Goal: Task Accomplishment & Management: Complete application form

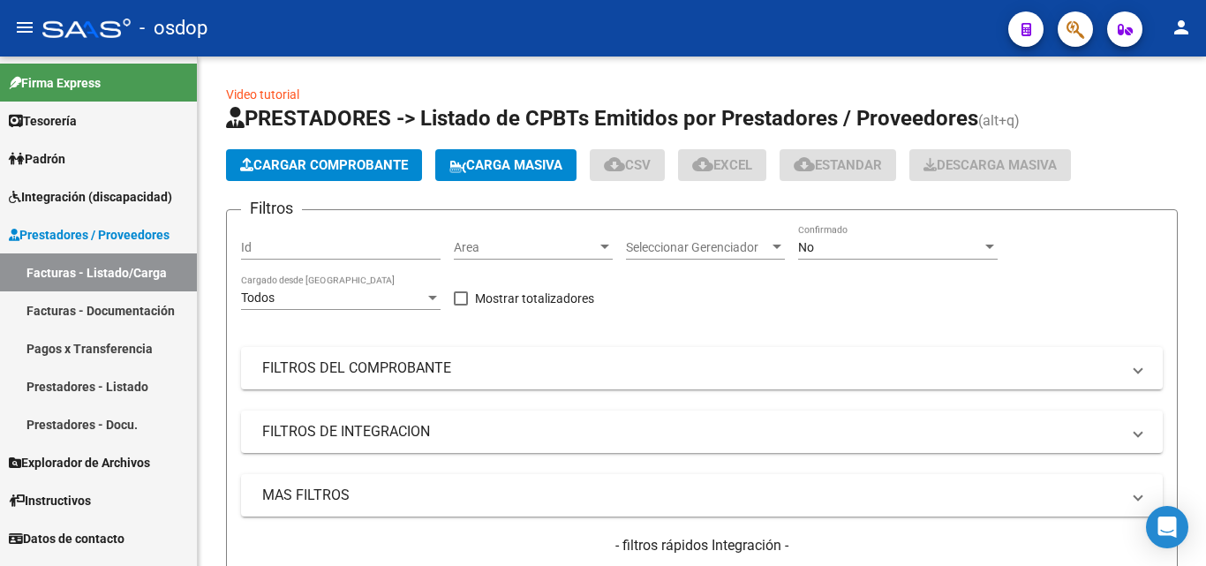
scroll to position [88, 0]
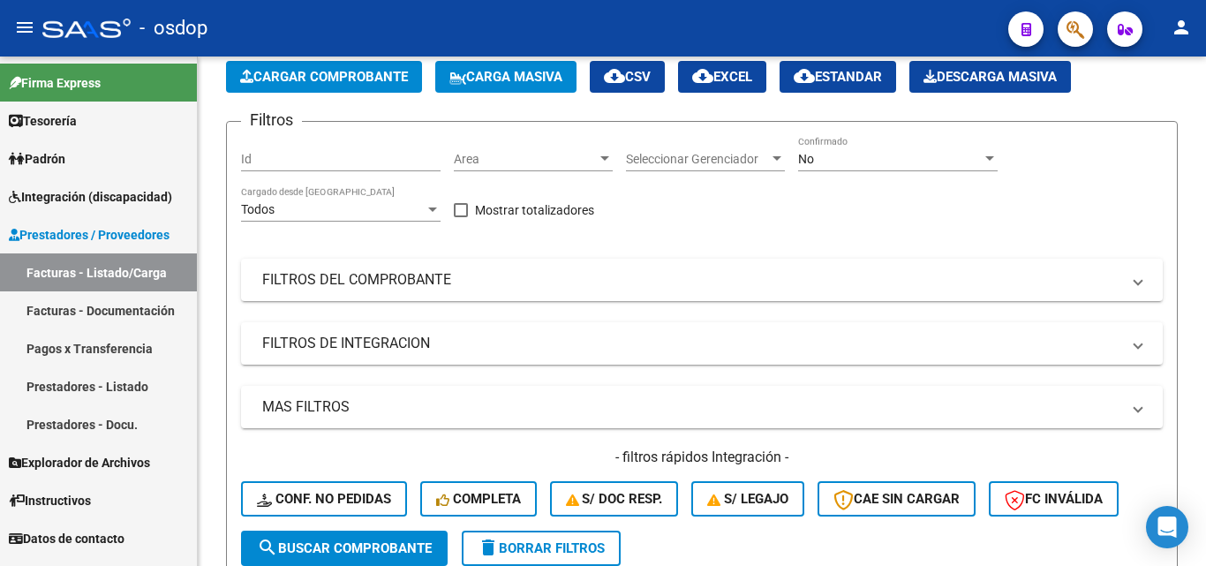
click at [158, 308] on link "Facturas - Documentación" at bounding box center [98, 310] width 197 height 38
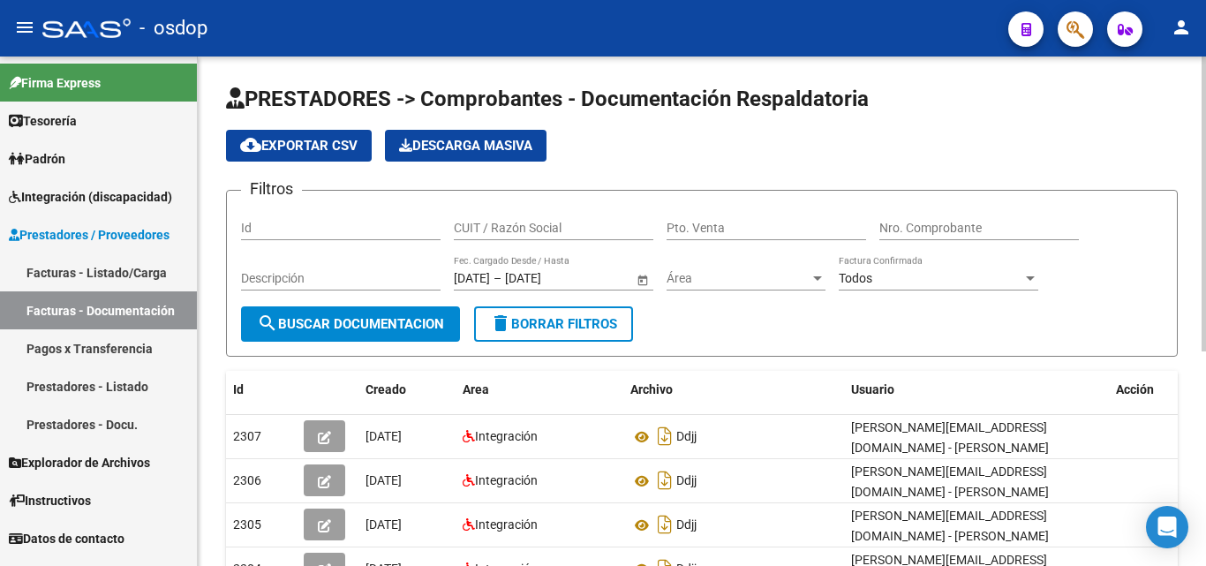
click at [486, 223] on input "CUIT / Razón Social" at bounding box center [554, 228] width 200 height 15
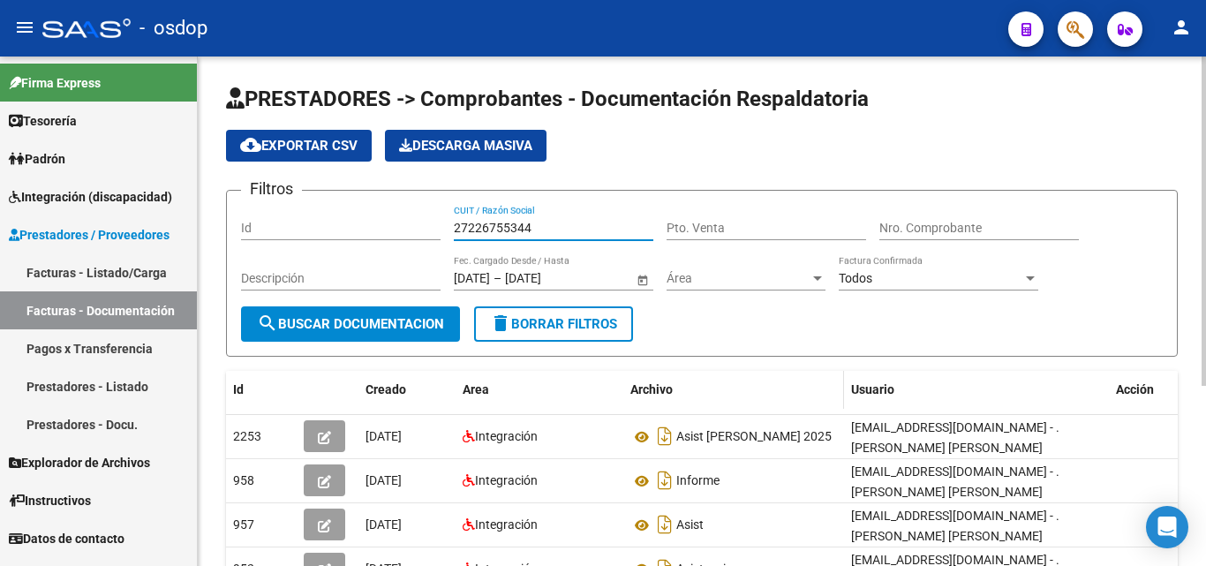
scroll to position [88, 0]
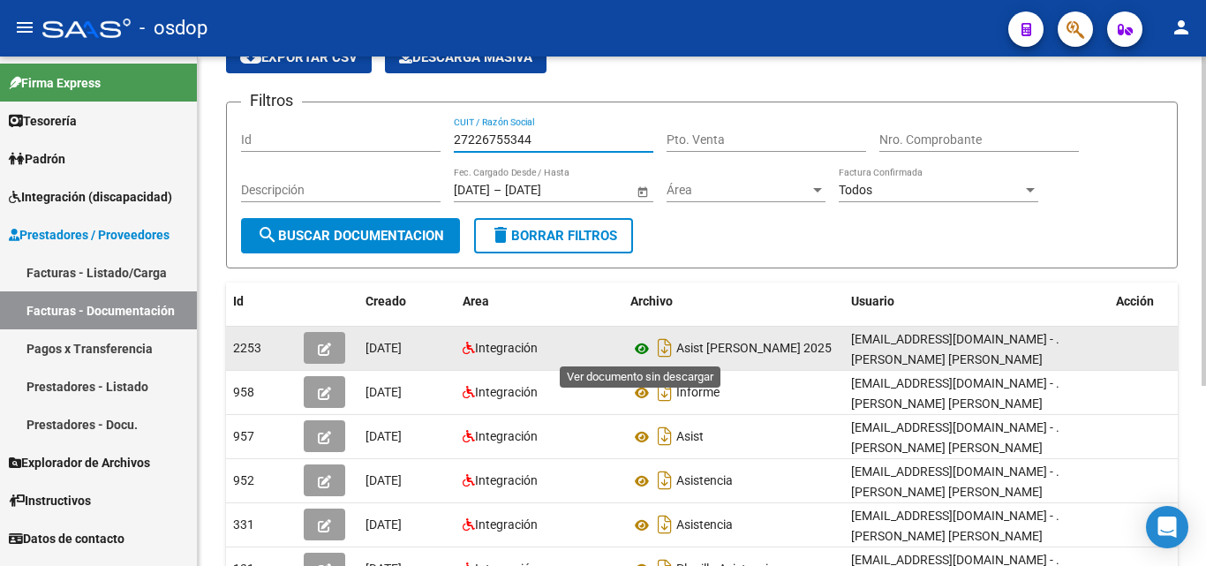
type input "27226755344"
click at [644, 352] on icon at bounding box center [642, 348] width 23 height 21
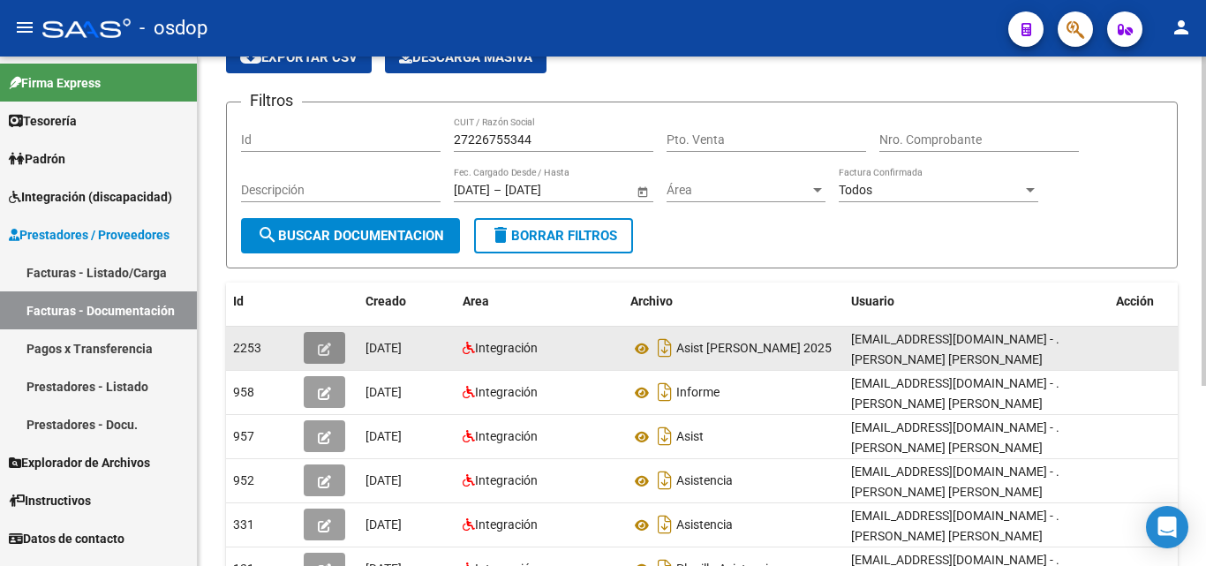
click at [317, 344] on button "button" at bounding box center [325, 348] width 42 height 32
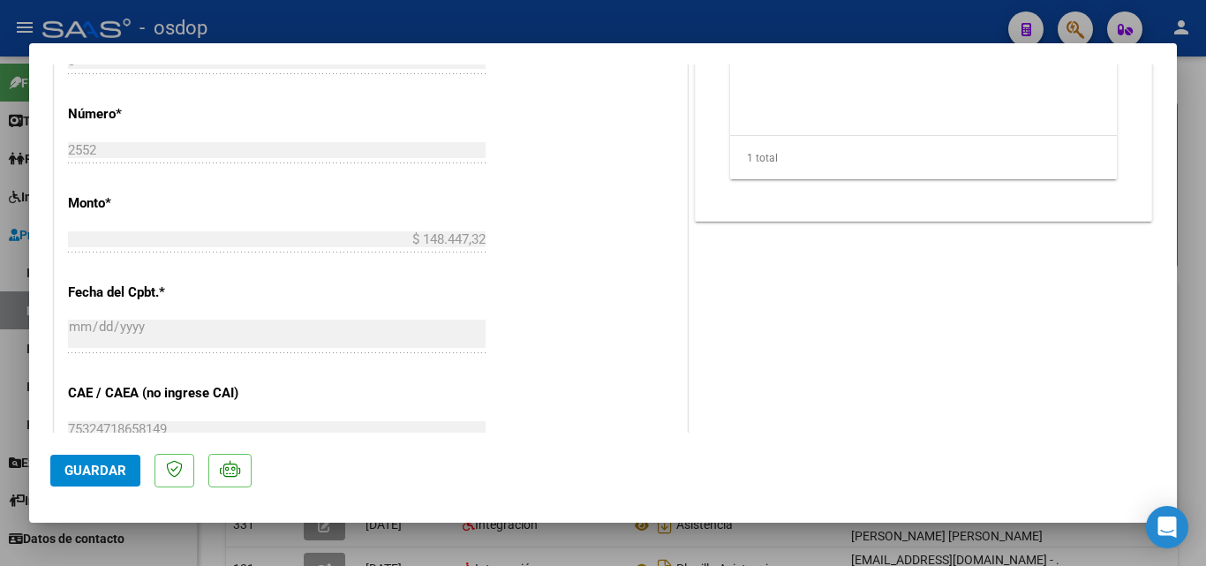
scroll to position [795, 0]
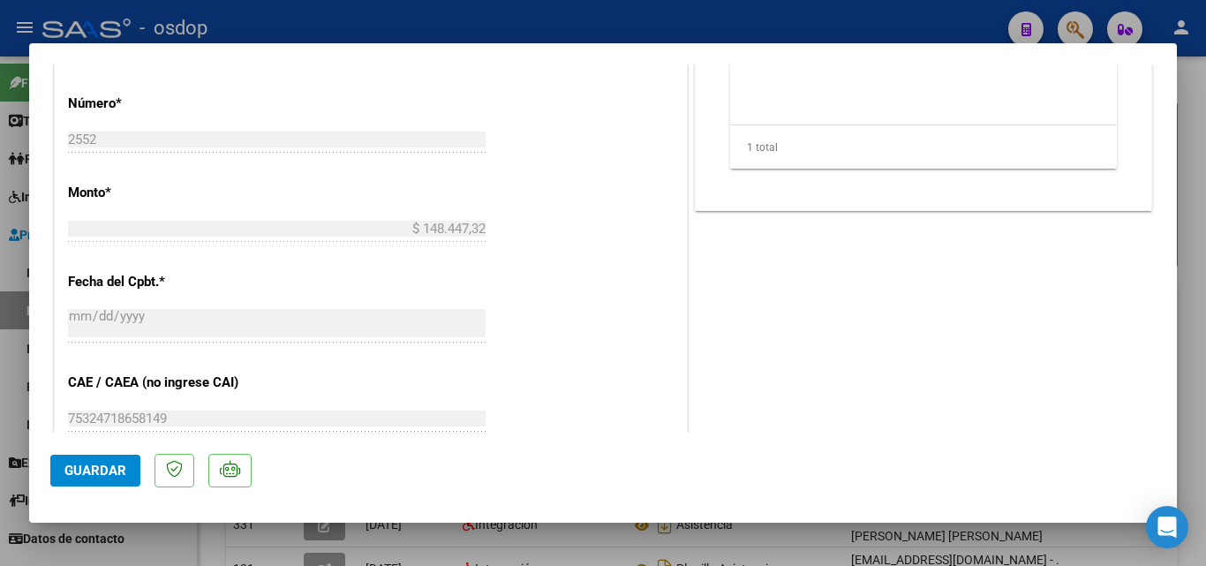
click at [0, 245] on div at bounding box center [603, 283] width 1206 height 566
type input "$ 0,00"
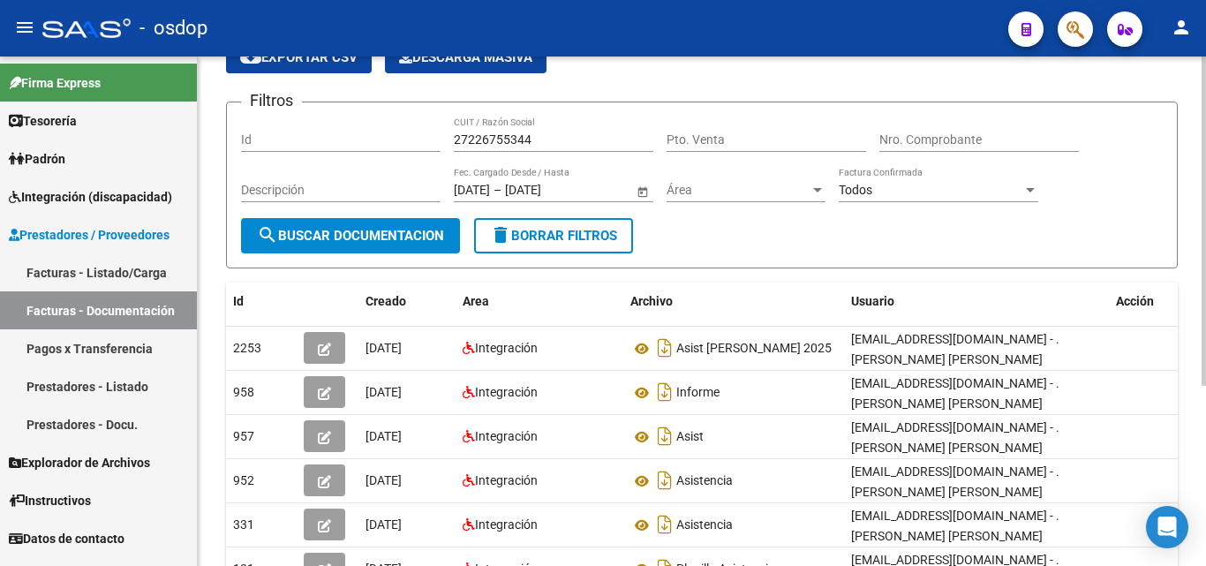
click at [528, 135] on input "27226755344" at bounding box center [554, 139] width 200 height 15
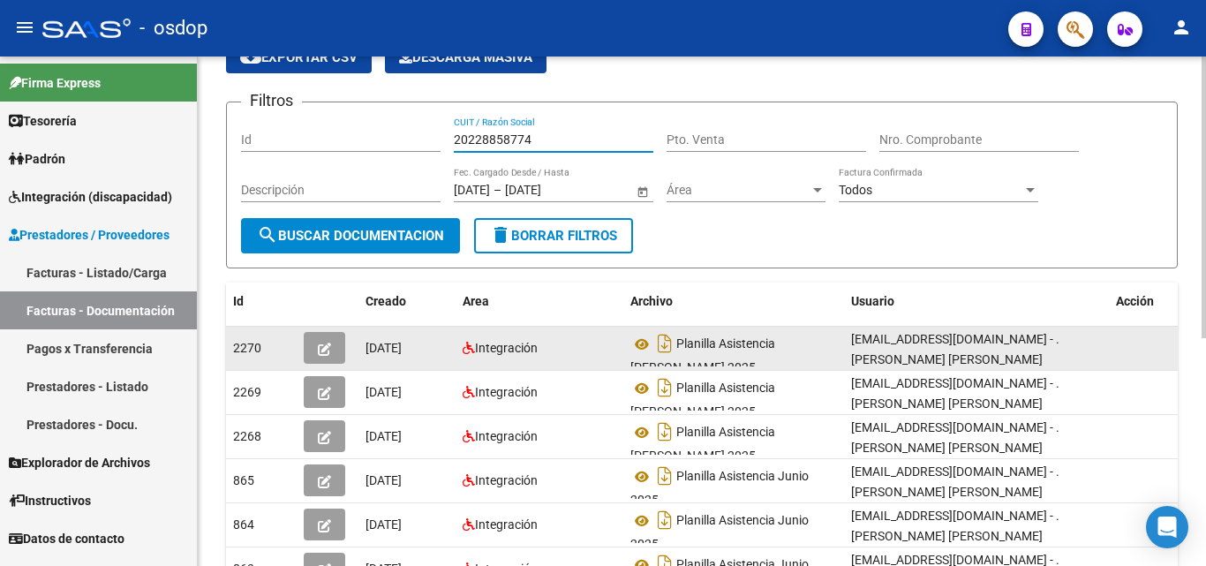
scroll to position [177, 0]
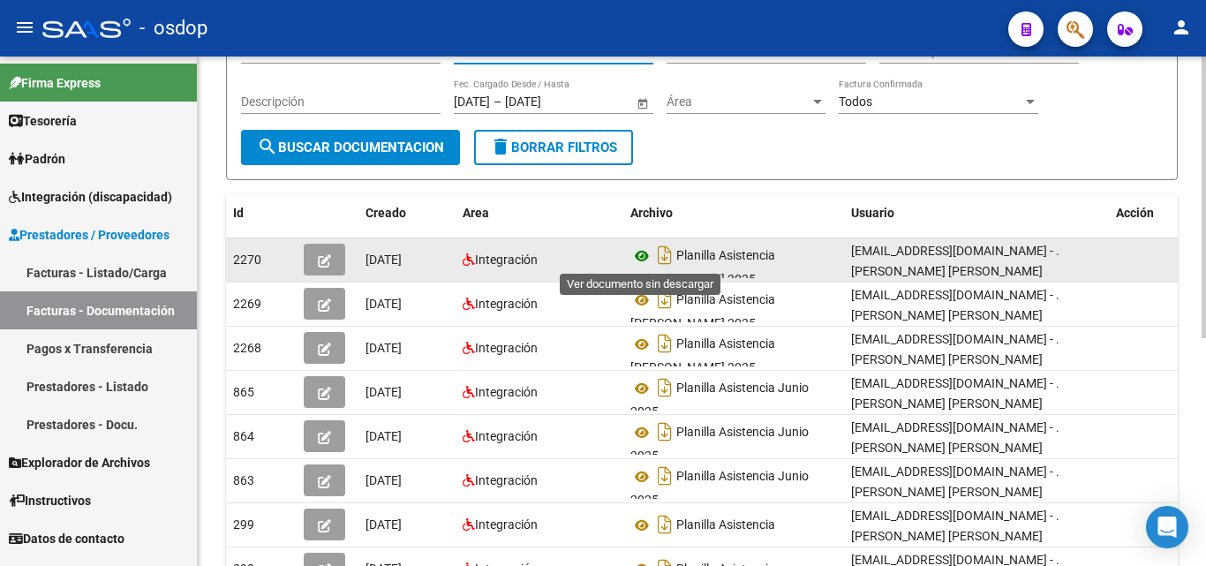
type input "20228858774"
click at [637, 261] on icon at bounding box center [642, 255] width 23 height 21
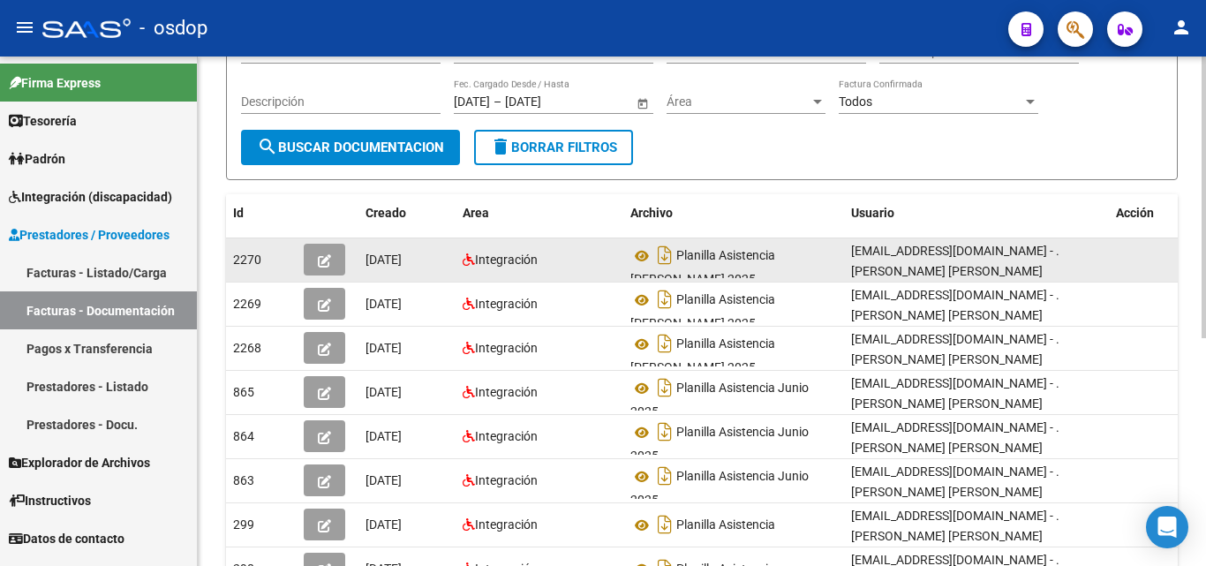
click at [321, 256] on icon "button" at bounding box center [324, 260] width 13 height 13
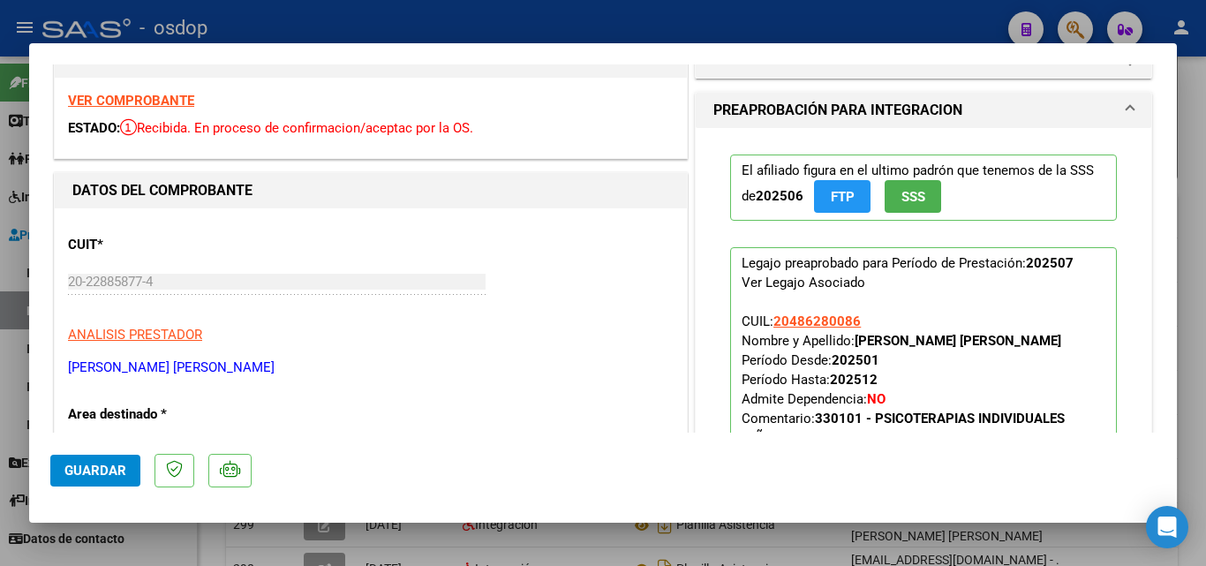
scroll to position [88, 0]
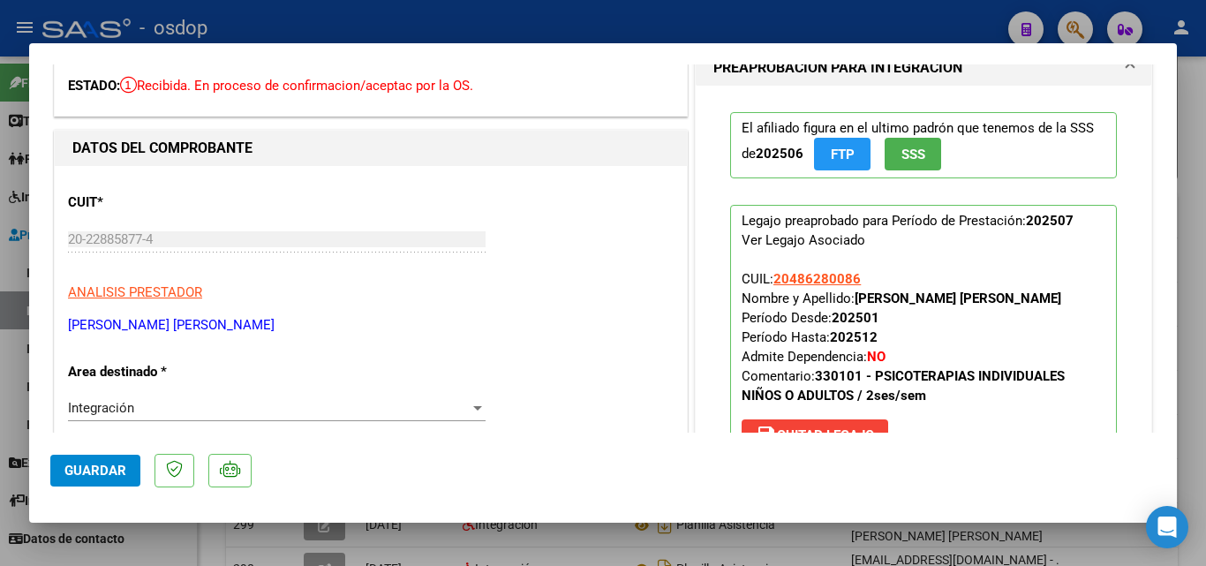
click at [820, 536] on div at bounding box center [603, 283] width 1206 height 566
type input "$ 0,00"
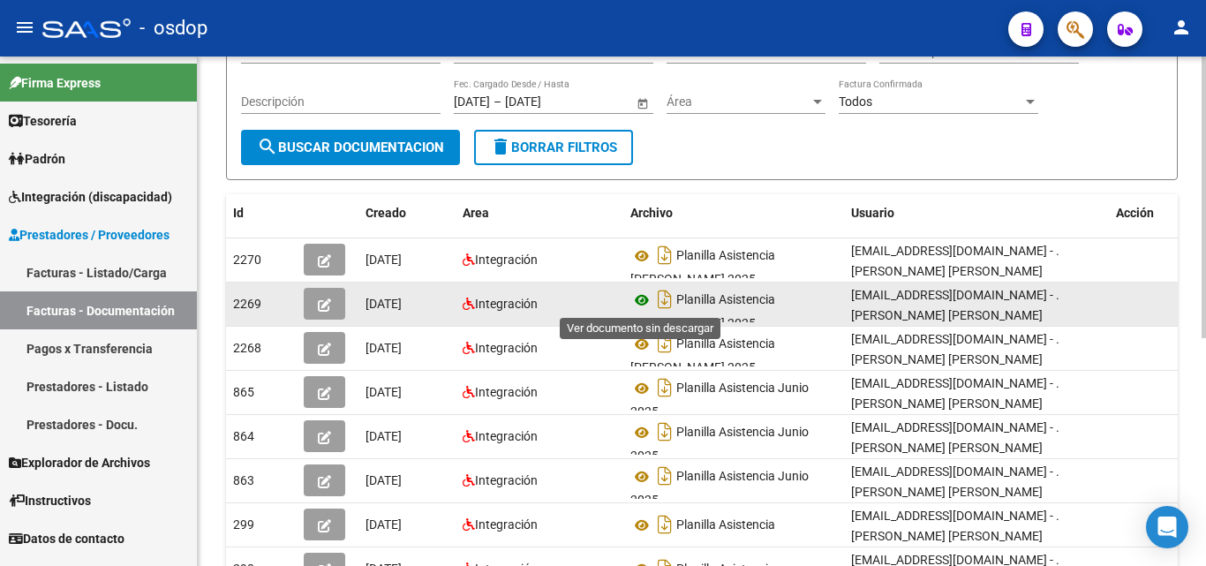
click at [641, 300] on icon at bounding box center [642, 300] width 23 height 21
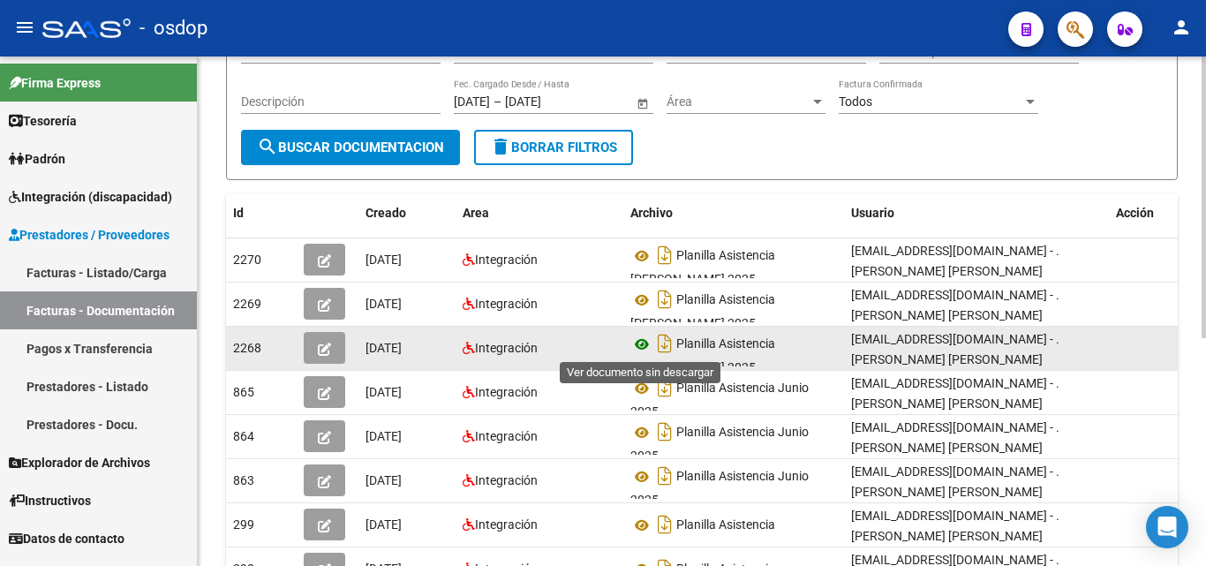
click at [646, 345] on icon at bounding box center [642, 344] width 23 height 21
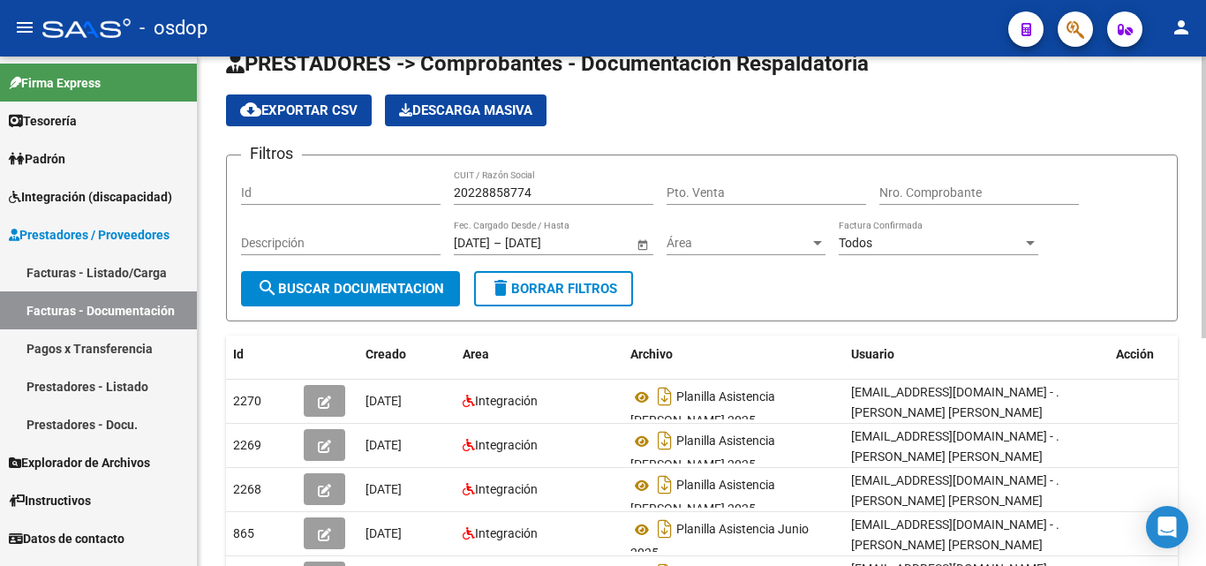
scroll to position [0, 0]
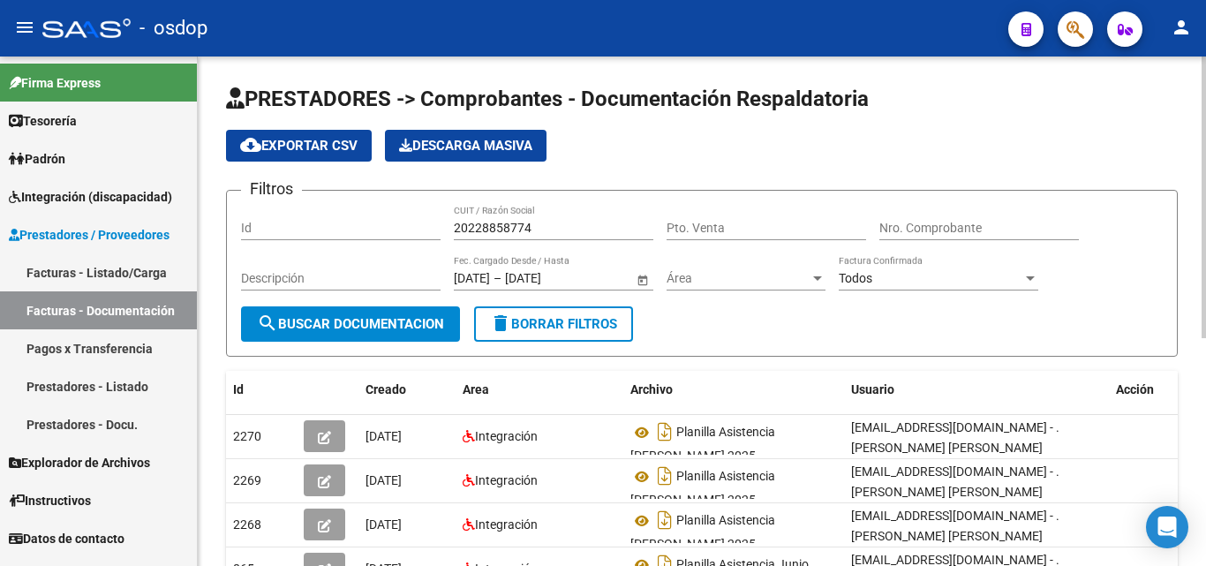
click at [512, 213] on div "20228858774 CUIT / Razón Social" at bounding box center [554, 222] width 200 height 35
click at [508, 225] on input "20228858774" at bounding box center [554, 228] width 200 height 15
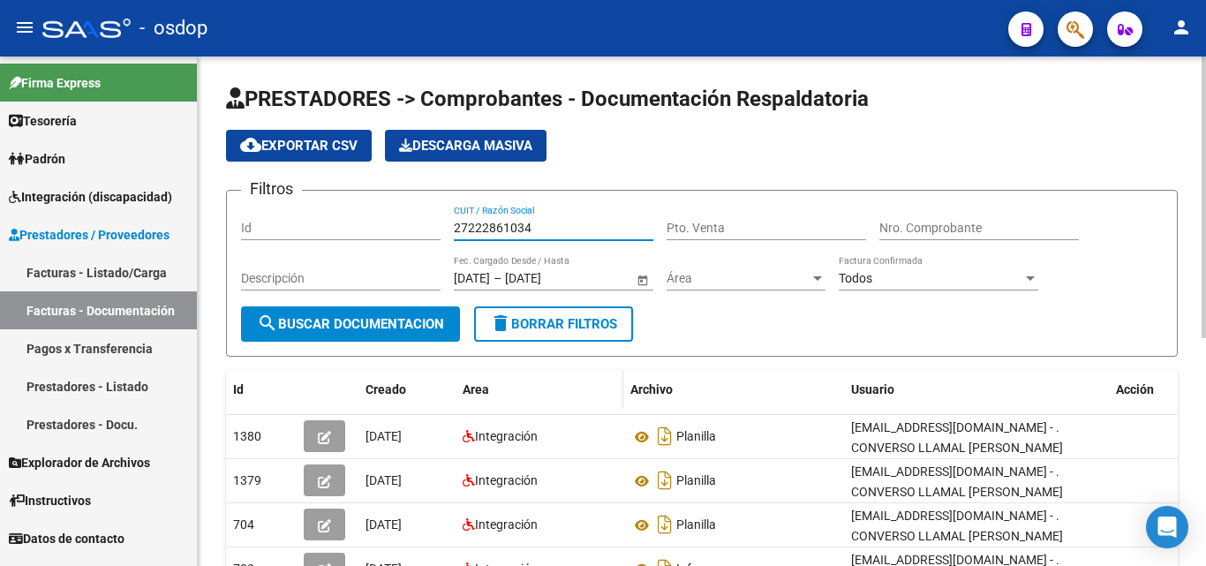
scroll to position [88, 0]
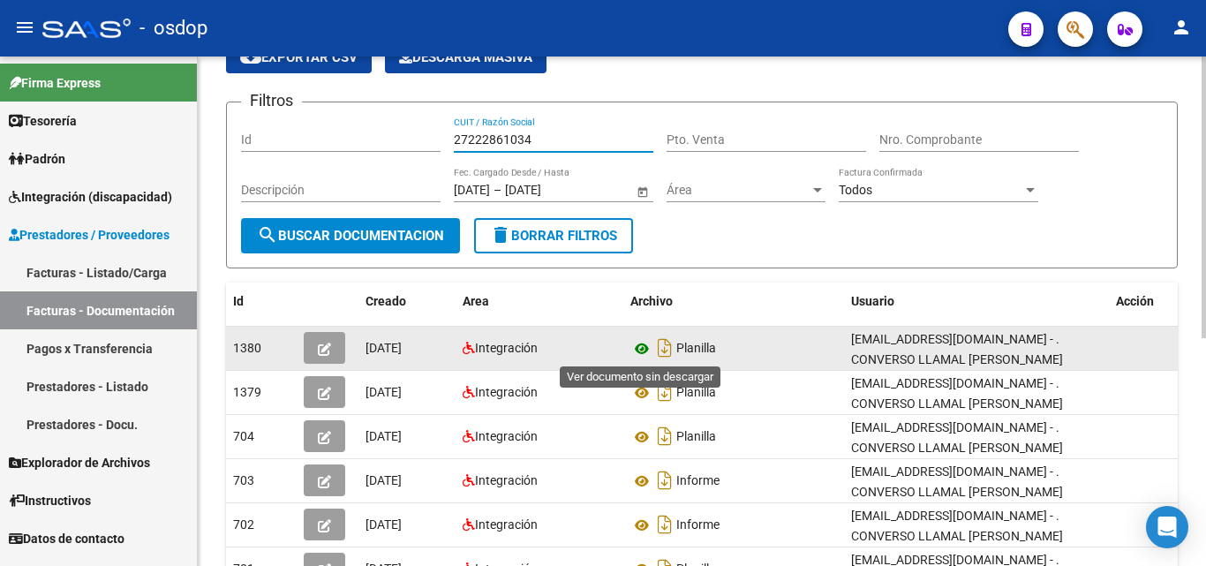
type input "27222861034"
click at [642, 351] on icon at bounding box center [642, 348] width 23 height 21
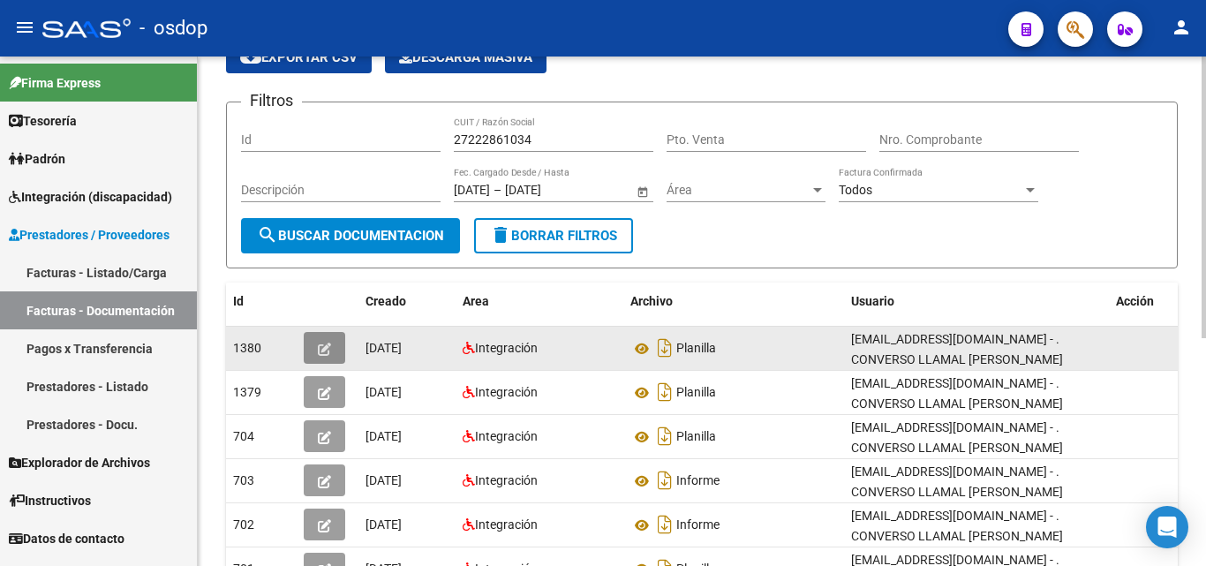
click at [321, 345] on icon "button" at bounding box center [324, 349] width 13 height 13
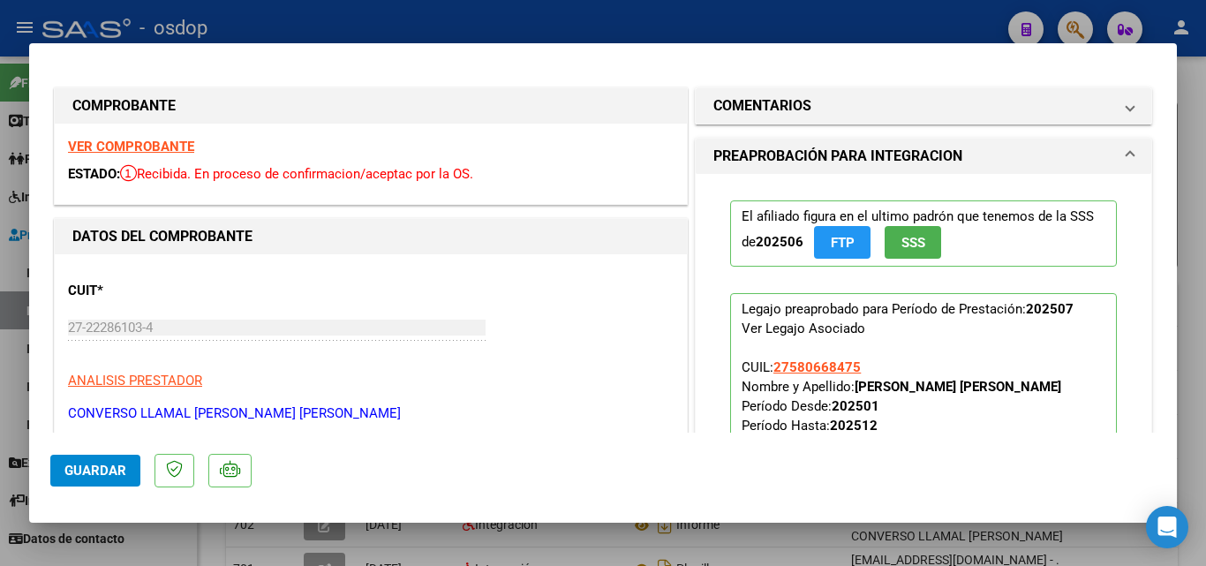
click at [599, 522] on mat-dialog-container "COMPROBANTE VER COMPROBANTE ESTADO: Recibida. En proceso de confirmacion/acepta…" at bounding box center [603, 283] width 1148 height 480
click at [502, 546] on div at bounding box center [603, 283] width 1206 height 566
type input "$ 0,00"
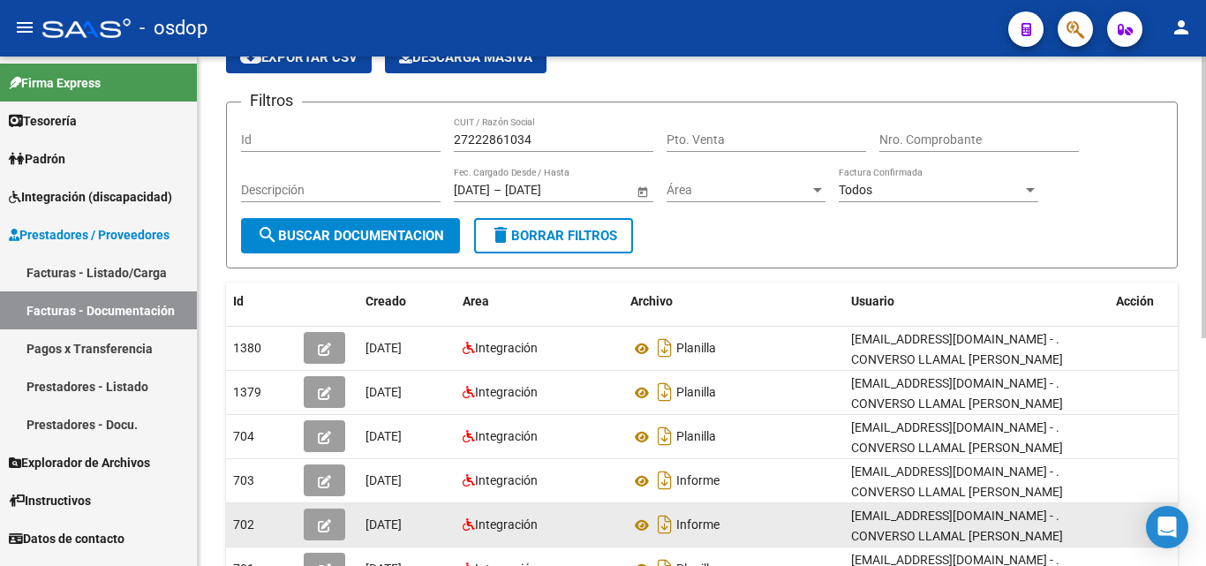
click at [501, 543] on datatable-body-cell "Integración" at bounding box center [540, 524] width 168 height 43
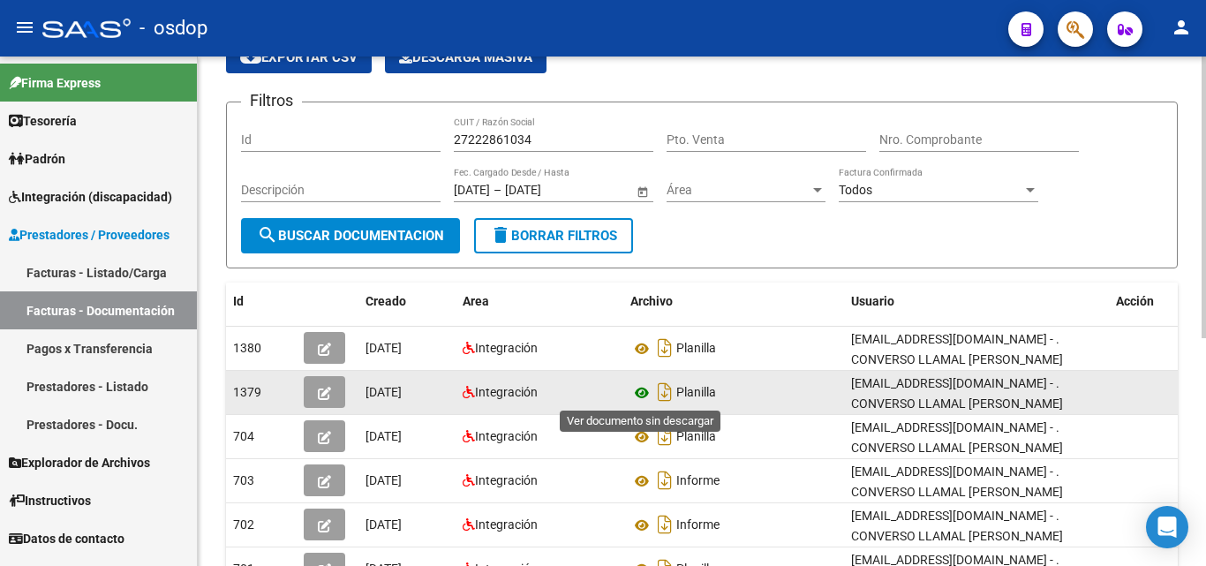
click at [640, 392] on icon at bounding box center [642, 392] width 23 height 21
drag, startPoint x: 360, startPoint y: 393, endPoint x: 1092, endPoint y: 378, distance: 732.2
click at [1092, 378] on div "1379 [DATE] Integración Planilla [EMAIL_ADDRESS][DOMAIN_NAME] - . CONVERSO LLAM…" at bounding box center [711, 393] width 971 height 44
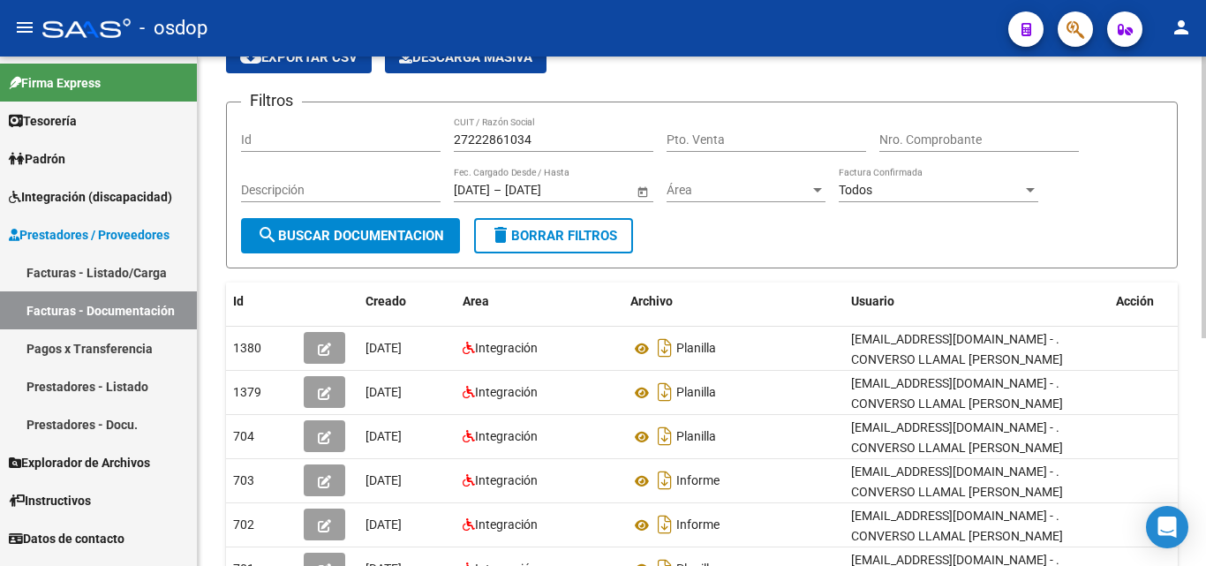
click at [520, 131] on div "27222861034 CUIT / Razón Social" at bounding box center [554, 134] width 200 height 35
click at [517, 139] on input "27222861034" at bounding box center [554, 139] width 200 height 15
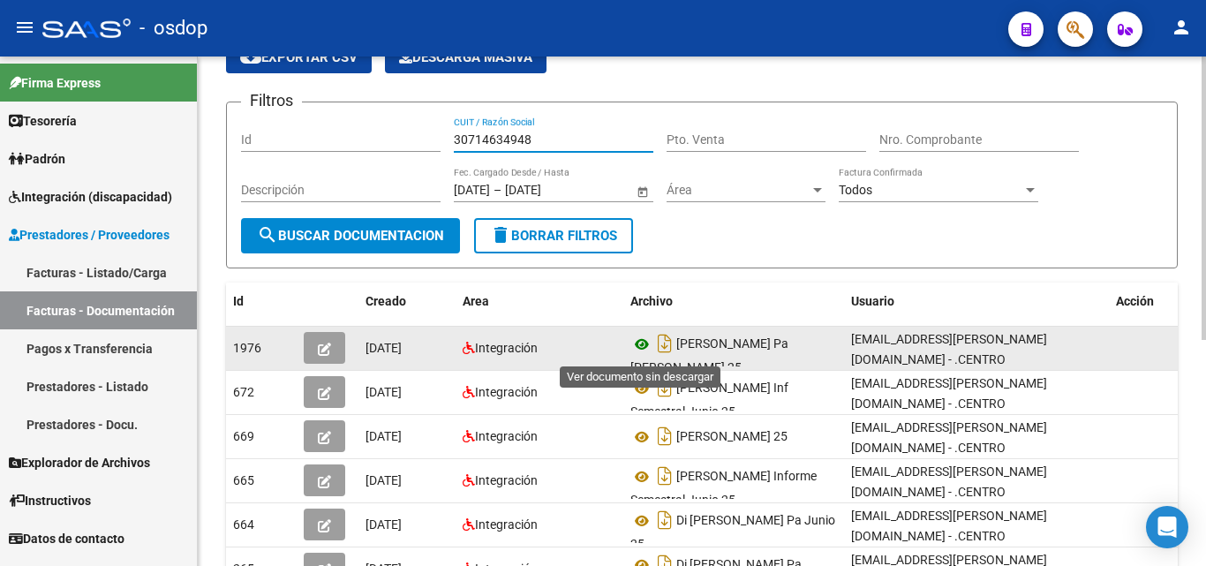
click at [644, 349] on icon at bounding box center [642, 344] width 23 height 21
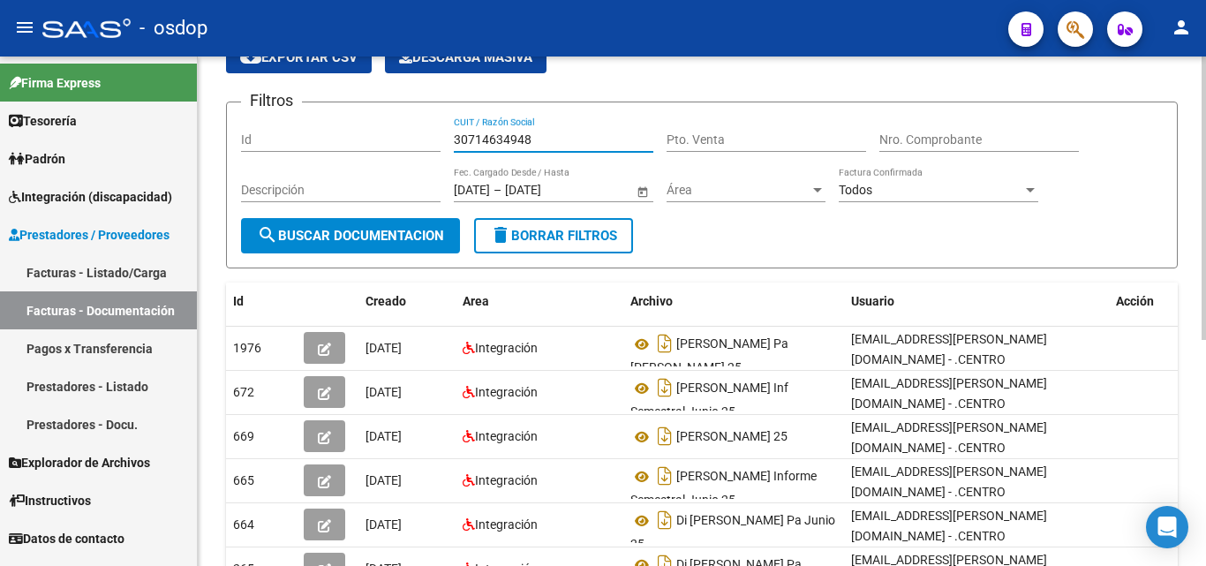
click at [524, 136] on input "30714634948" at bounding box center [554, 139] width 200 height 15
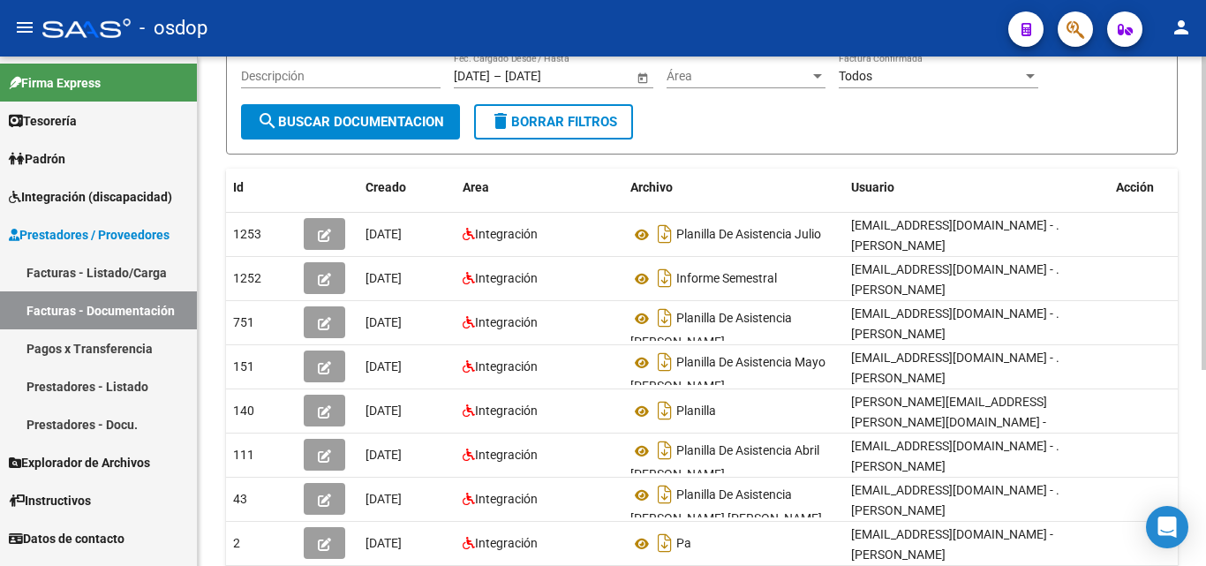
scroll to position [0, 0]
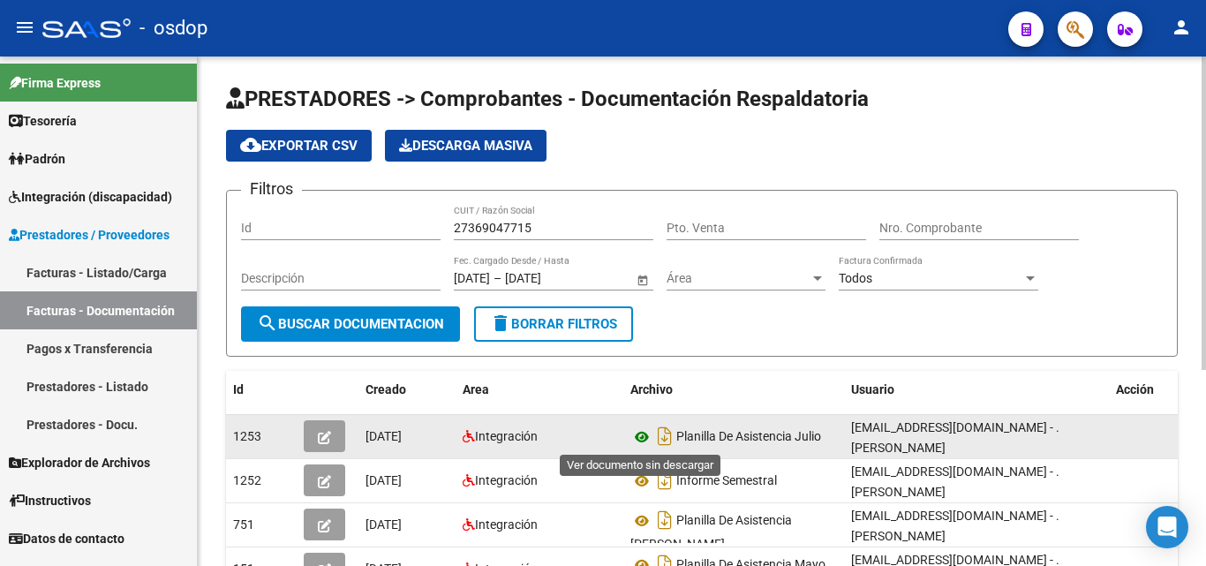
click at [640, 443] on icon at bounding box center [642, 437] width 23 height 21
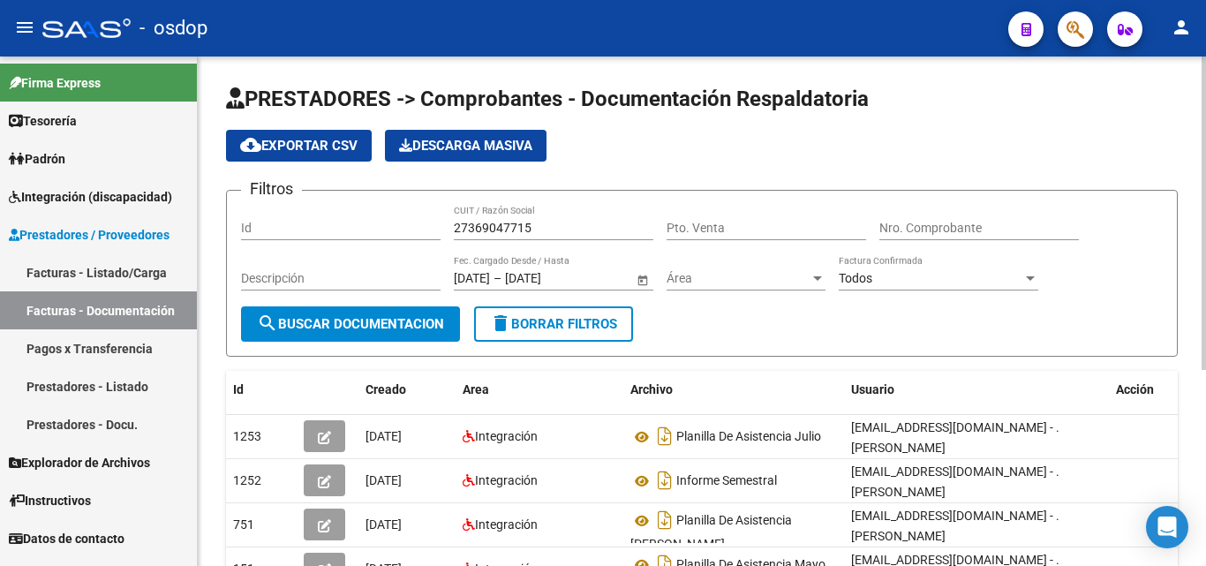
click at [491, 222] on input "27369047715" at bounding box center [554, 228] width 200 height 15
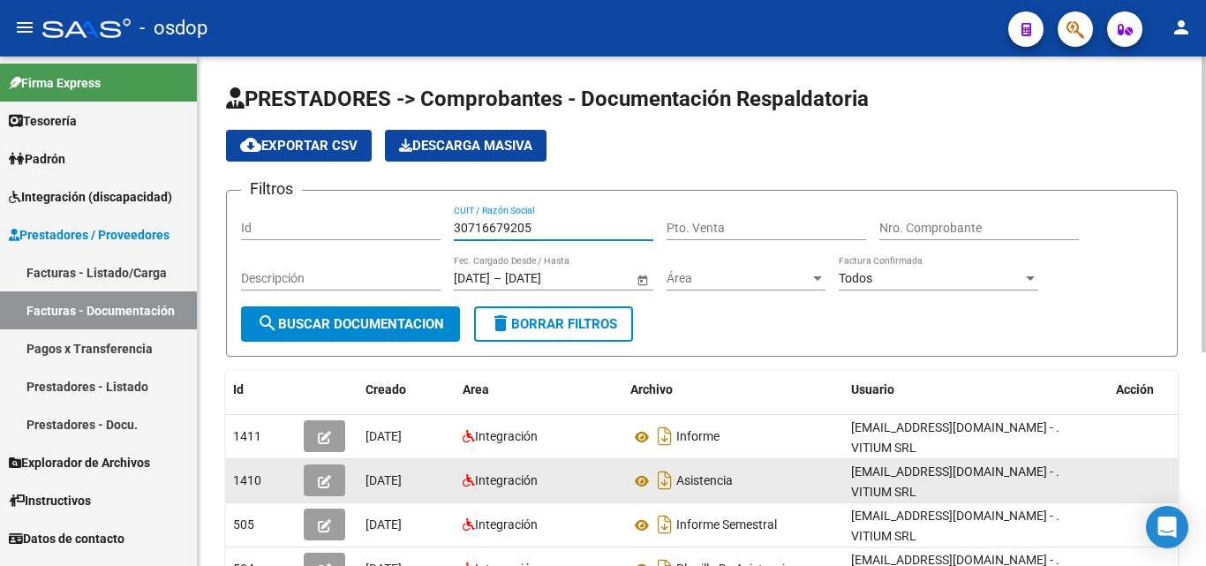
scroll to position [88, 0]
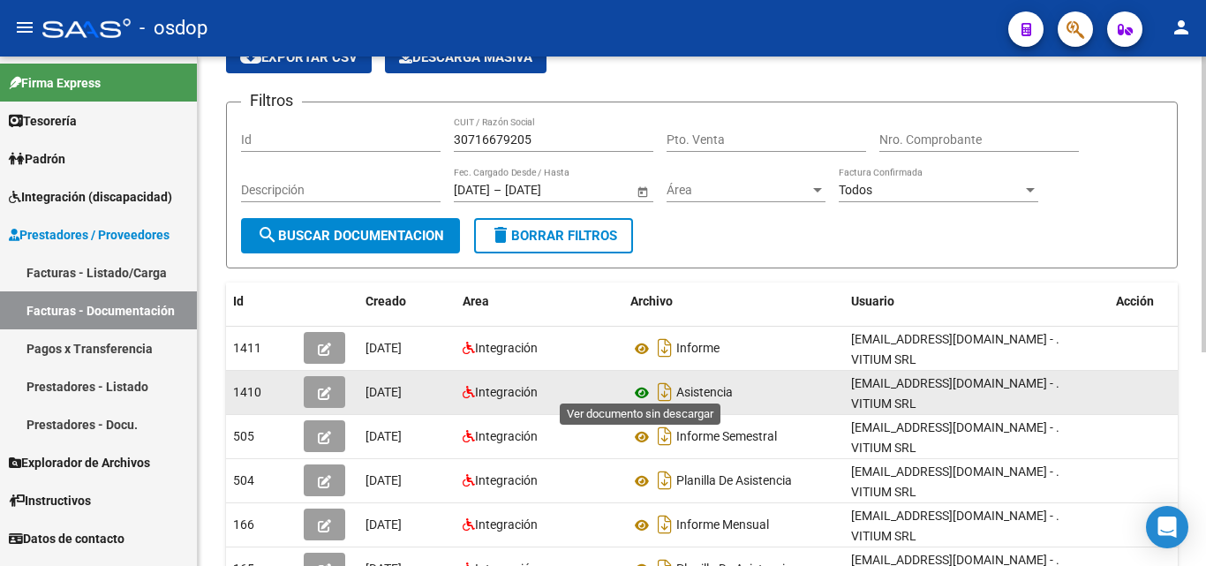
click at [639, 387] on icon at bounding box center [642, 392] width 23 height 21
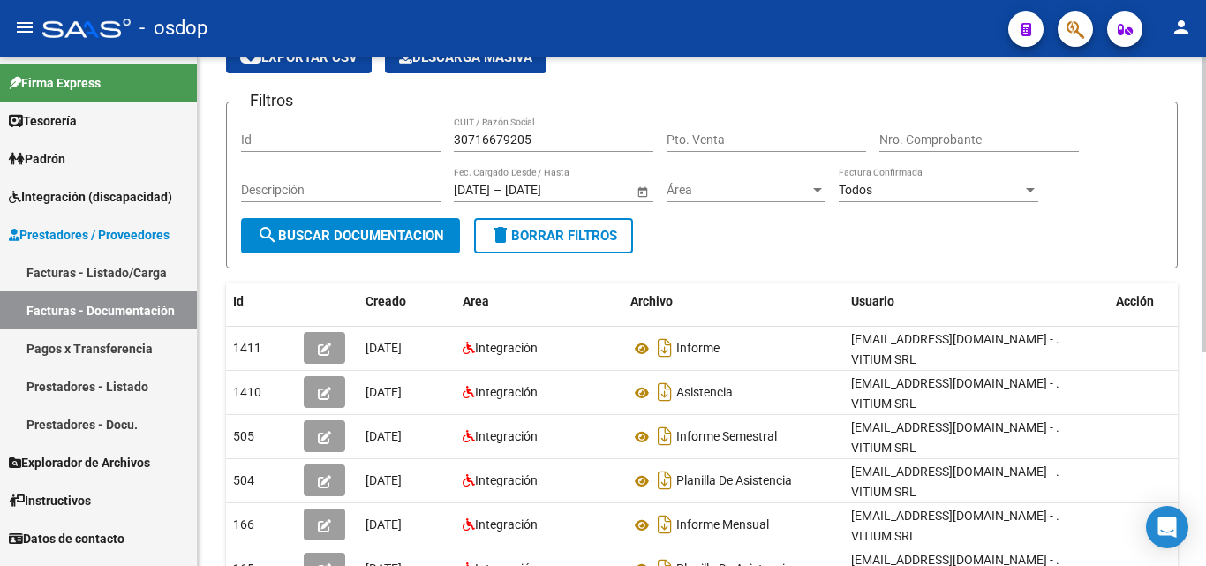
click at [478, 142] on input "30716679205" at bounding box center [554, 139] width 200 height 15
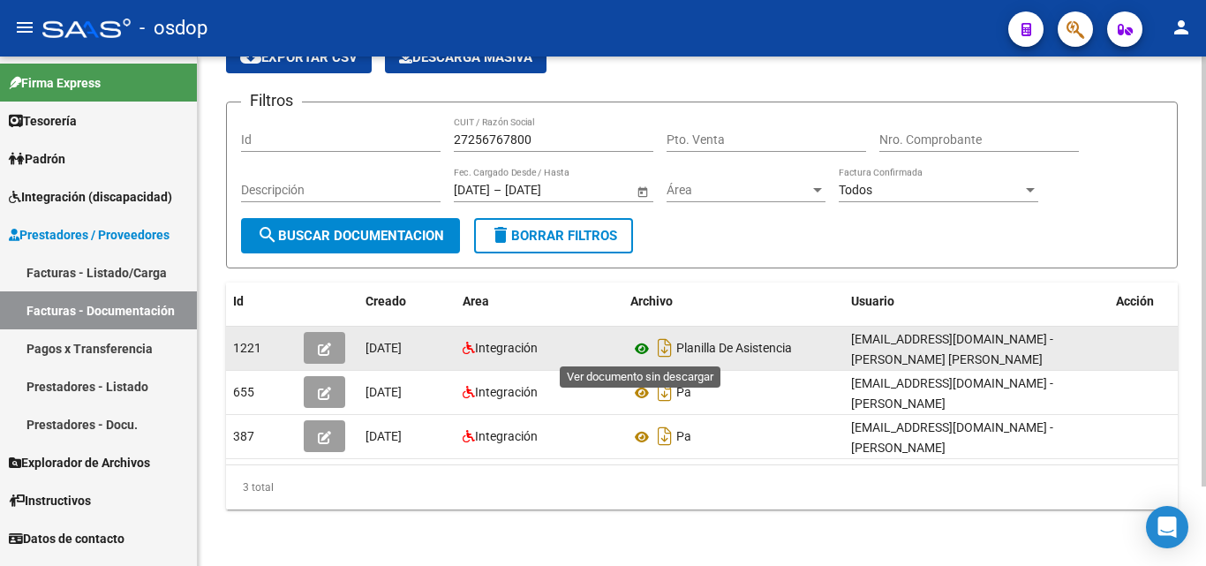
click at [644, 347] on icon at bounding box center [642, 348] width 23 height 21
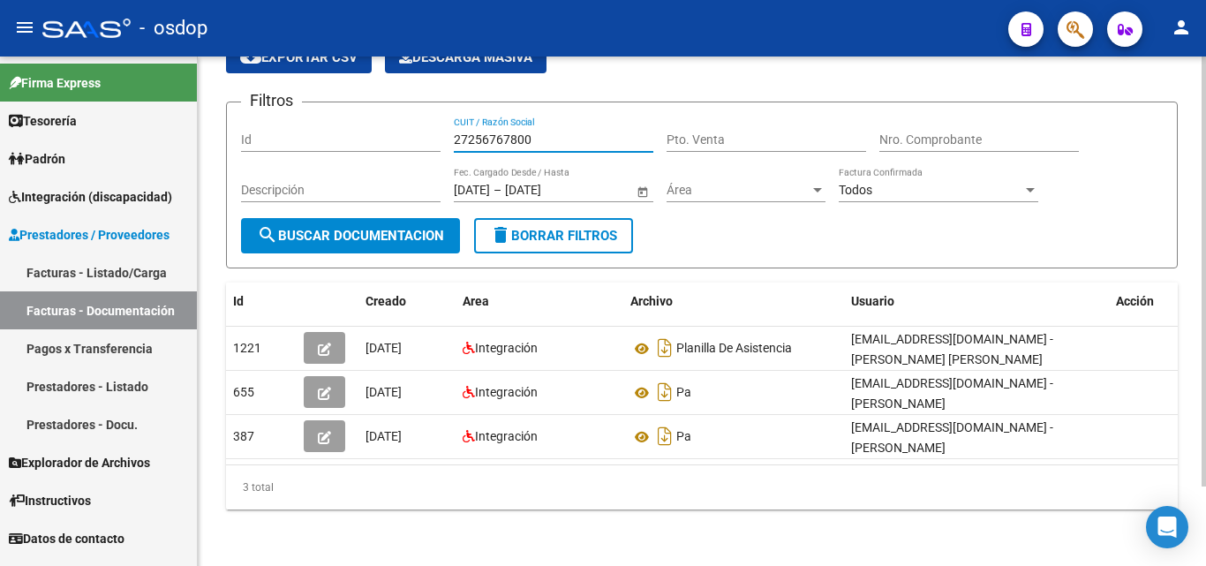
click at [485, 140] on input "27256767800" at bounding box center [554, 139] width 200 height 15
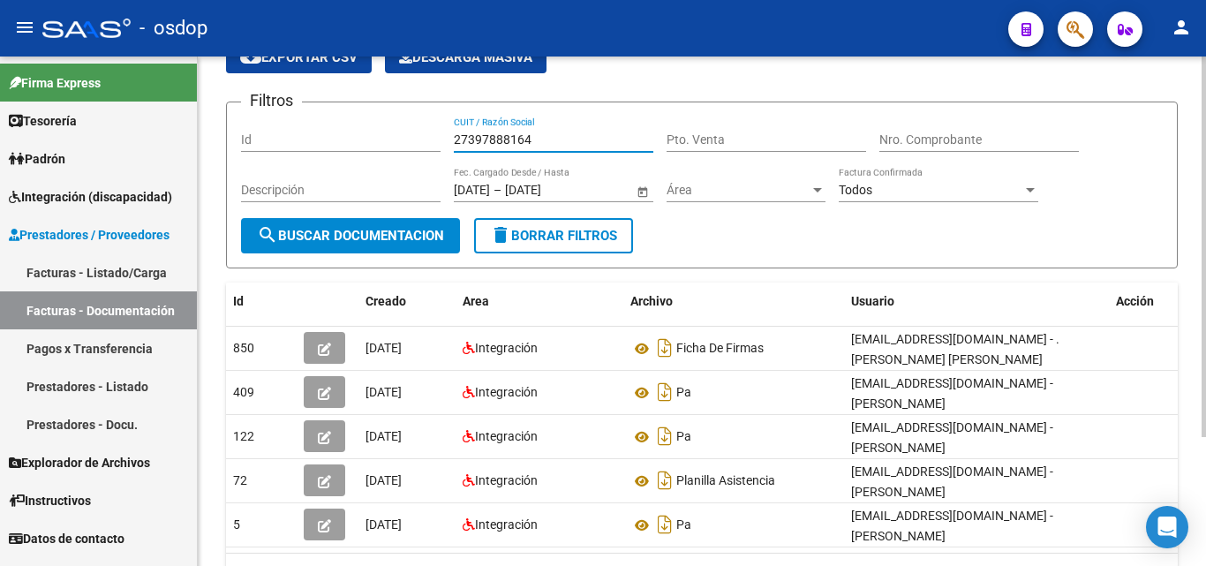
click at [466, 146] on input "27397888164" at bounding box center [554, 139] width 200 height 15
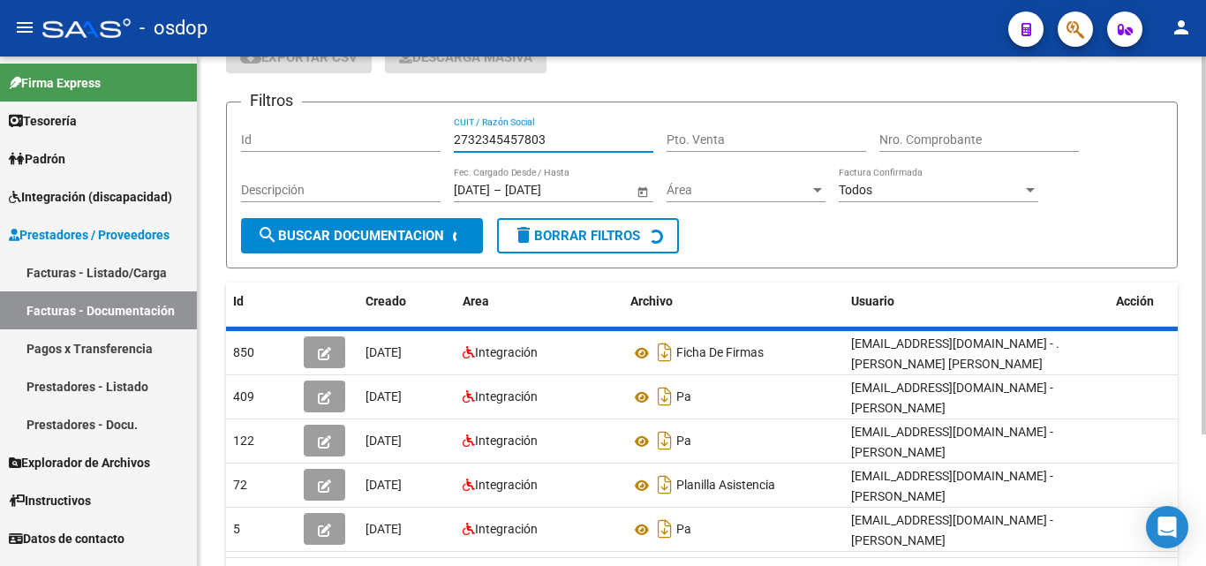
scroll to position [0, 0]
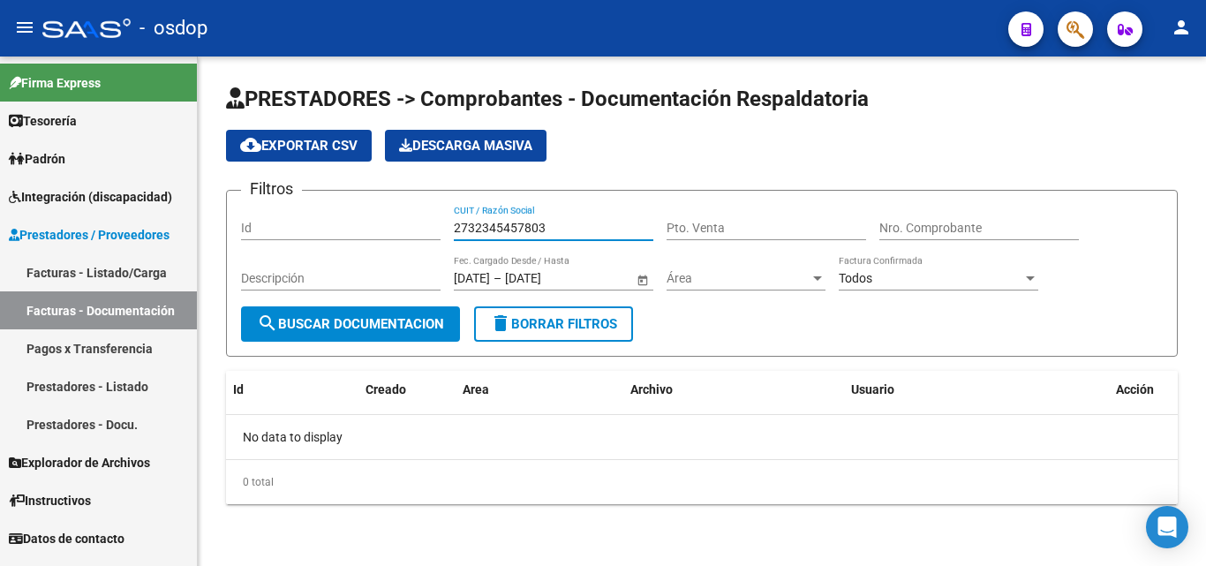
click at [503, 223] on input "2732345457803" at bounding box center [554, 228] width 200 height 15
click at [273, 323] on mat-icon "search" at bounding box center [267, 323] width 21 height 21
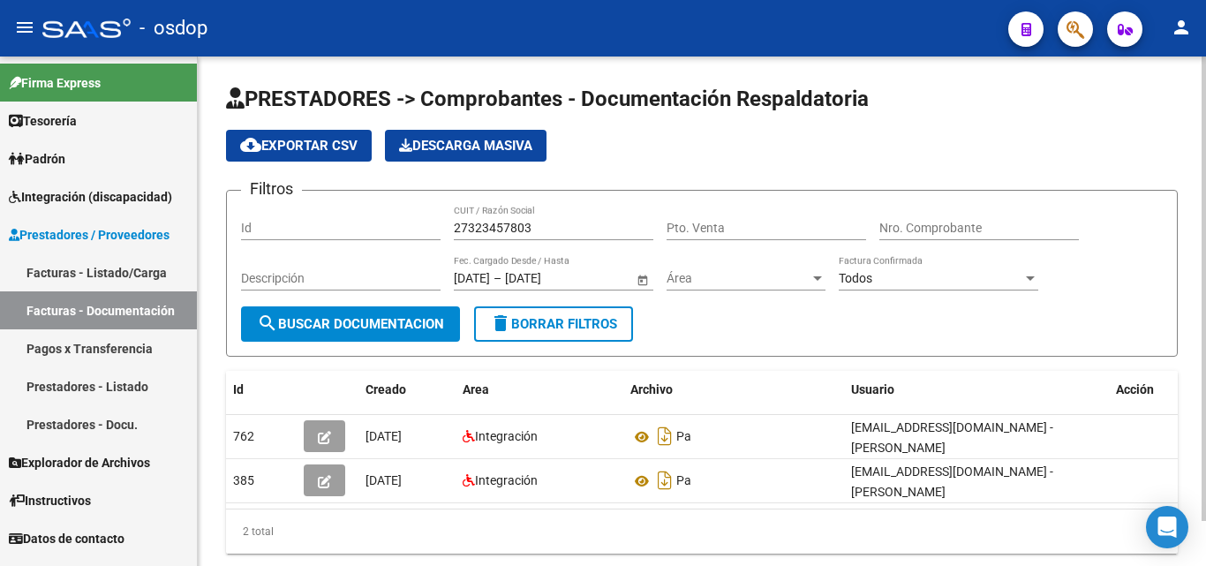
click at [497, 231] on input "27323457803" at bounding box center [554, 228] width 200 height 15
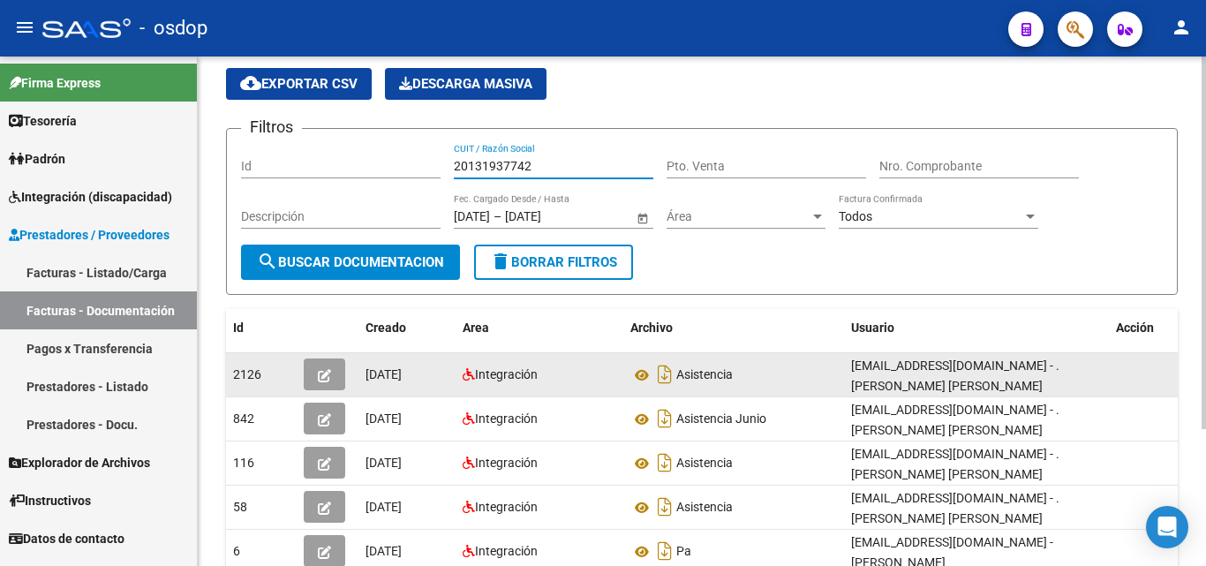
scroll to position [88, 0]
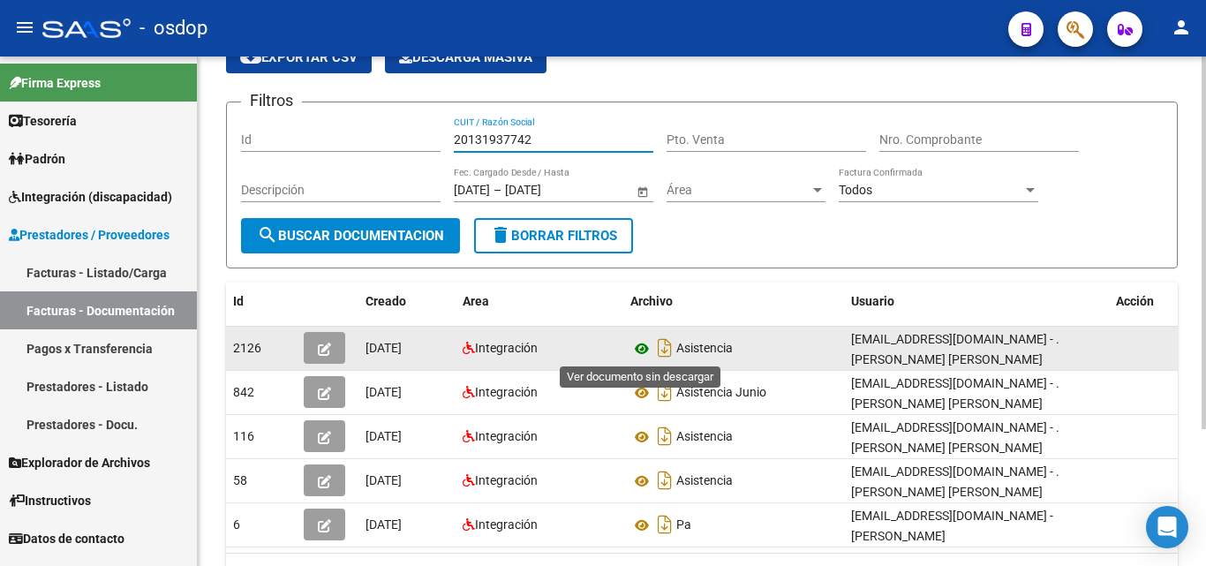
type input "20131937742"
click at [643, 348] on icon at bounding box center [642, 348] width 23 height 21
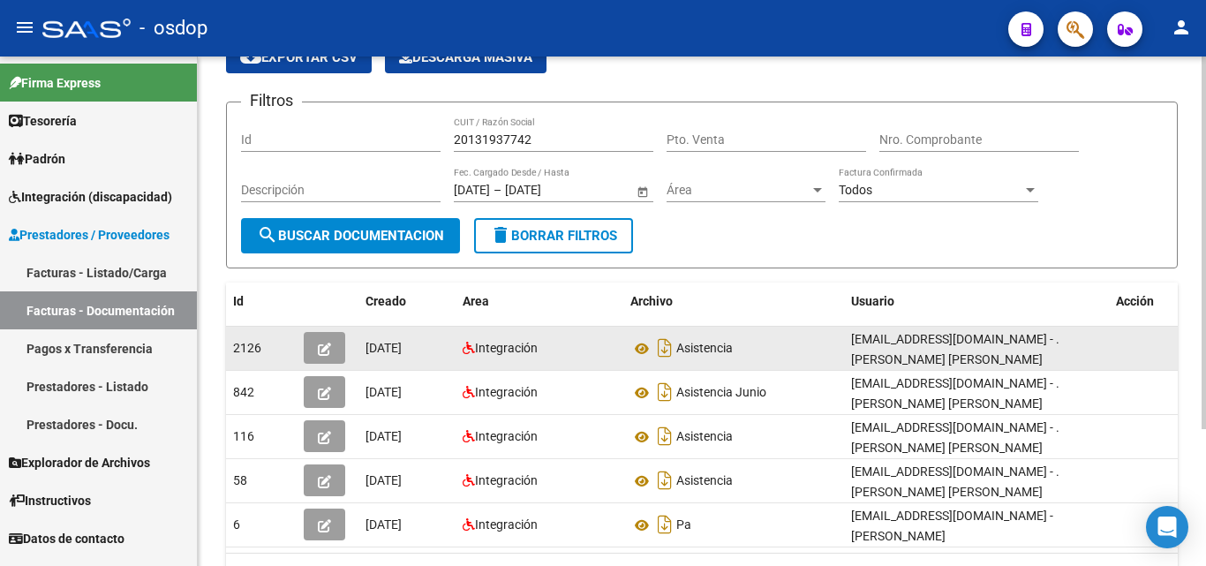
click at [299, 351] on datatable-body-cell at bounding box center [328, 348] width 62 height 43
click at [344, 351] on button "button" at bounding box center [325, 348] width 42 height 32
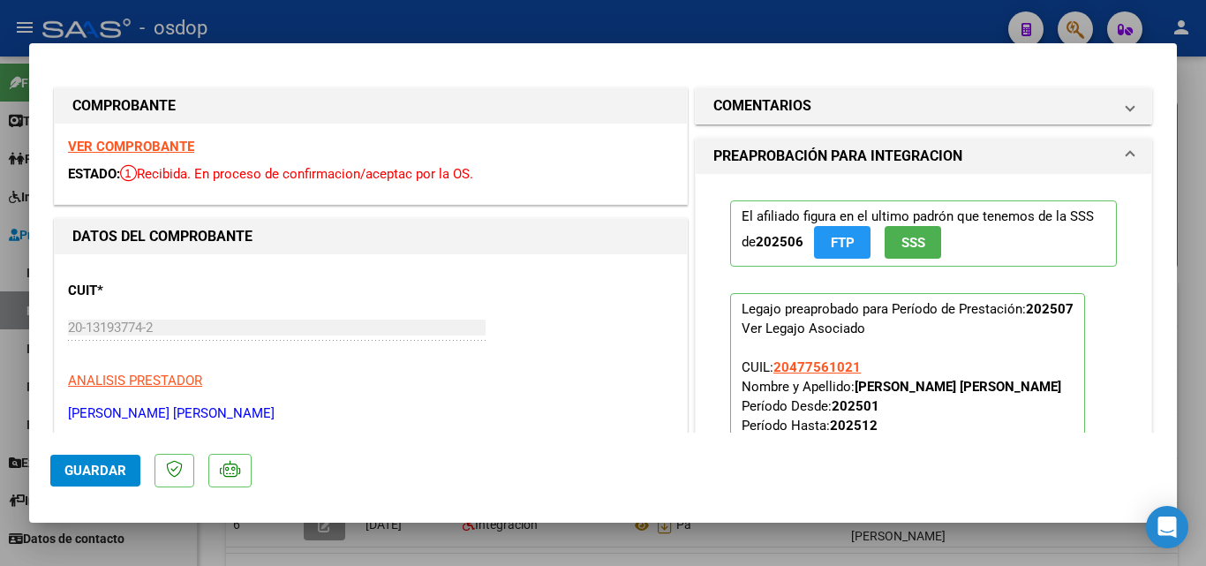
click at [0, 259] on div at bounding box center [603, 283] width 1206 height 566
type input "$ 0,00"
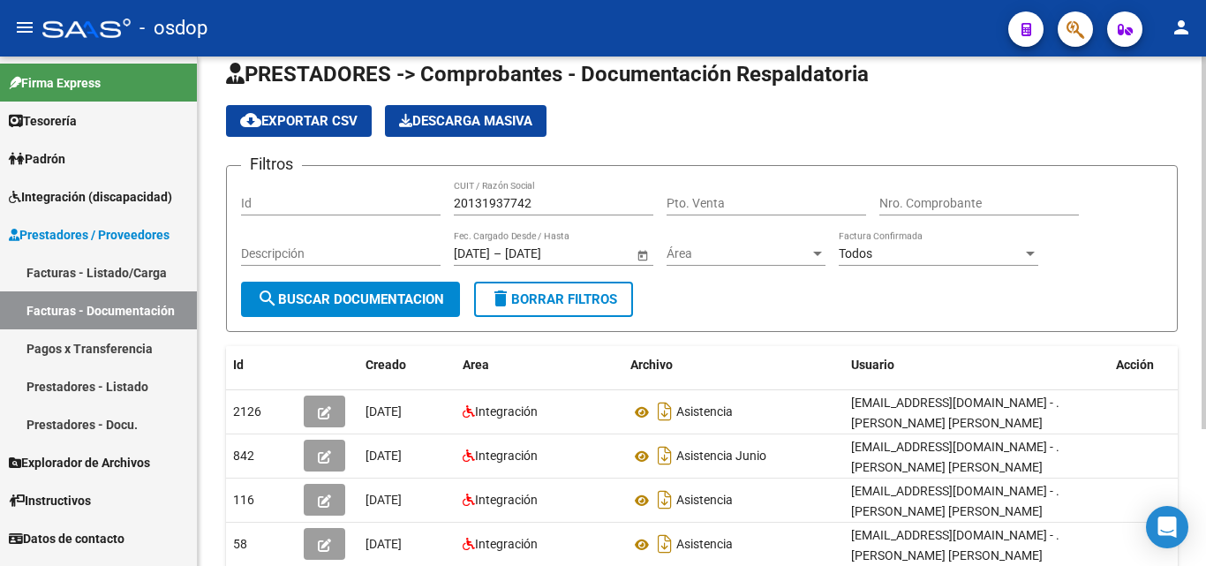
scroll to position [0, 0]
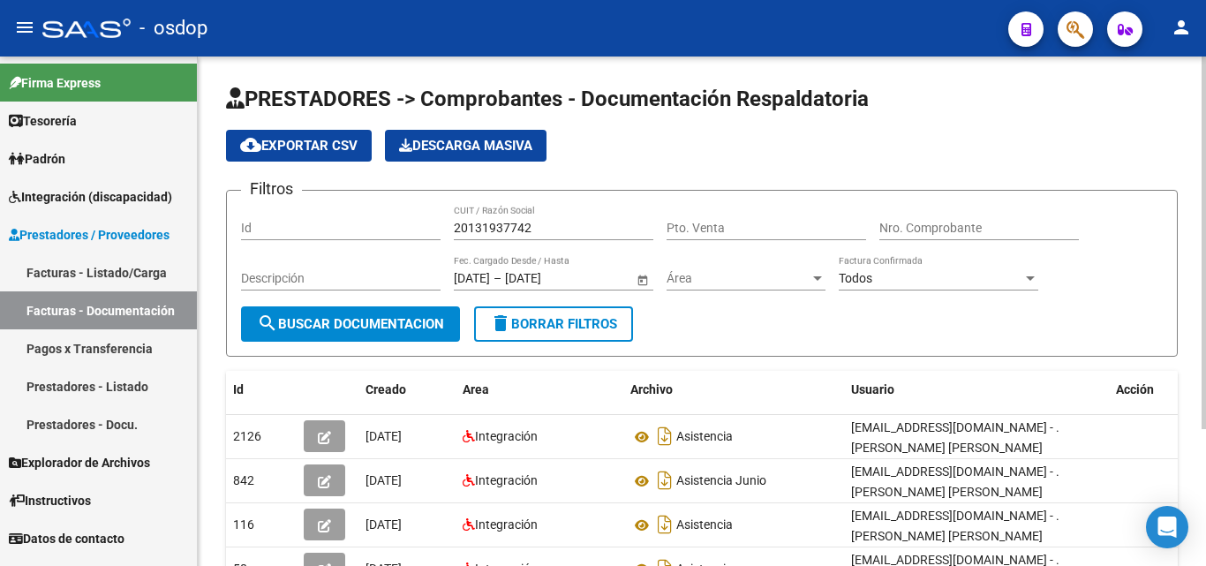
click at [464, 222] on input "20131937742" at bounding box center [554, 228] width 200 height 15
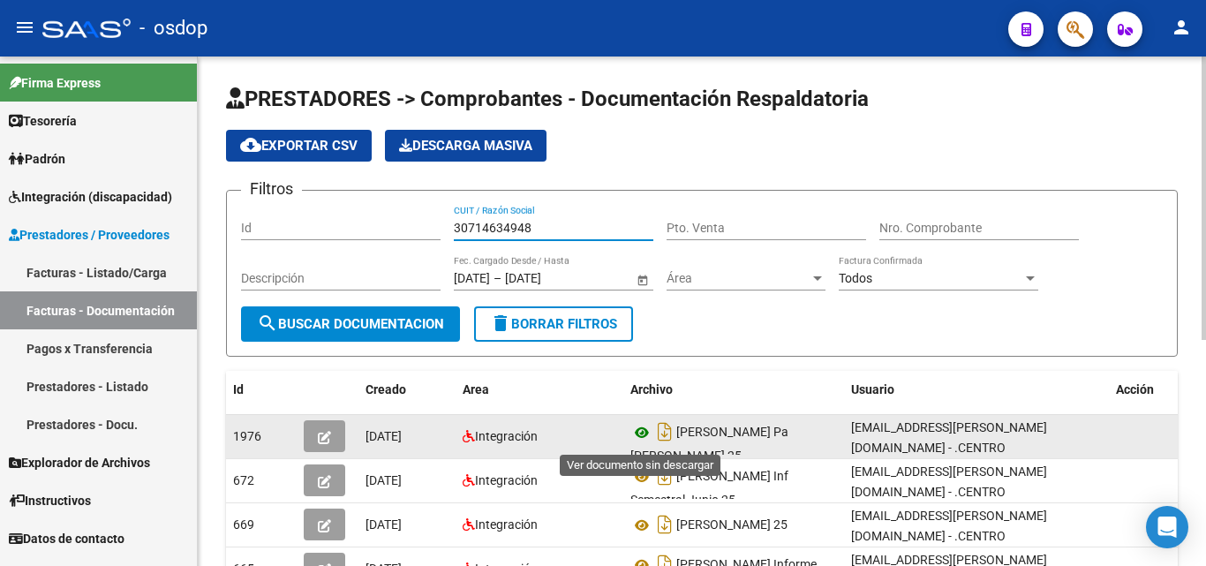
scroll to position [88, 0]
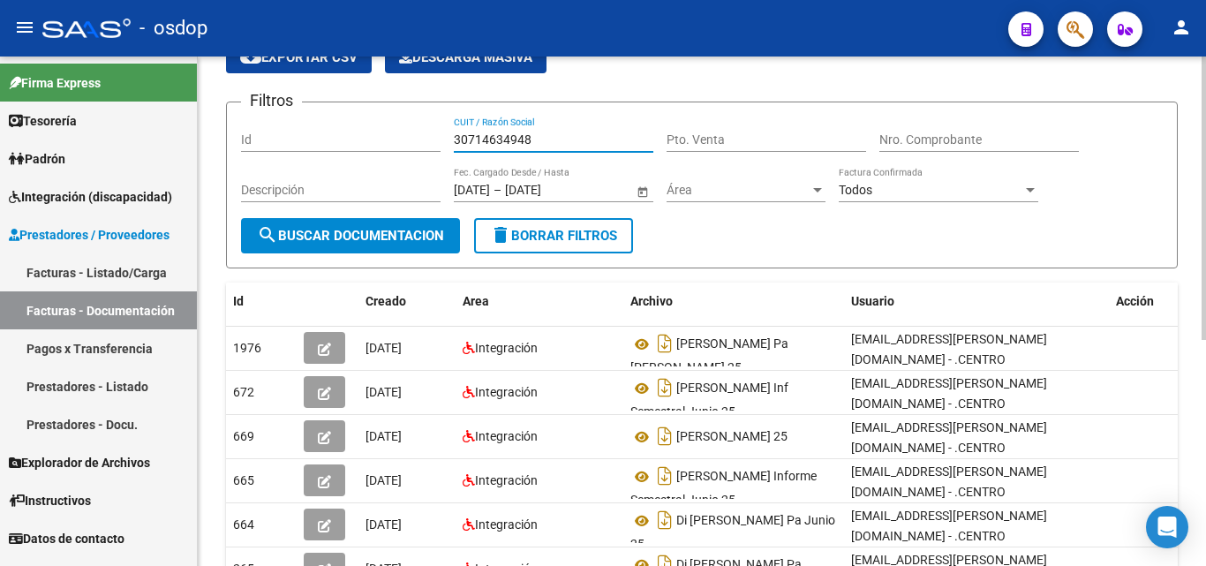
click at [493, 139] on input "30714634948" at bounding box center [554, 139] width 200 height 15
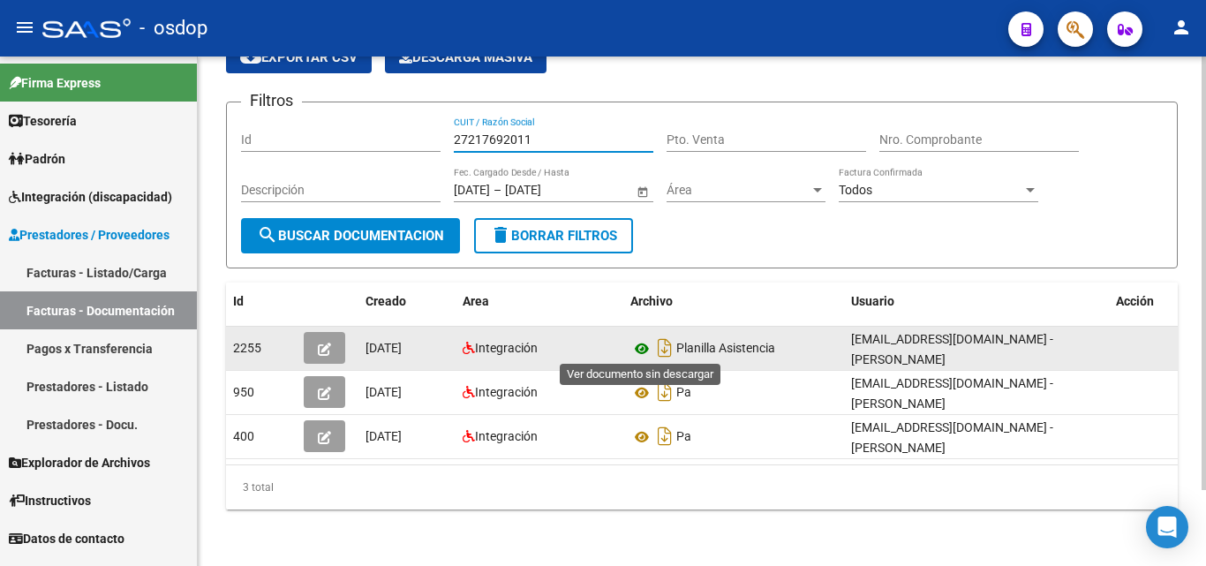
click at [638, 349] on icon at bounding box center [642, 348] width 23 height 21
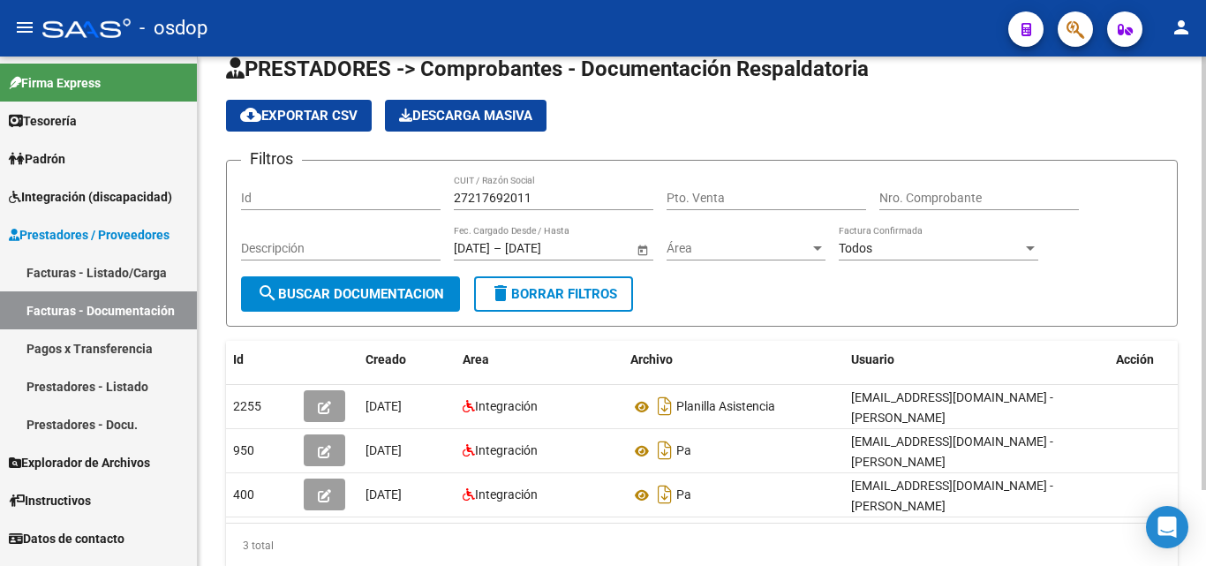
scroll to position [0, 0]
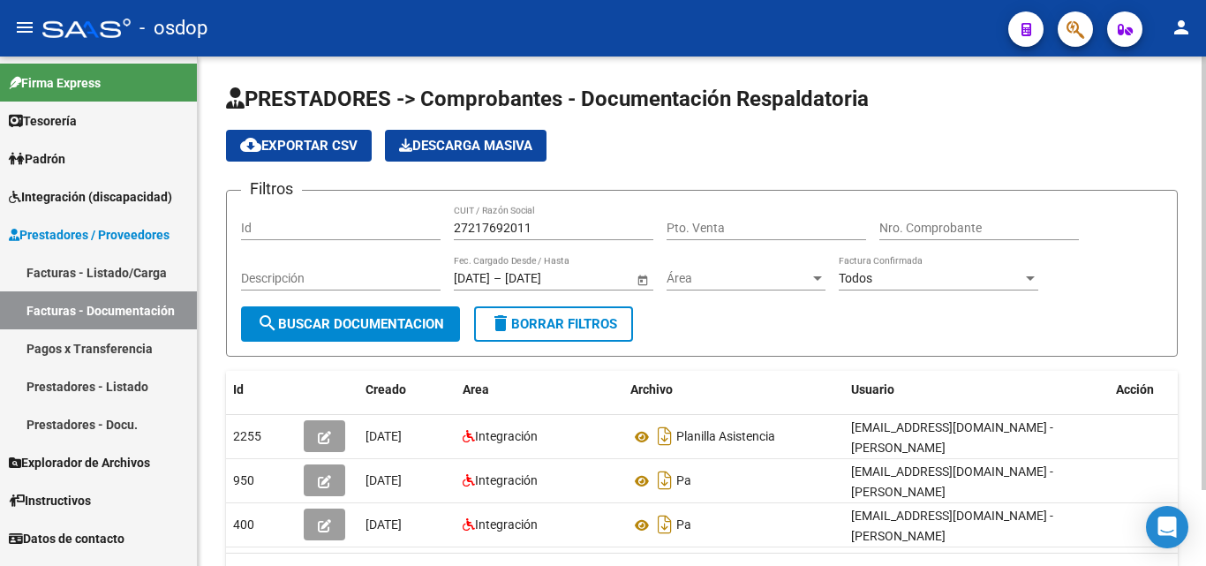
click at [526, 226] on input "27217692011" at bounding box center [554, 228] width 200 height 15
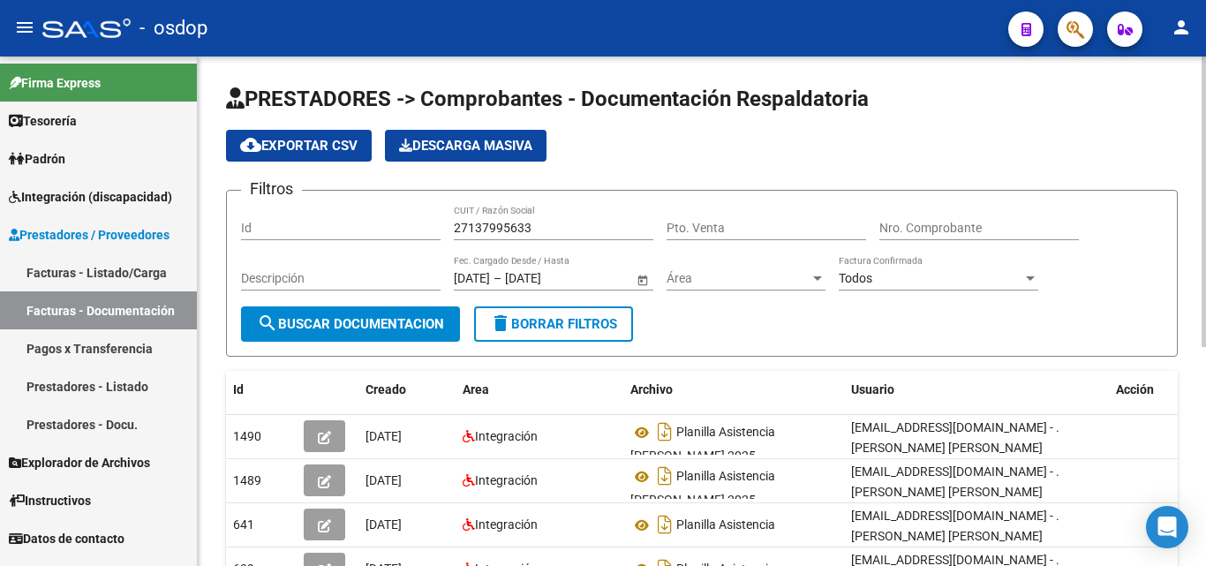
click at [728, 340] on form "Filtros Id 27137995633 CUIT / Razón Social Pto. Venta Nro. Comprobante Descripc…" at bounding box center [702, 273] width 952 height 167
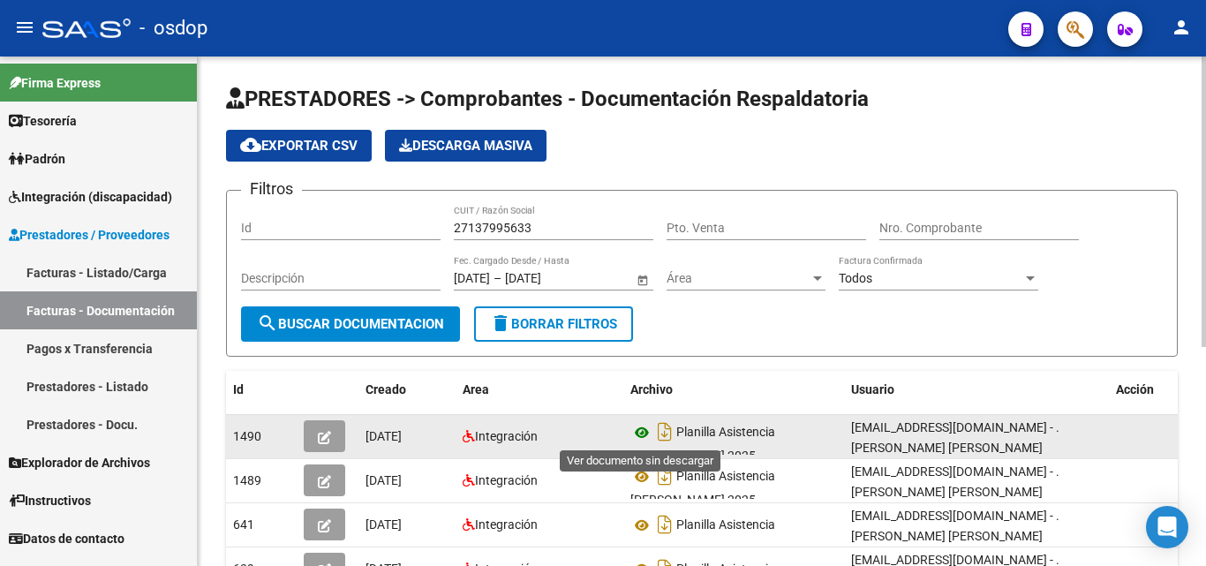
click at [645, 434] on icon at bounding box center [642, 432] width 23 height 21
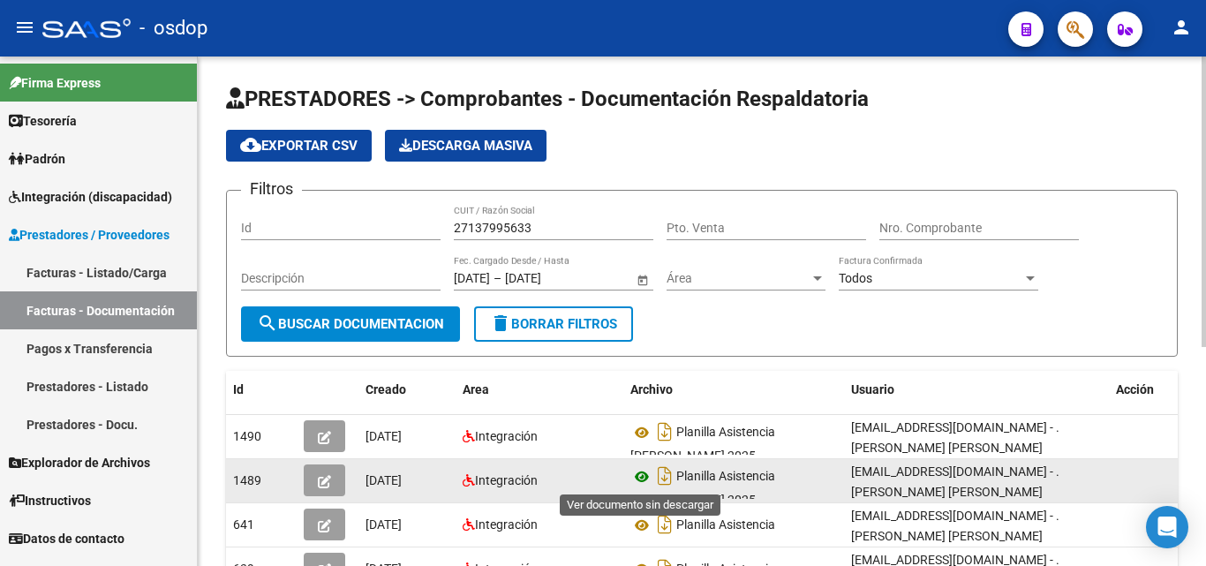
click at [651, 476] on icon at bounding box center [642, 476] width 23 height 21
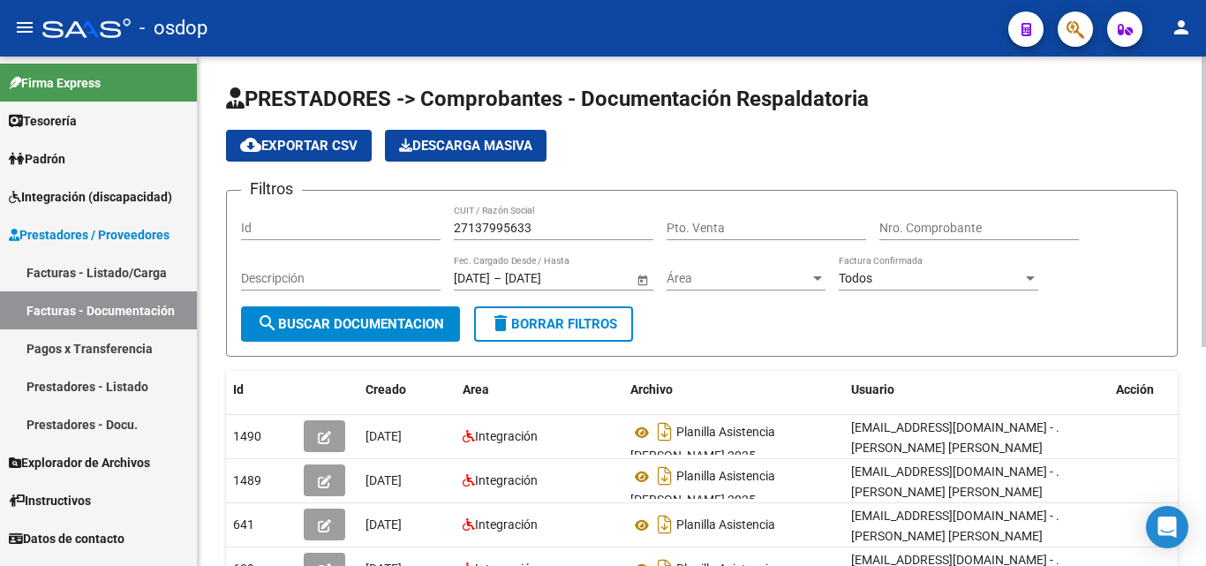
click at [472, 227] on input "27137995633" at bounding box center [554, 228] width 200 height 15
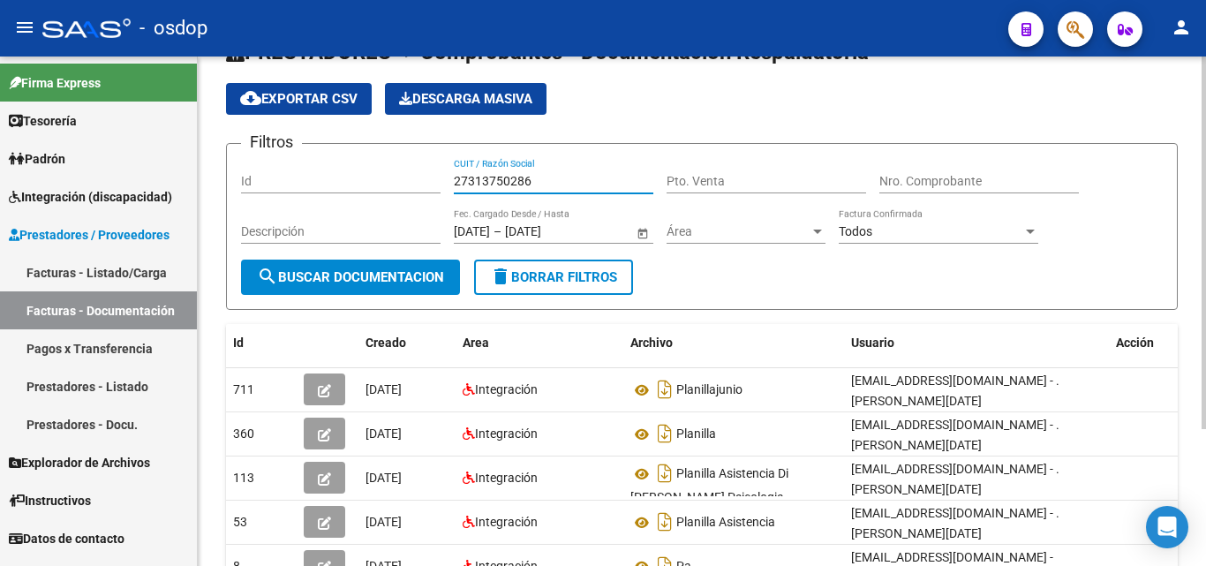
scroll to position [88, 0]
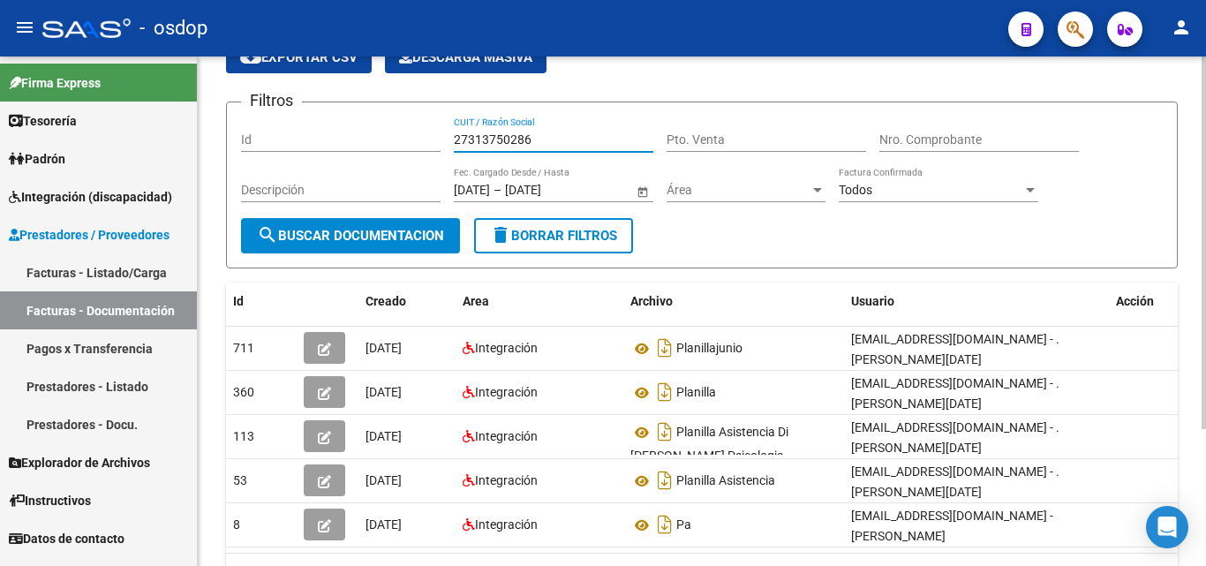
click at [484, 134] on input "27313750286" at bounding box center [554, 139] width 200 height 15
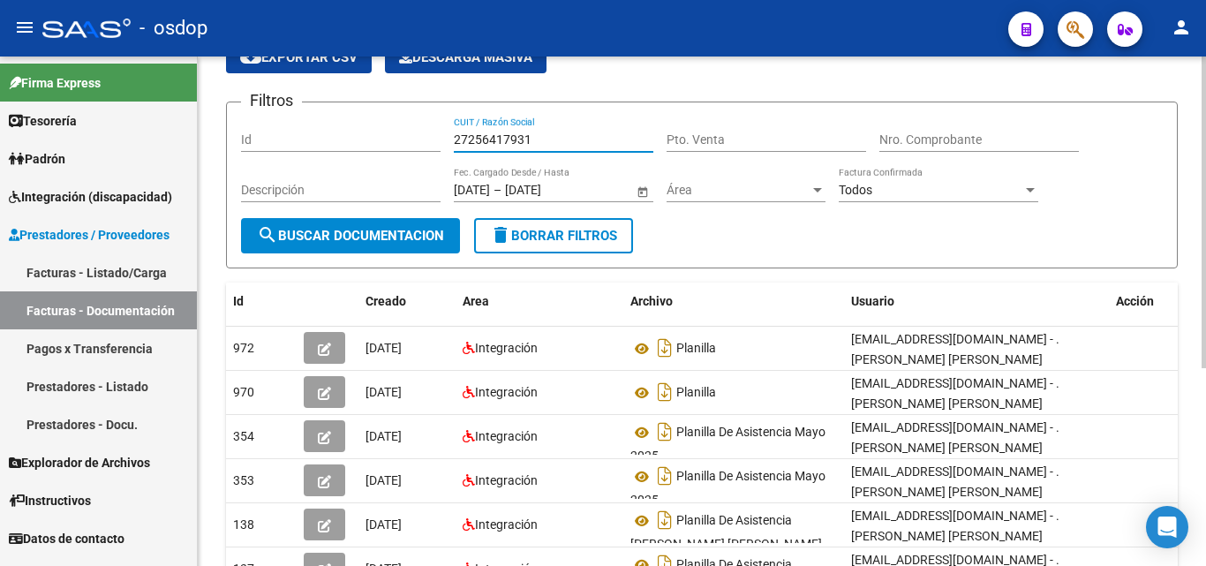
click at [495, 134] on input "27256417931" at bounding box center [554, 139] width 200 height 15
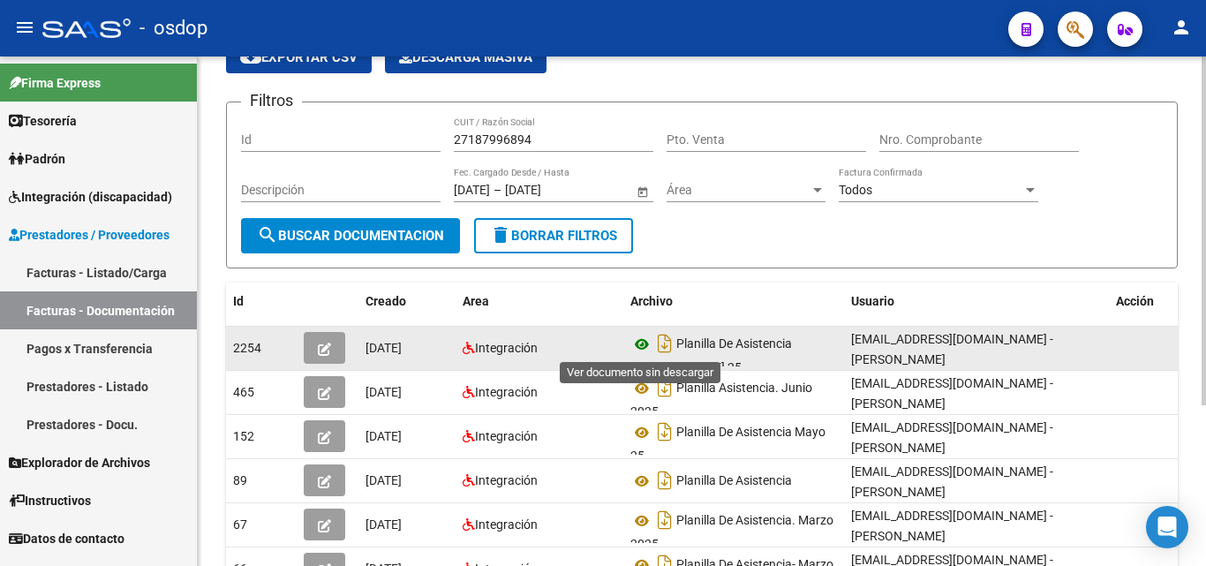
click at [646, 343] on icon at bounding box center [642, 344] width 23 height 21
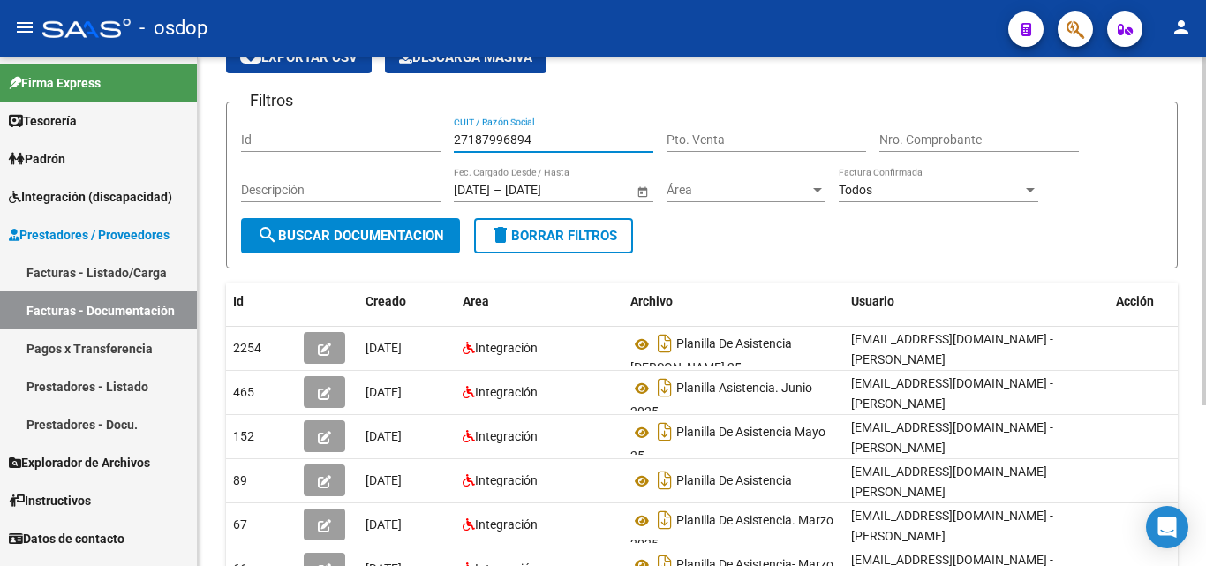
click at [503, 135] on input "27187996894" at bounding box center [554, 139] width 200 height 15
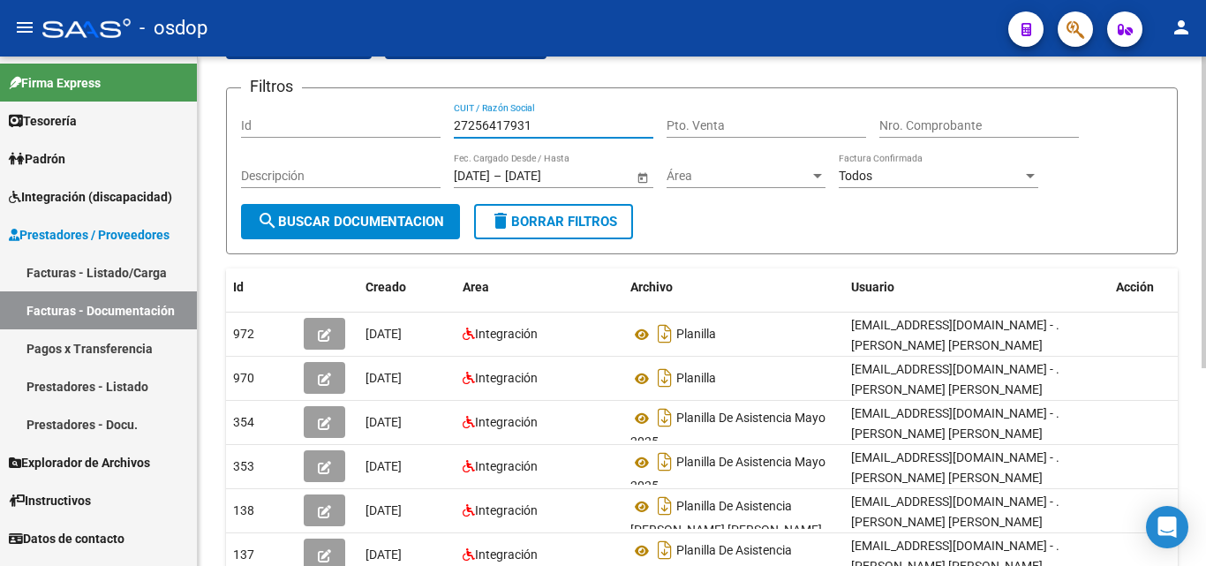
scroll to position [0, 0]
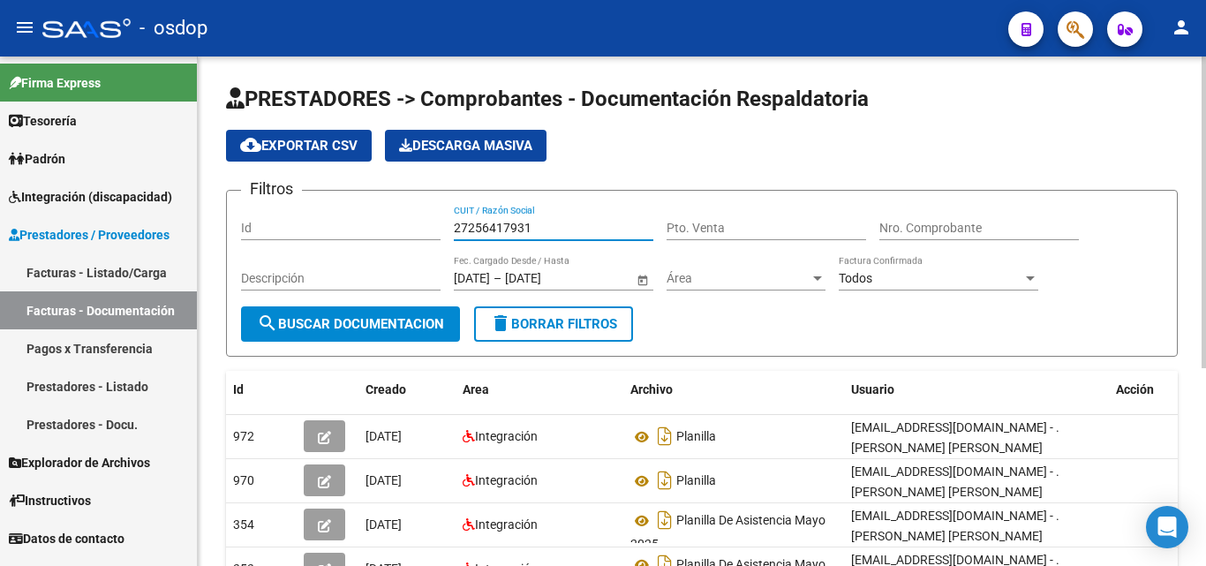
click at [469, 222] on input "27256417931" at bounding box center [554, 228] width 200 height 15
click at [470, 222] on input "27256417931" at bounding box center [554, 228] width 200 height 15
paste input "23908344"
click at [413, 319] on span "search Buscar Documentacion" at bounding box center [350, 324] width 187 height 16
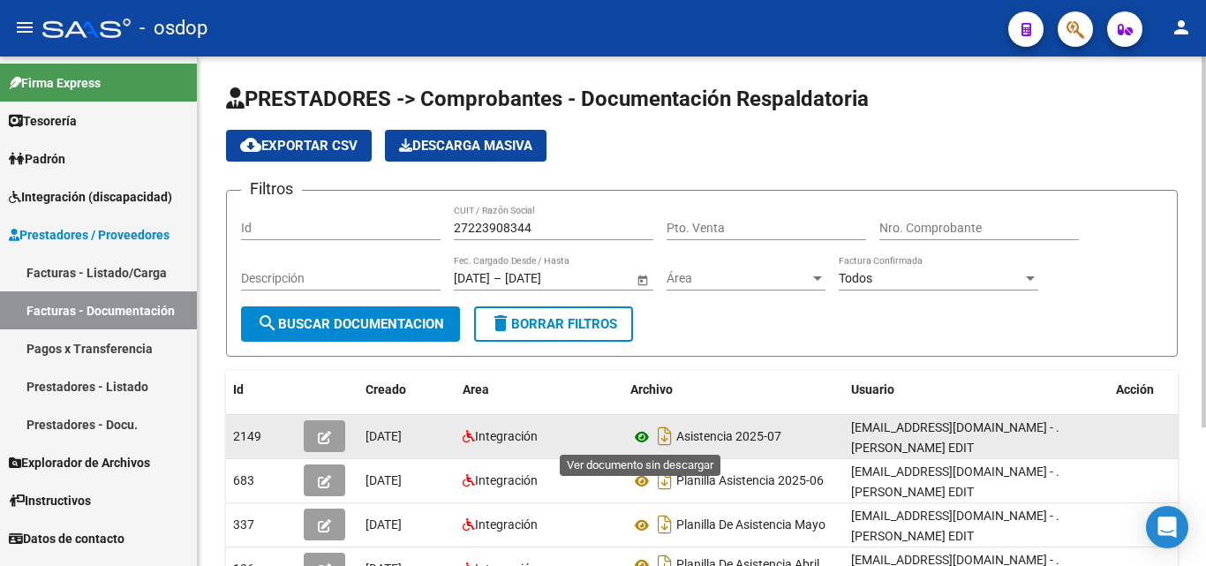
click at [643, 437] on icon at bounding box center [642, 437] width 23 height 21
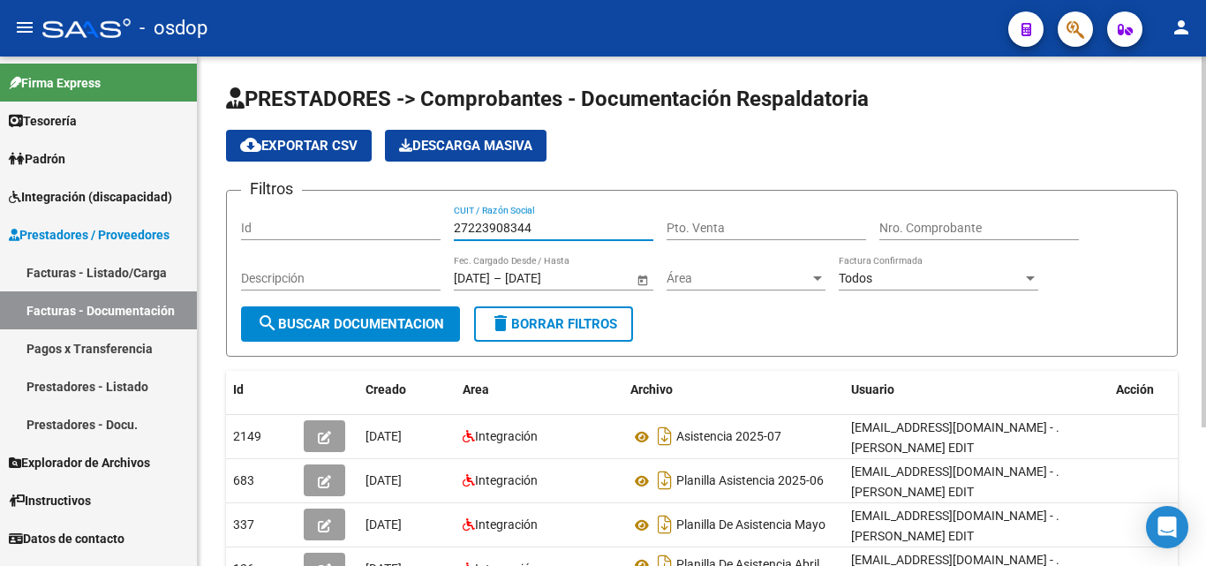
click at [518, 226] on input "27223908344" at bounding box center [554, 228] width 200 height 15
click at [500, 227] on input "27223908344" at bounding box center [554, 228] width 200 height 15
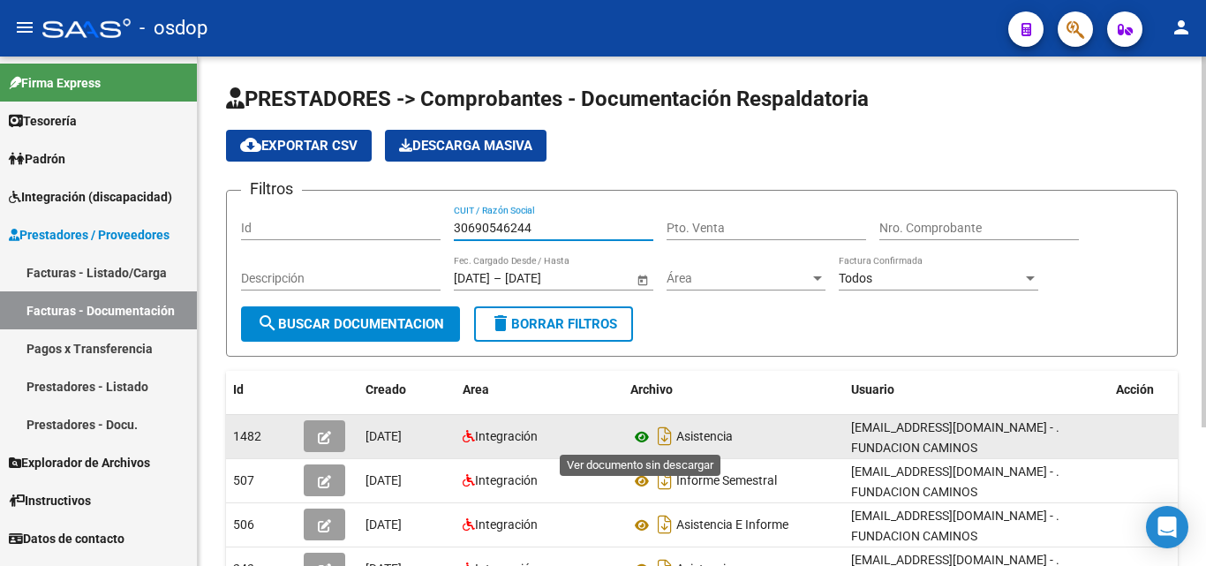
click at [642, 434] on icon at bounding box center [642, 437] width 23 height 21
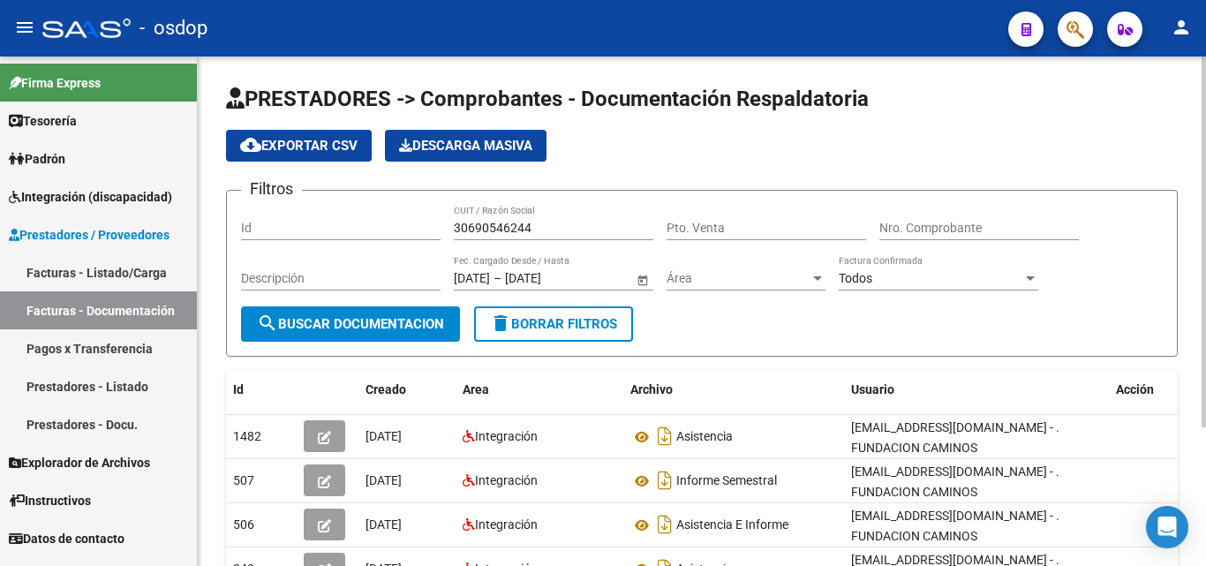
click at [492, 229] on input "30690546244" at bounding box center [554, 228] width 200 height 15
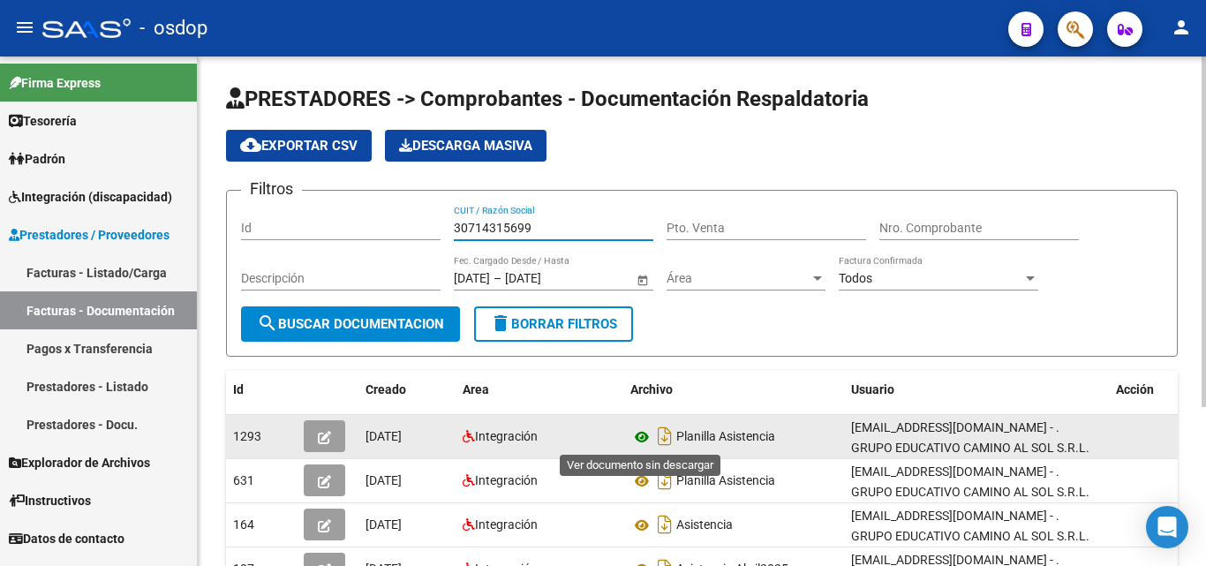
click at [645, 441] on icon at bounding box center [642, 437] width 23 height 21
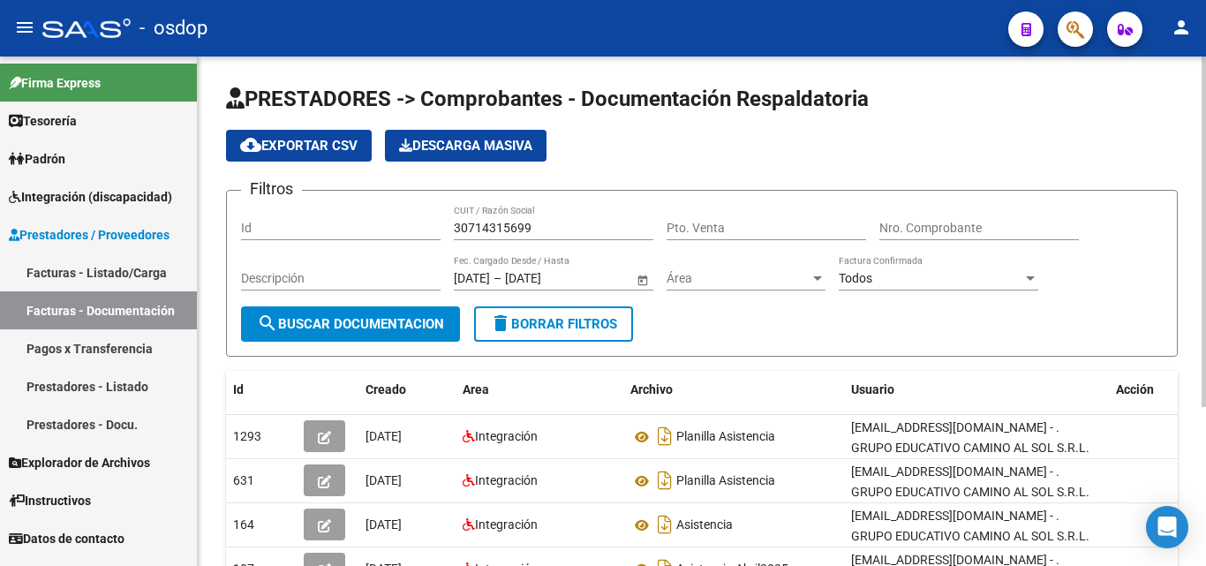
click at [475, 230] on input "30714315699" at bounding box center [554, 228] width 200 height 15
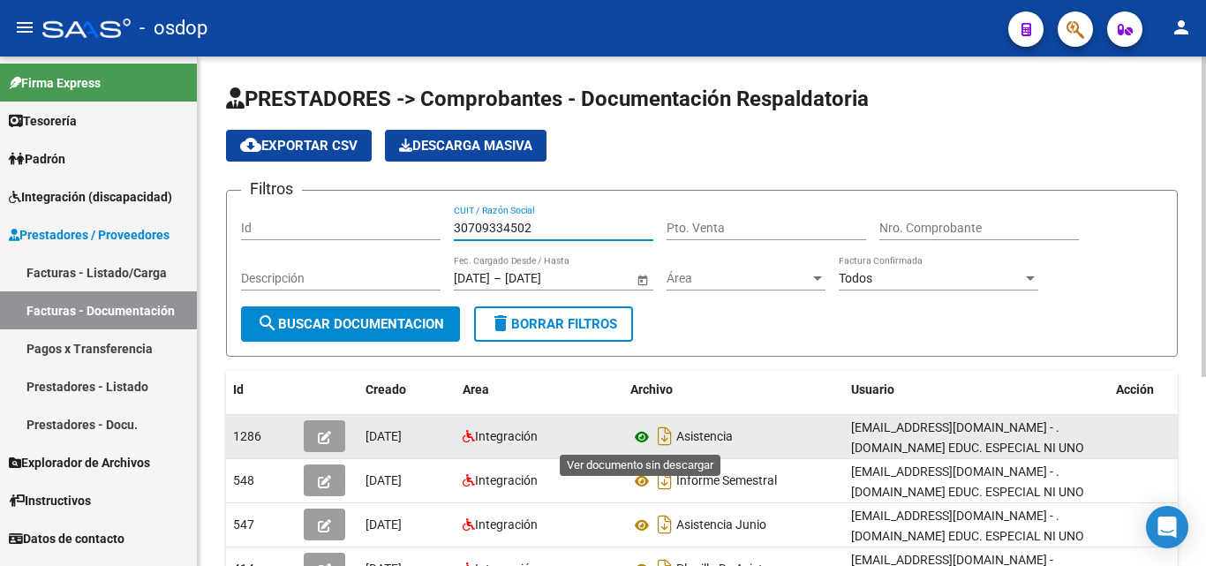
type input "30709334502"
click at [636, 433] on icon at bounding box center [642, 437] width 23 height 21
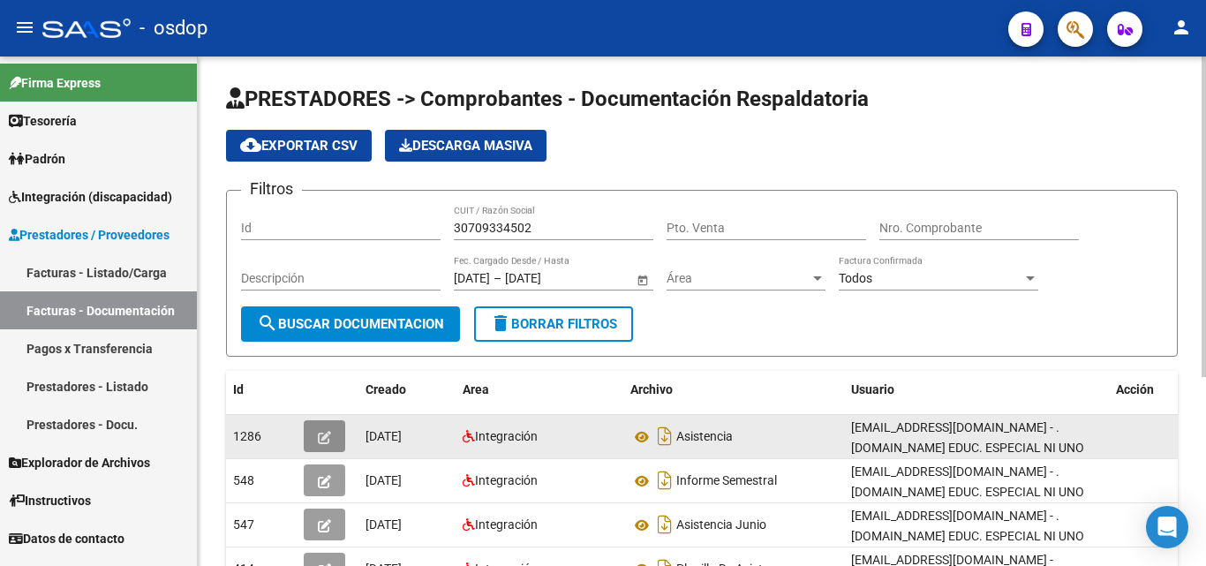
click at [326, 430] on span "button" at bounding box center [324, 436] width 13 height 16
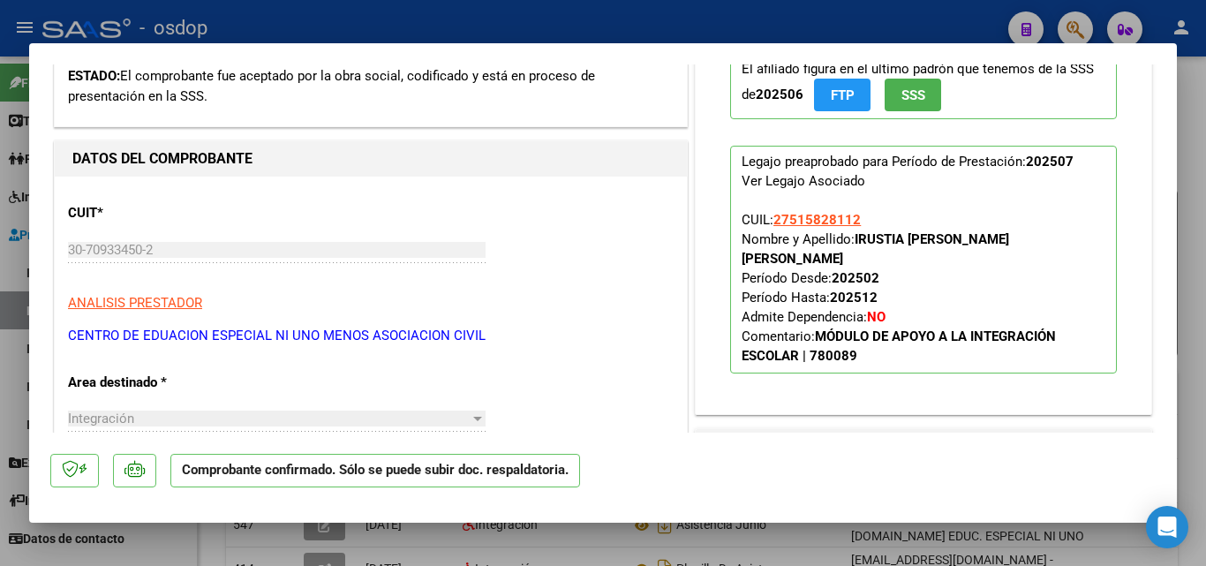
scroll to position [353, 0]
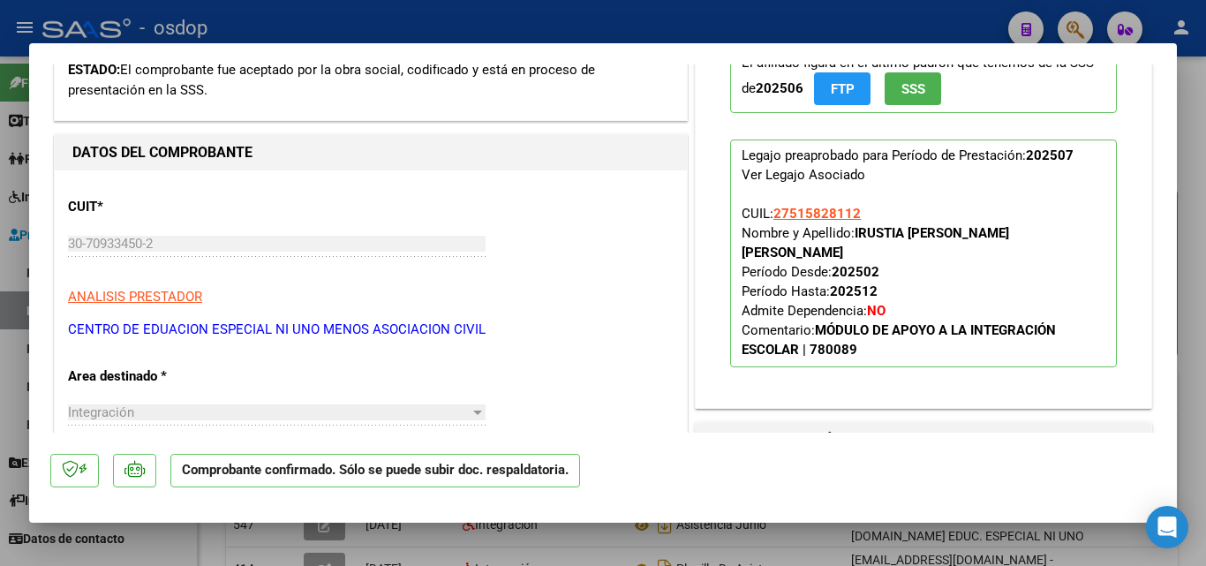
click at [812, 540] on div at bounding box center [603, 283] width 1206 height 566
type input "$ 0,00"
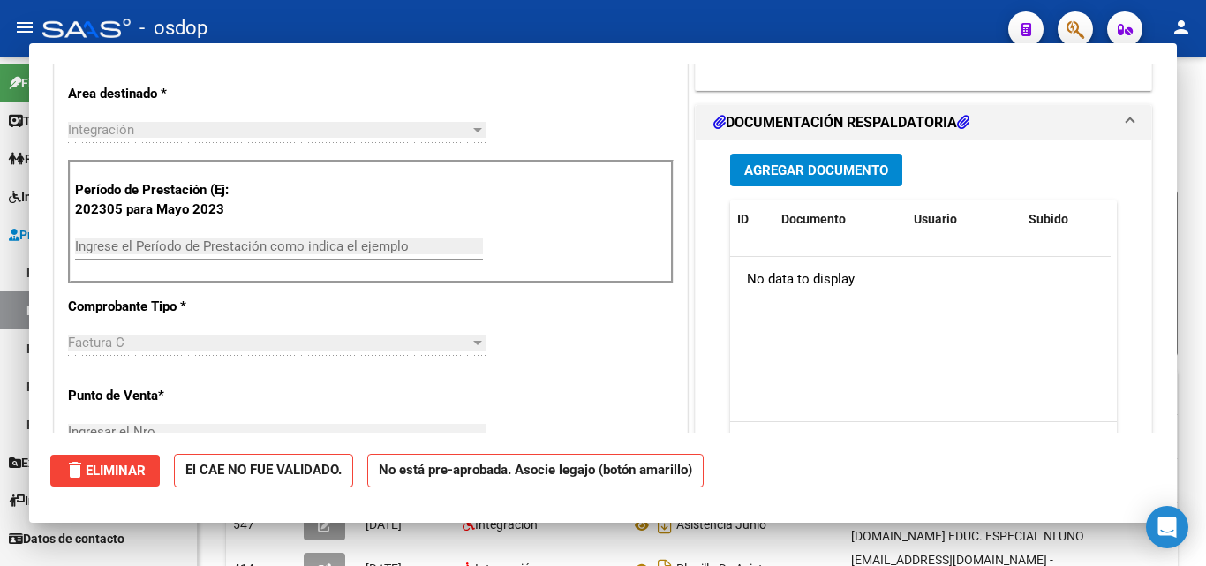
scroll to position [103, 0]
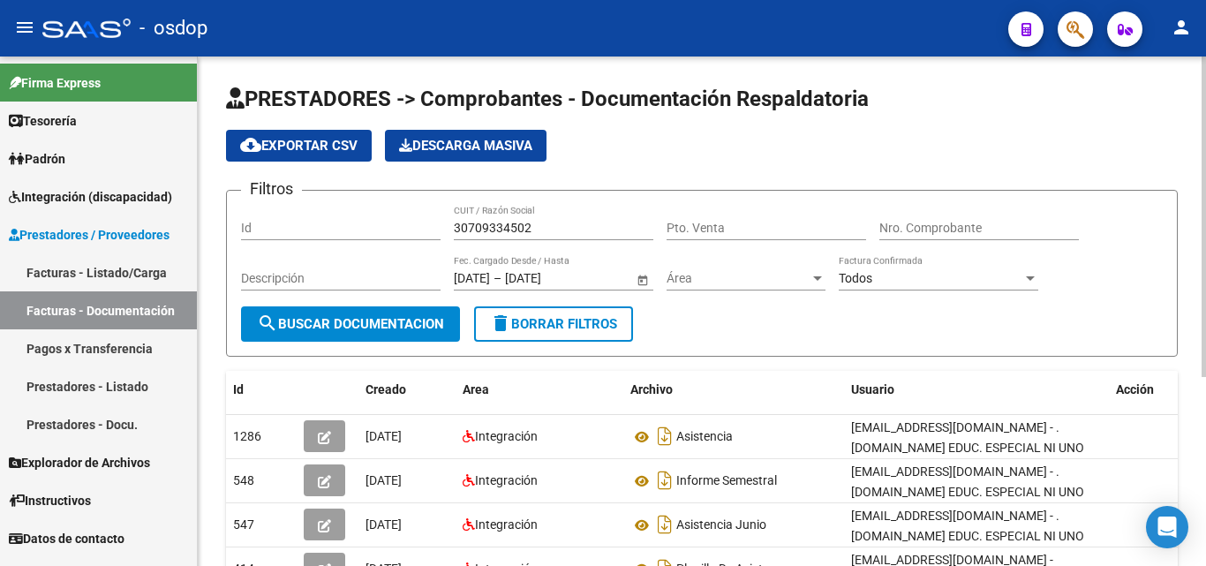
click at [502, 226] on input "30709334502" at bounding box center [554, 228] width 200 height 15
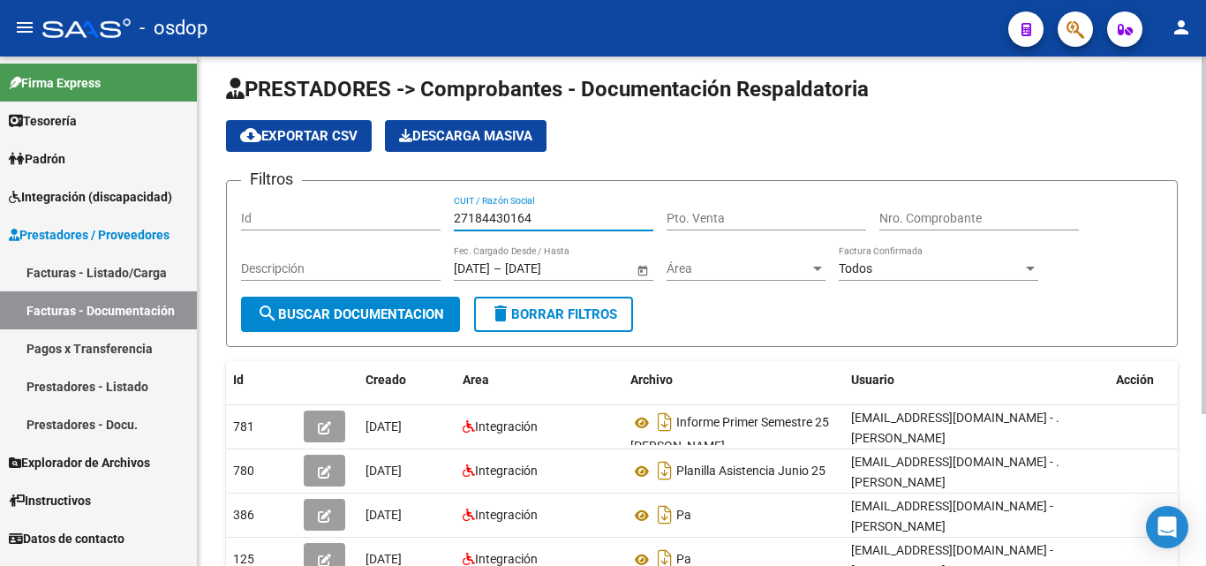
scroll to position [0, 0]
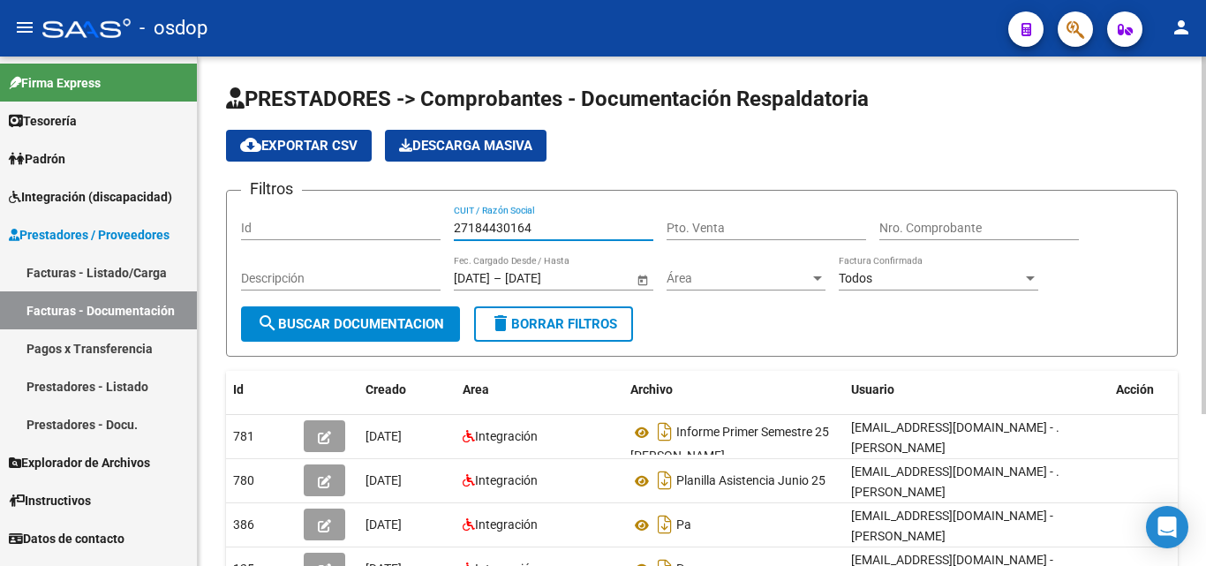
click at [390, 330] on span "search Buscar Documentacion" at bounding box center [350, 324] width 187 height 16
click at [510, 235] on input "27184430164" at bounding box center [554, 228] width 200 height 15
click at [510, 229] on input "27184430164" at bounding box center [554, 228] width 200 height 15
click at [510, 224] on input "27184430164" at bounding box center [554, 228] width 200 height 15
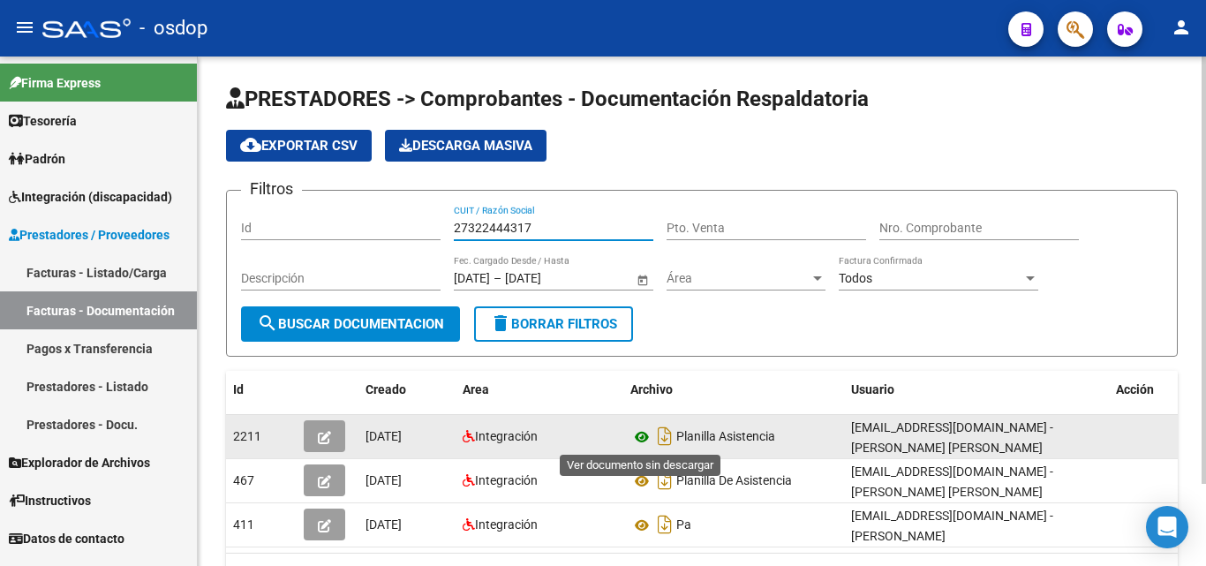
click at [649, 434] on icon at bounding box center [642, 437] width 23 height 21
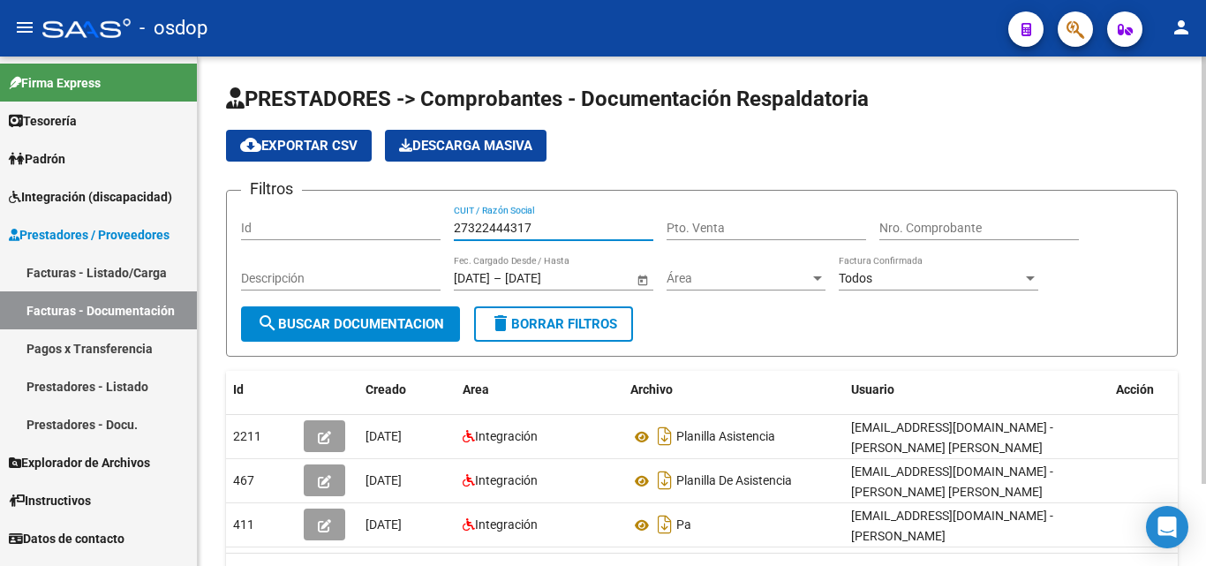
click at [486, 226] on input "27322444317" at bounding box center [554, 228] width 200 height 15
type input "9"
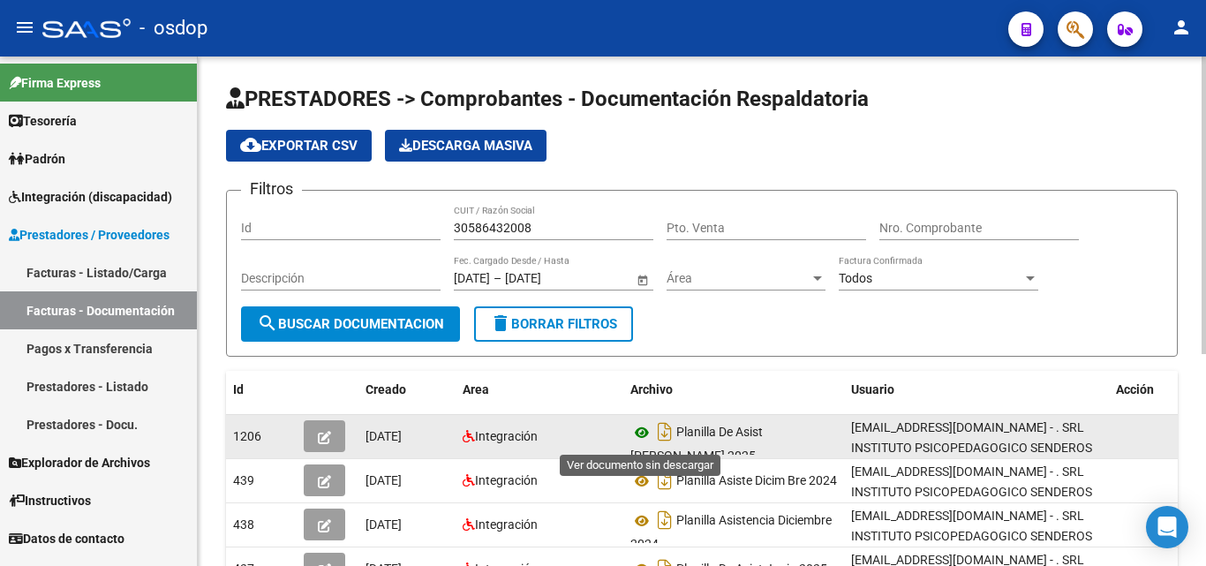
click at [637, 434] on icon at bounding box center [642, 432] width 23 height 21
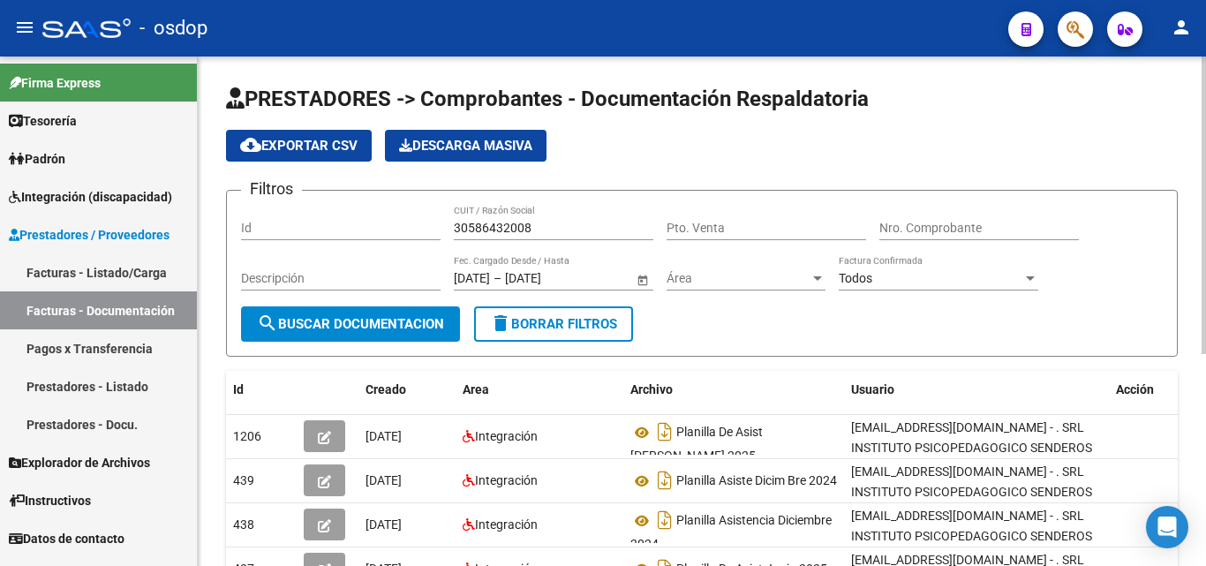
click at [510, 223] on input "30586432008" at bounding box center [554, 228] width 200 height 15
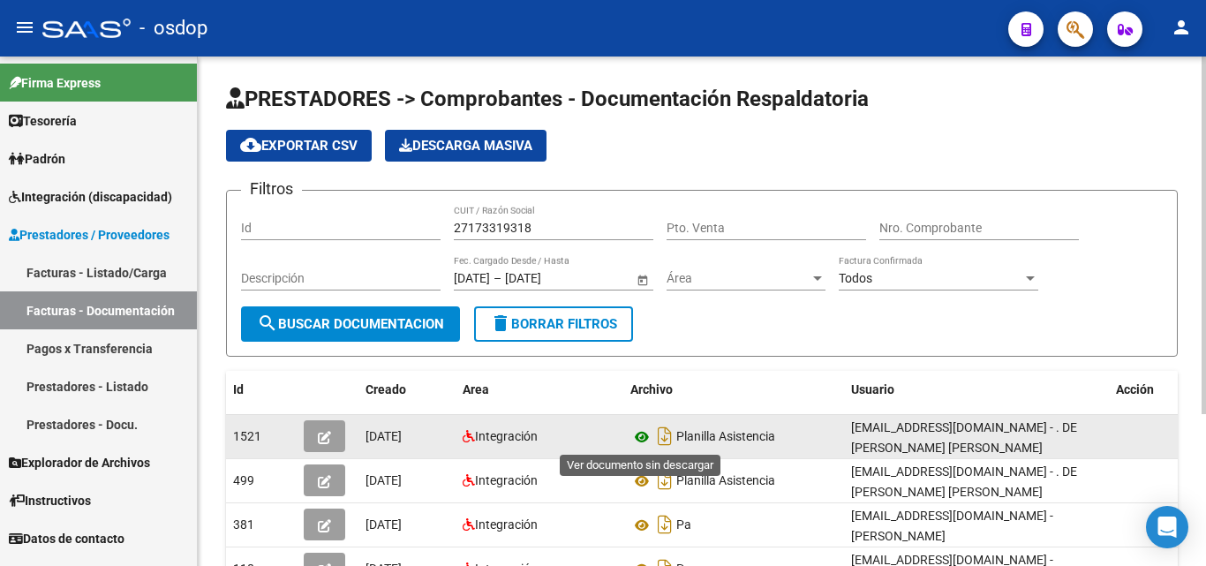
click at [646, 438] on icon at bounding box center [642, 437] width 23 height 21
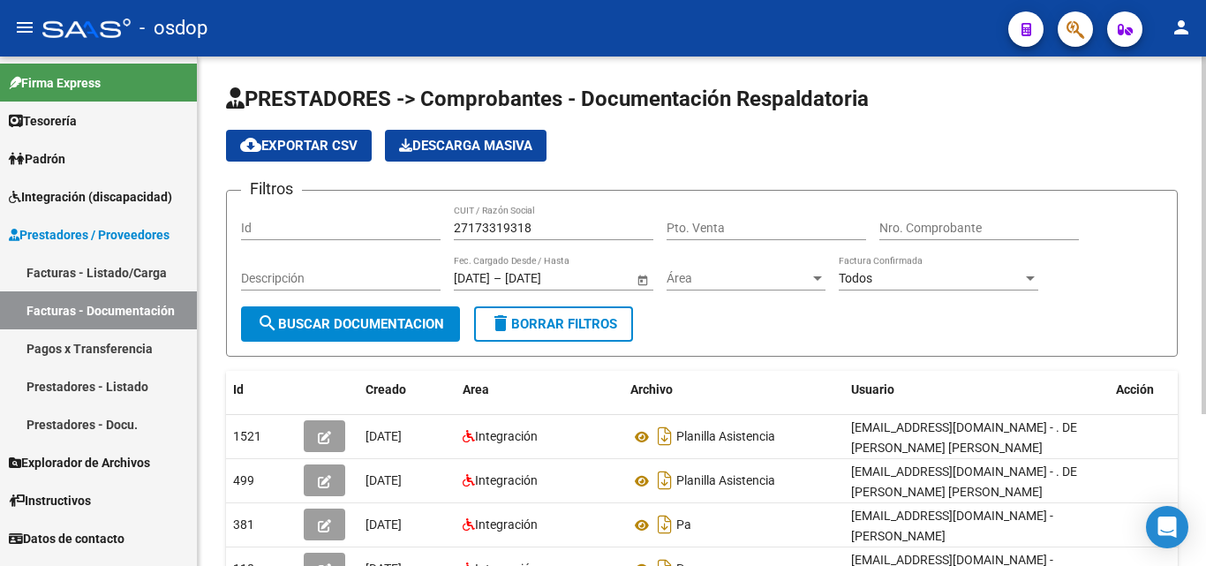
click at [498, 232] on input "27173319318" at bounding box center [554, 228] width 200 height 15
click at [498, 231] on input "27173319318" at bounding box center [554, 228] width 200 height 15
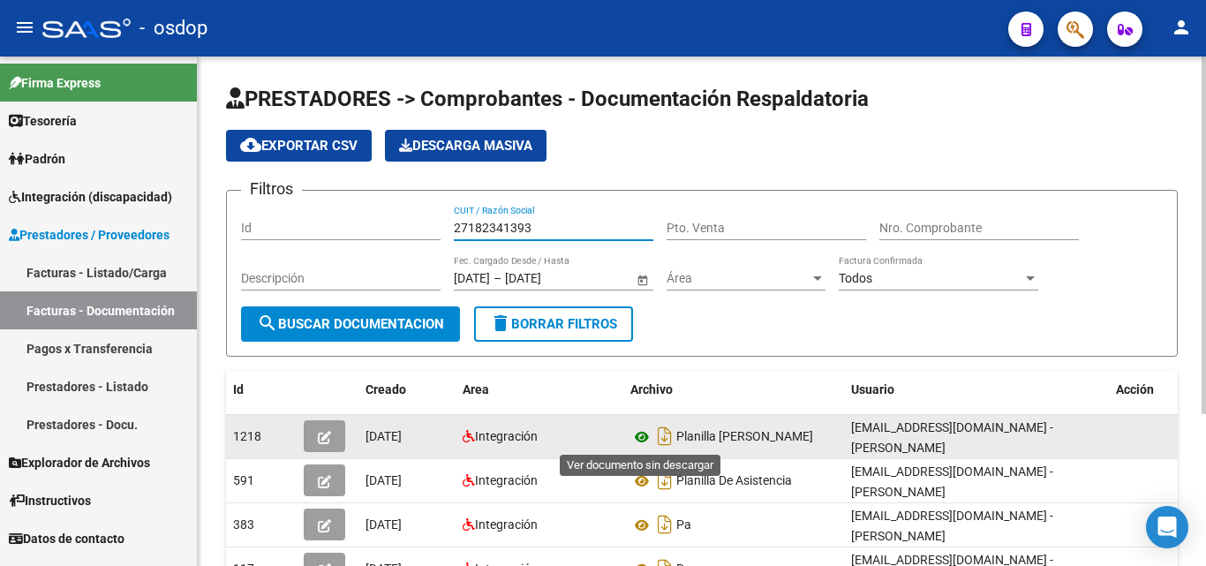
click at [642, 437] on icon at bounding box center [642, 437] width 23 height 21
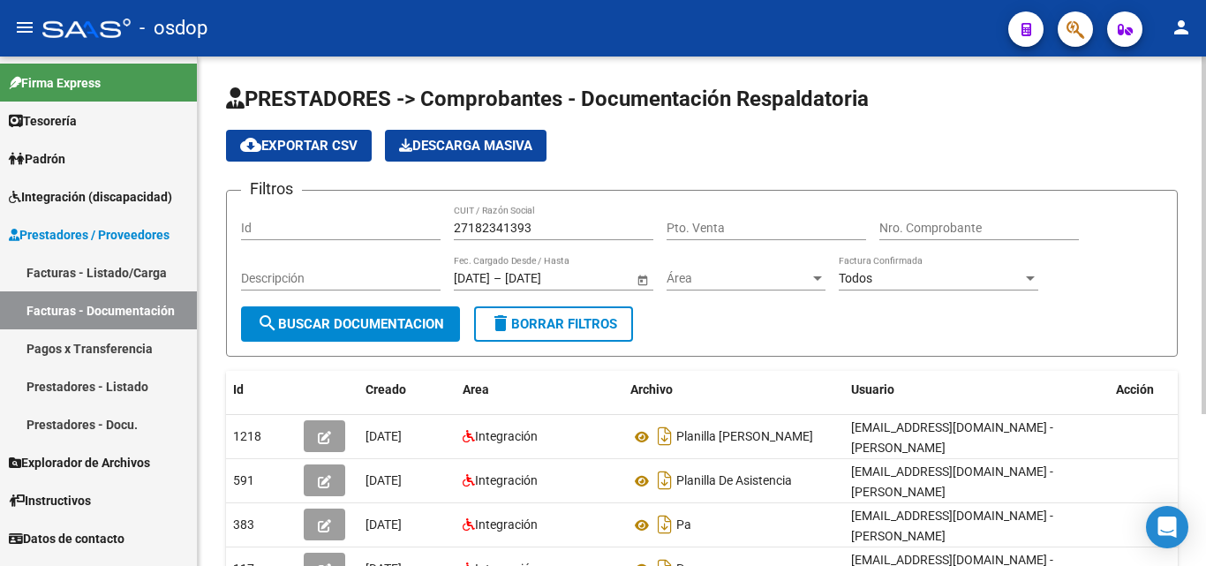
click at [480, 214] on div "27182341393 CUIT / Razón Social" at bounding box center [554, 222] width 200 height 35
click at [478, 224] on input "27182341393" at bounding box center [554, 228] width 200 height 15
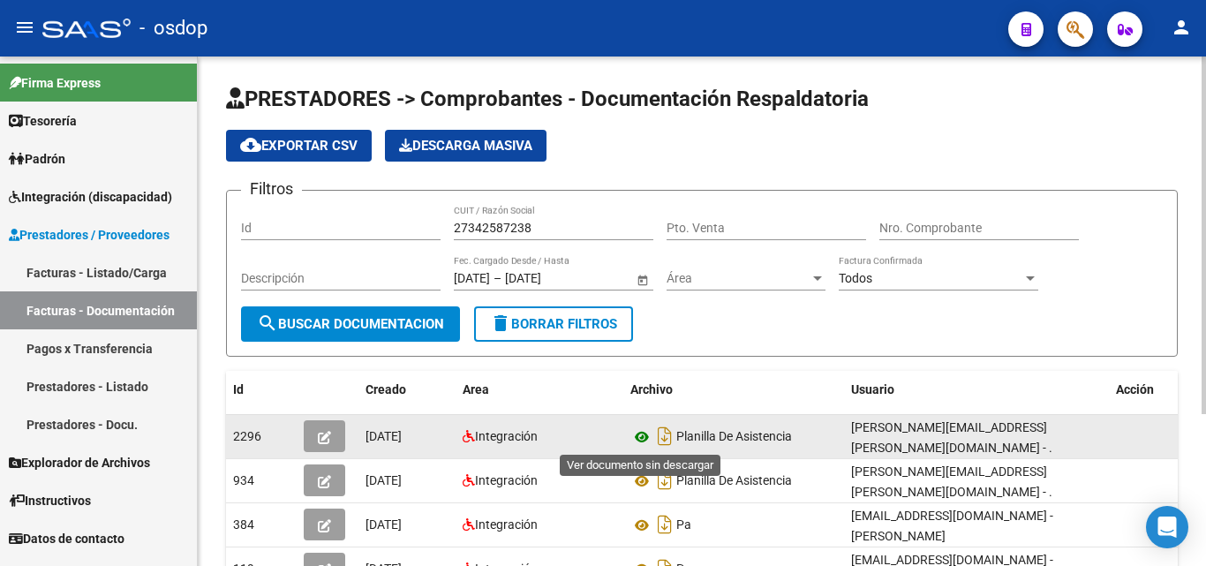
click at [642, 444] on icon at bounding box center [642, 437] width 23 height 21
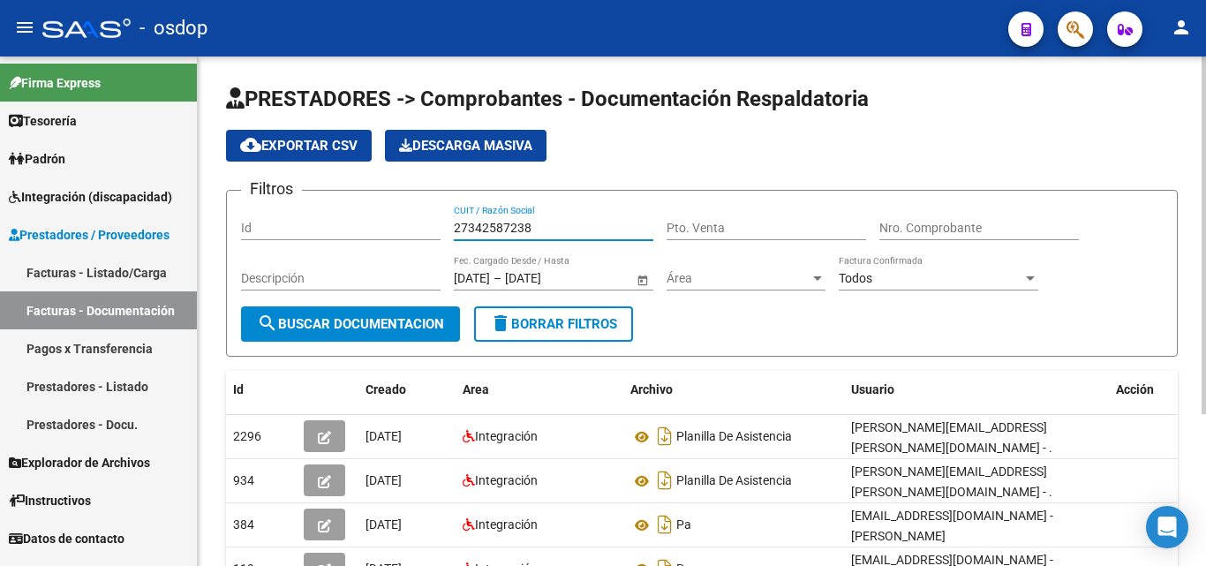
click at [490, 224] on input "27342587238" at bounding box center [554, 228] width 200 height 15
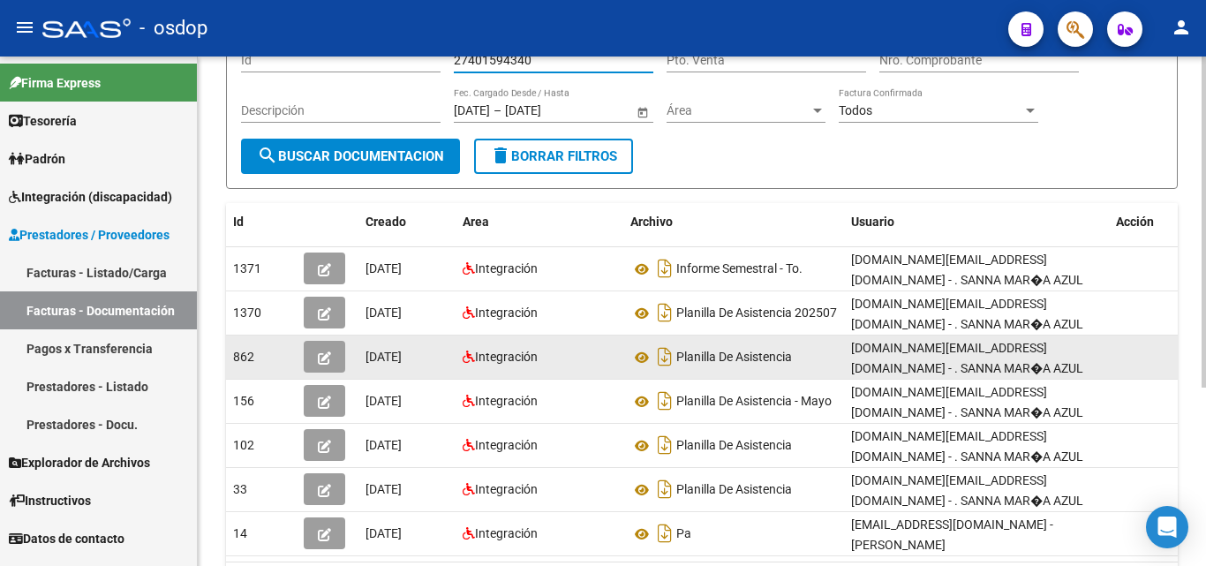
scroll to position [177, 0]
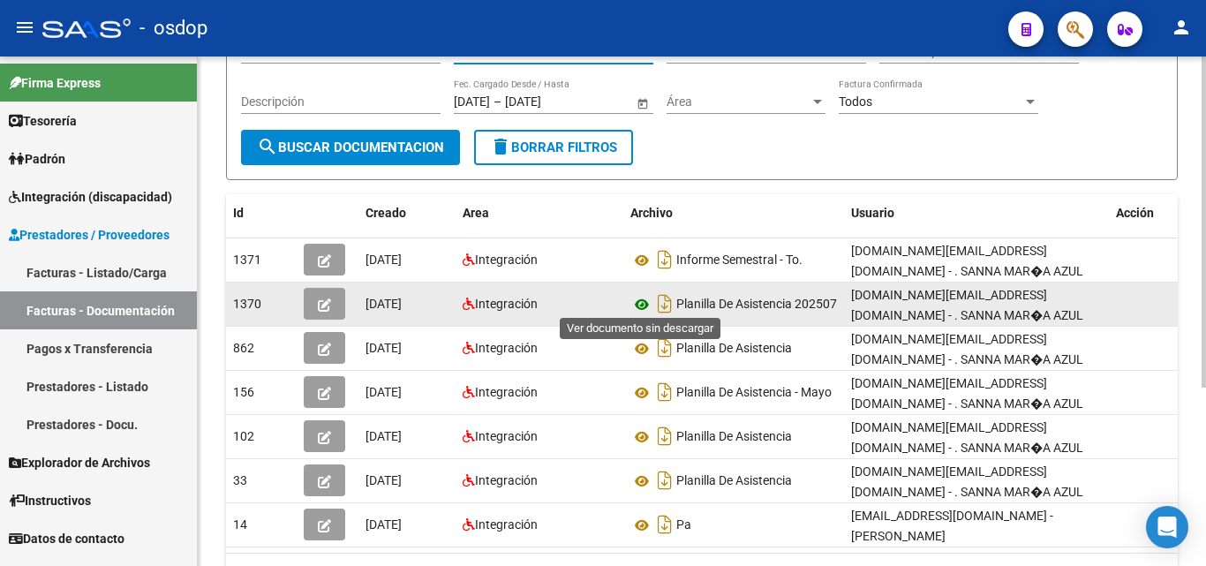
type input "27401594340"
click at [646, 304] on icon at bounding box center [642, 304] width 23 height 21
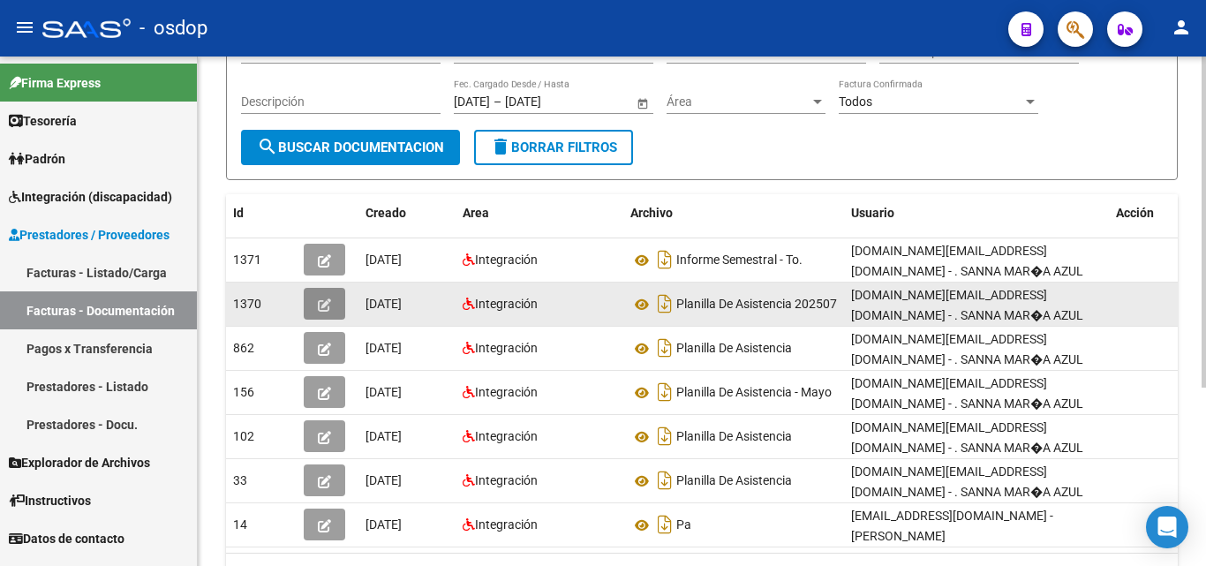
click at [314, 295] on button "button" at bounding box center [325, 304] width 42 height 32
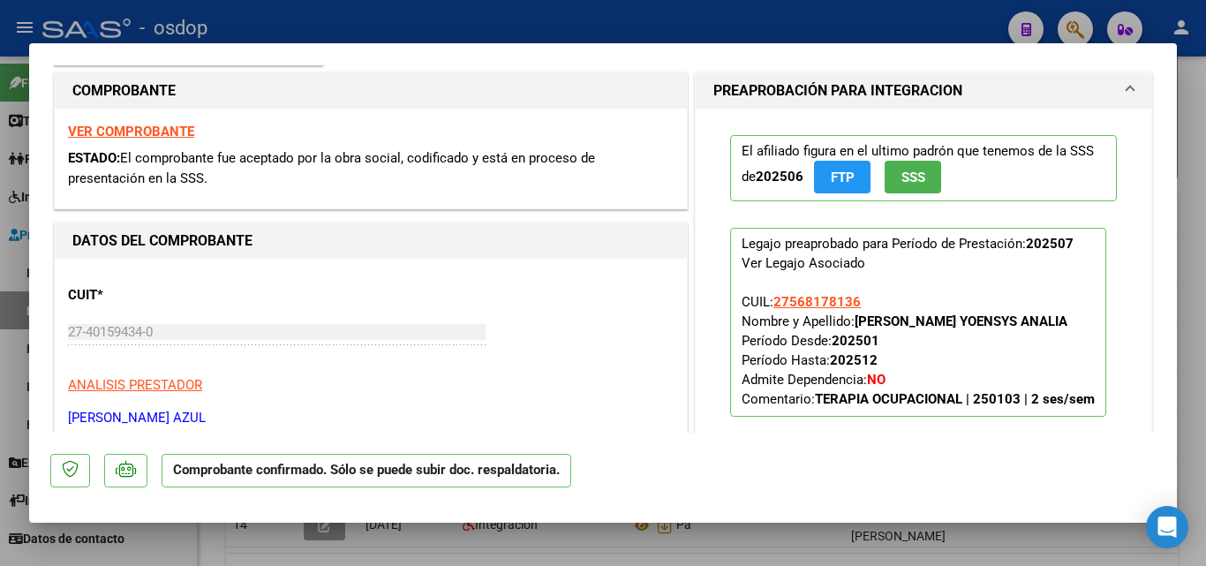
scroll to position [353, 0]
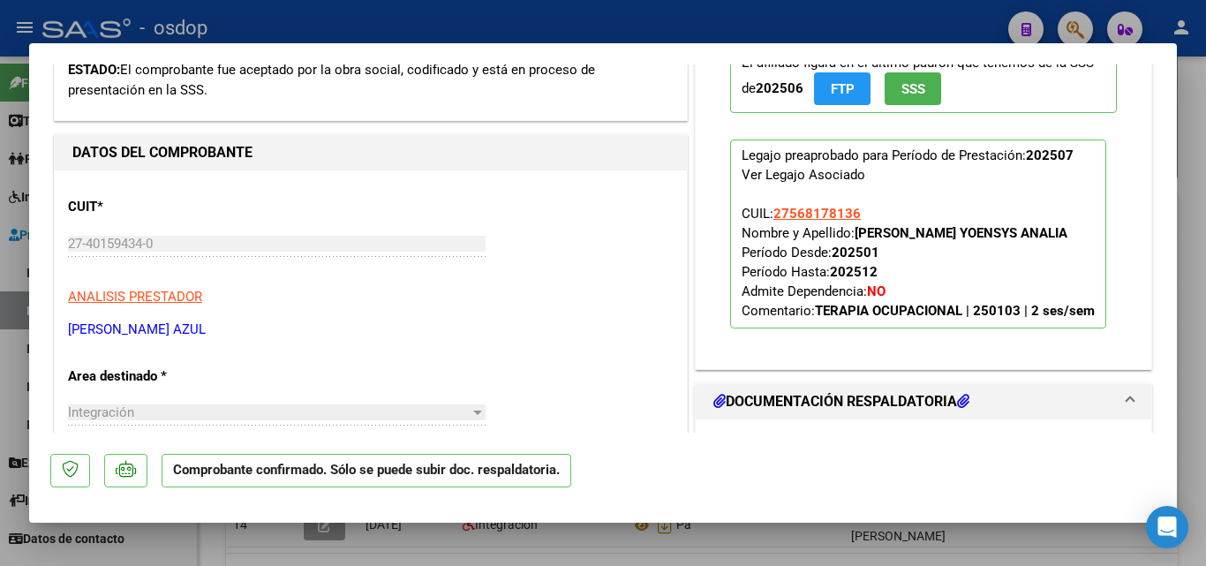
click at [0, 217] on div at bounding box center [603, 283] width 1206 height 566
type input "$ 0,00"
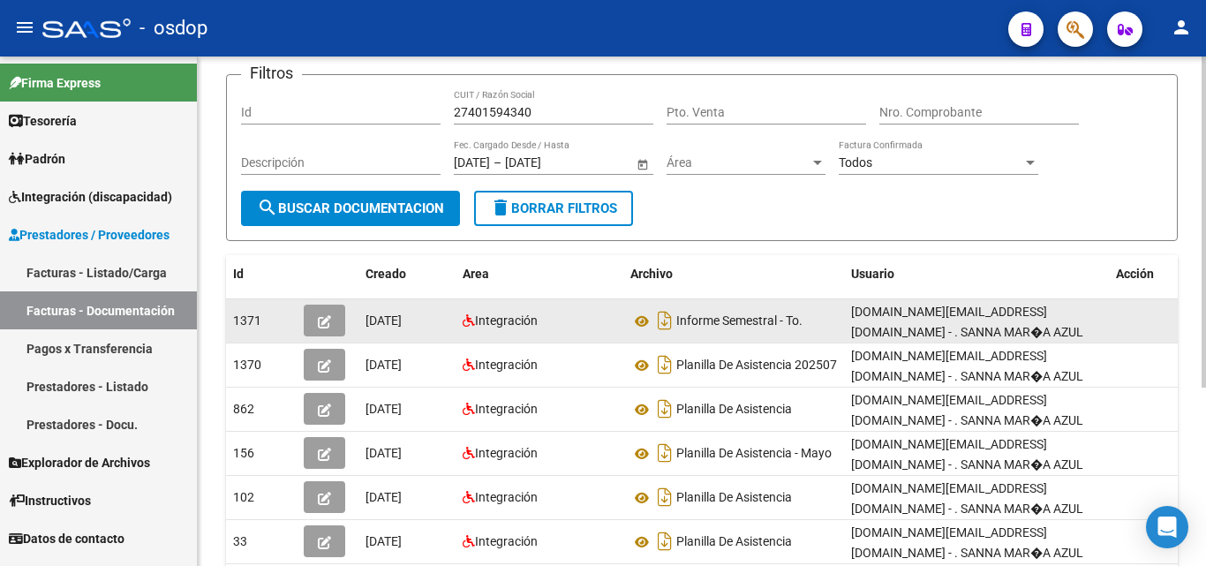
scroll to position [88, 0]
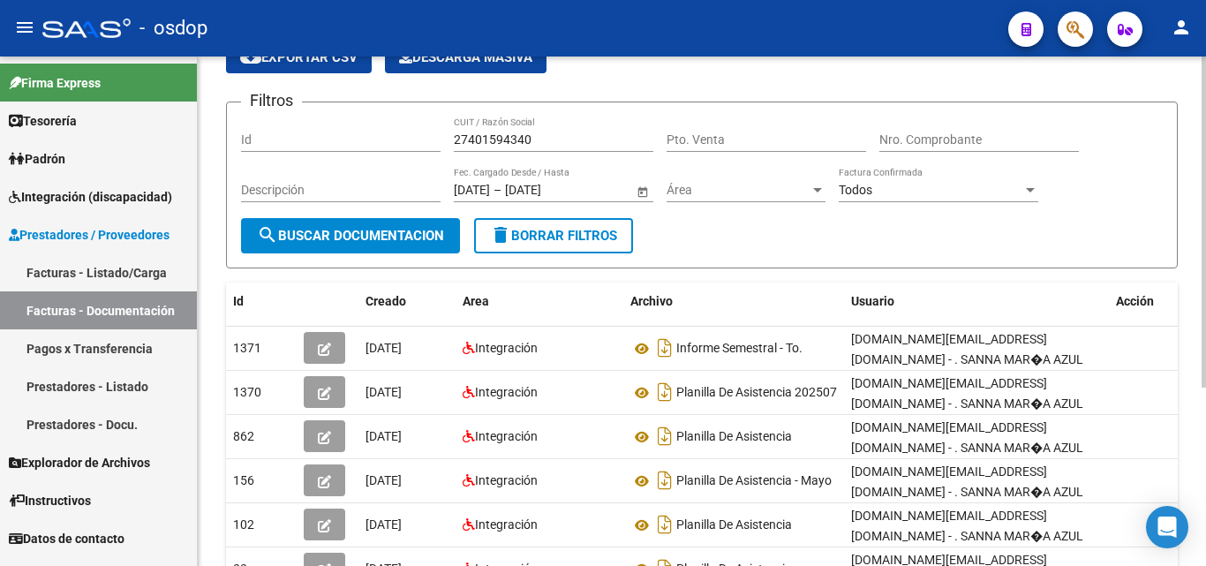
click at [470, 135] on input "27401594340" at bounding box center [554, 139] width 200 height 15
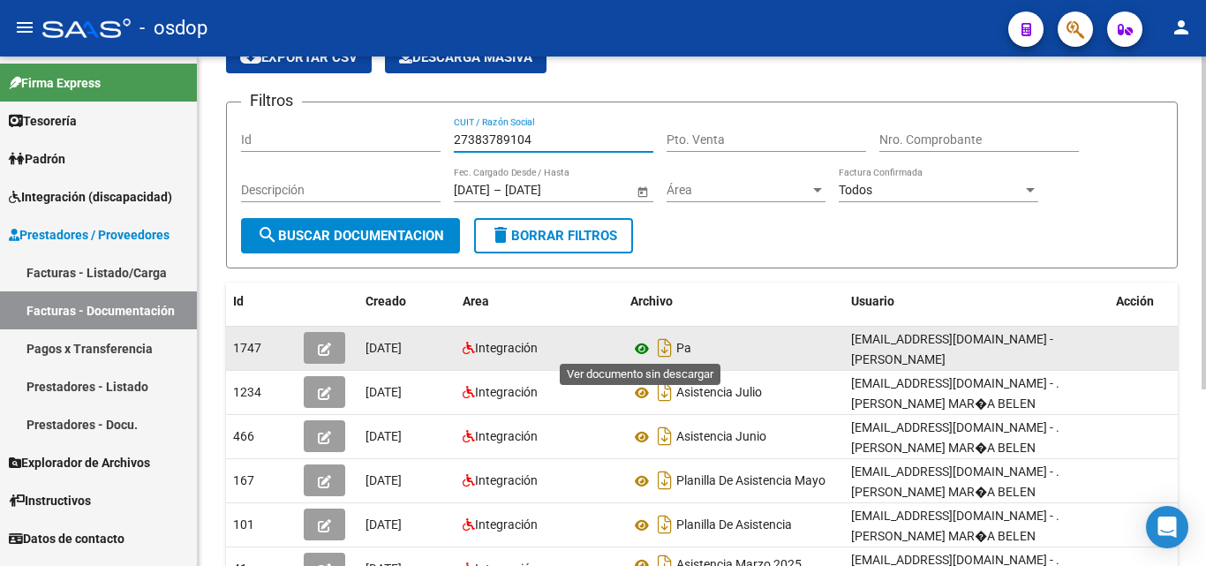
type input "27383789104"
click at [638, 349] on icon at bounding box center [642, 348] width 23 height 21
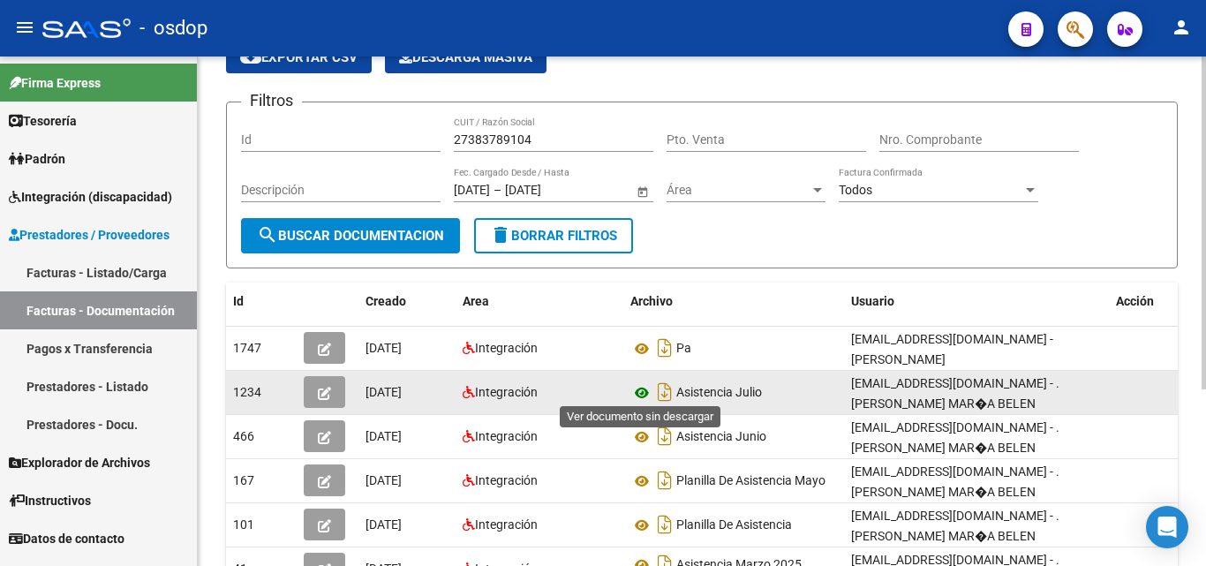
click at [643, 386] on icon at bounding box center [642, 392] width 23 height 21
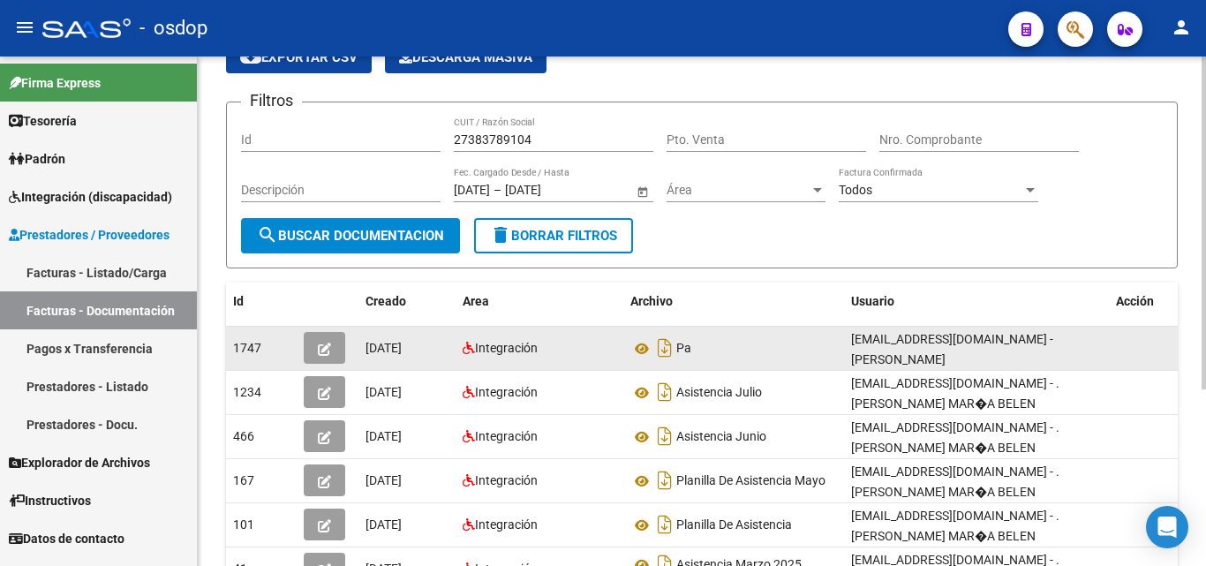
click at [330, 350] on icon "button" at bounding box center [324, 349] width 13 height 13
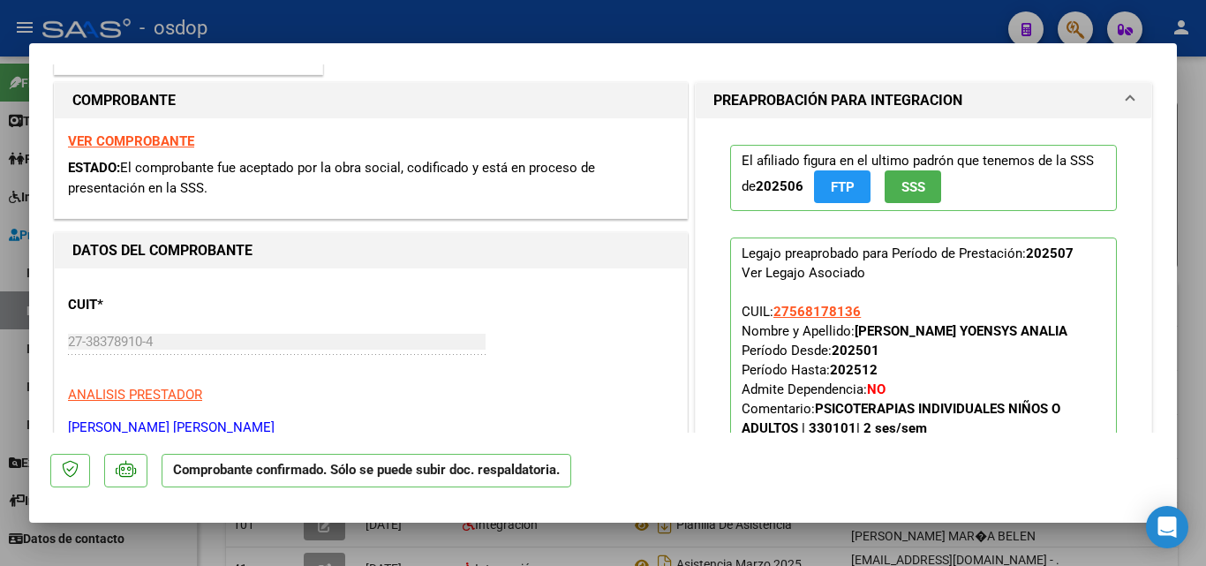
scroll to position [265, 0]
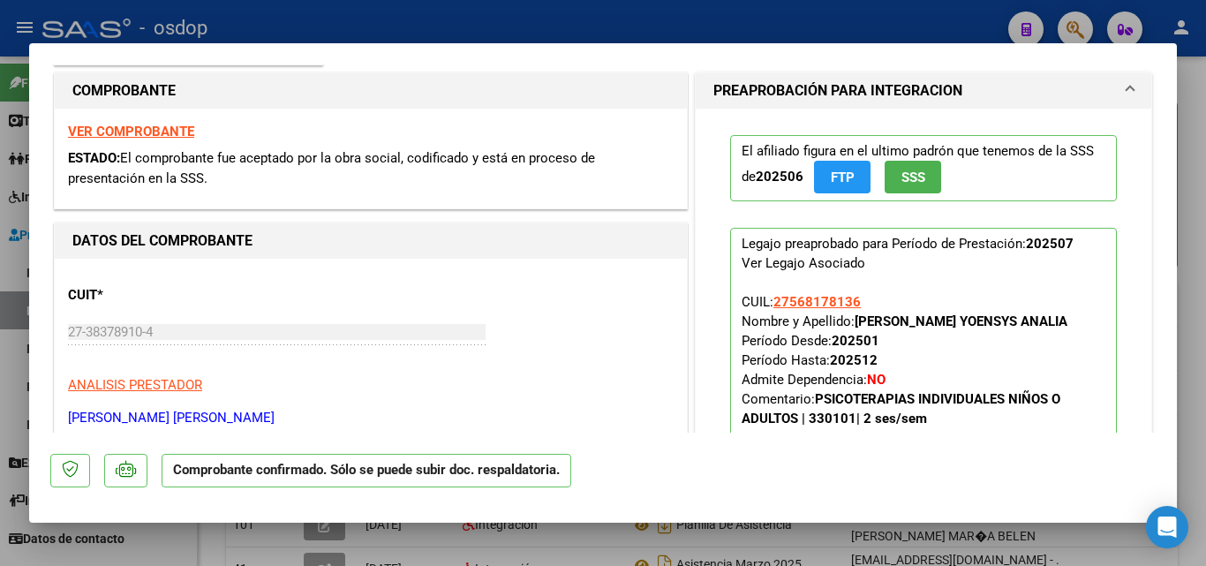
click at [0, 227] on div at bounding box center [603, 283] width 1206 height 566
type input "$ 0,00"
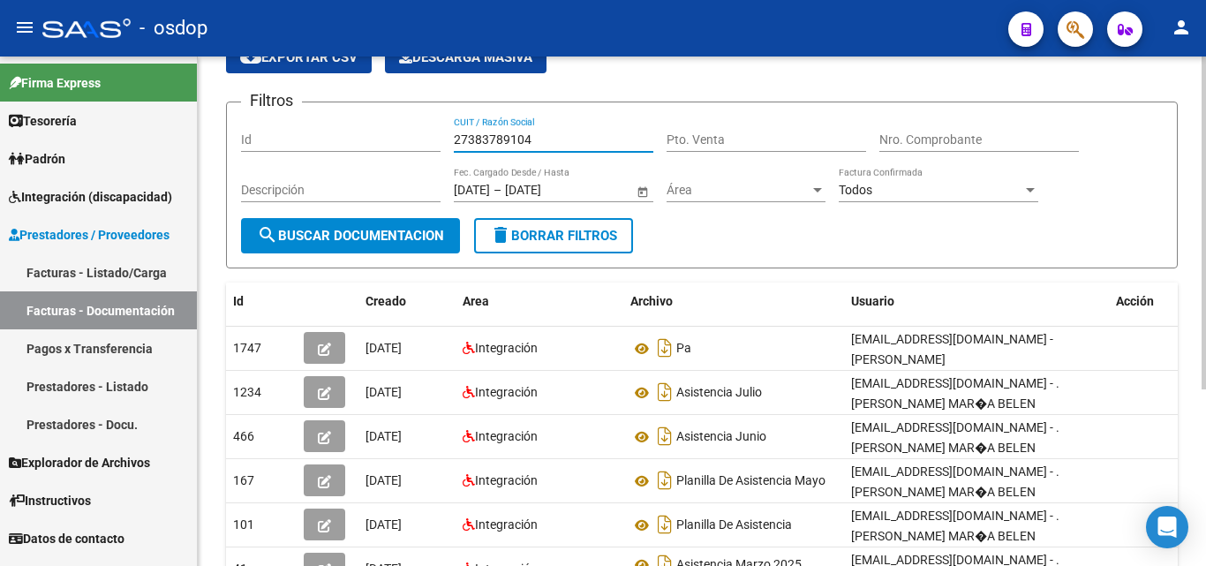
click at [510, 135] on input "27383789104" at bounding box center [554, 139] width 200 height 15
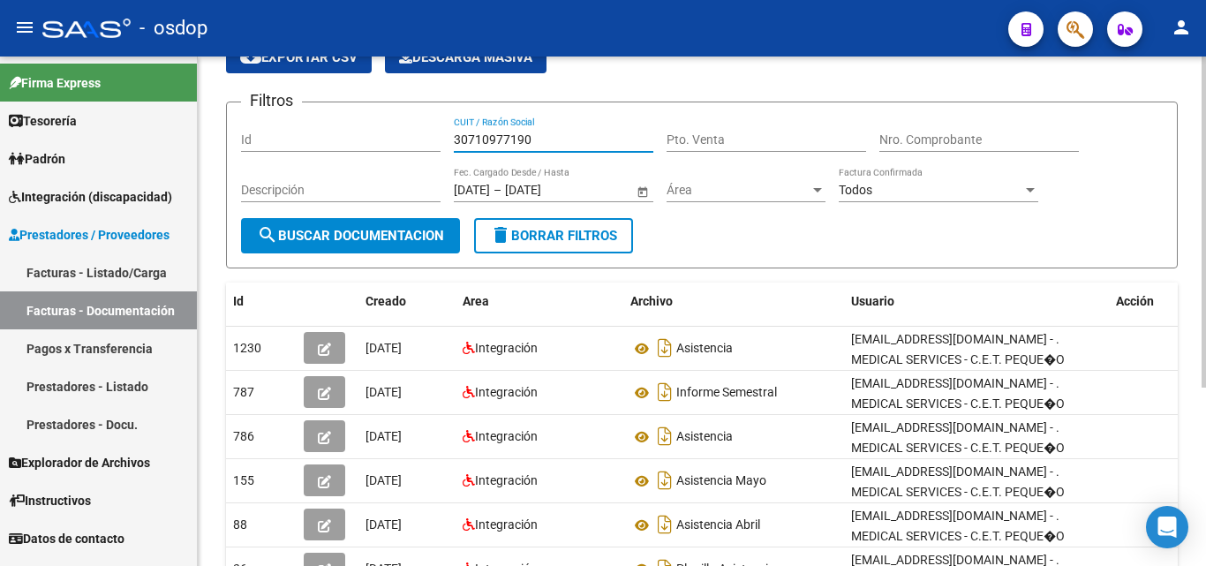
click at [353, 255] on form "Filtros Id 30710977190 CUIT / Razón Social Pto. Venta Nro. Comprobante Descripc…" at bounding box center [702, 185] width 952 height 167
click at [386, 232] on span "search Buscar Documentacion" at bounding box center [350, 236] width 187 height 16
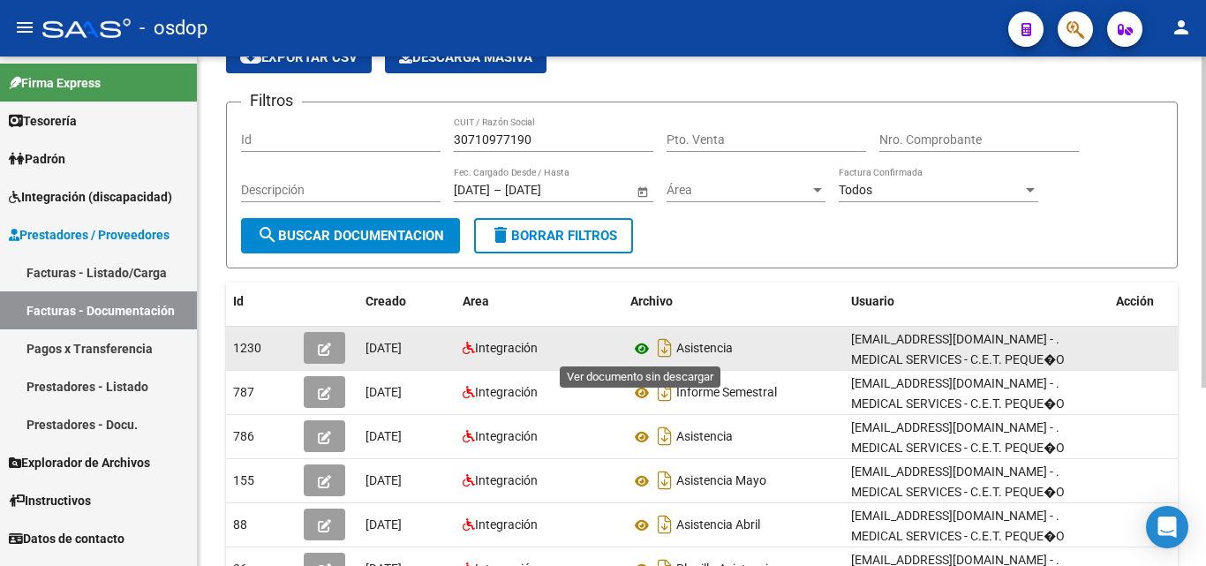
click at [642, 350] on icon at bounding box center [642, 348] width 23 height 21
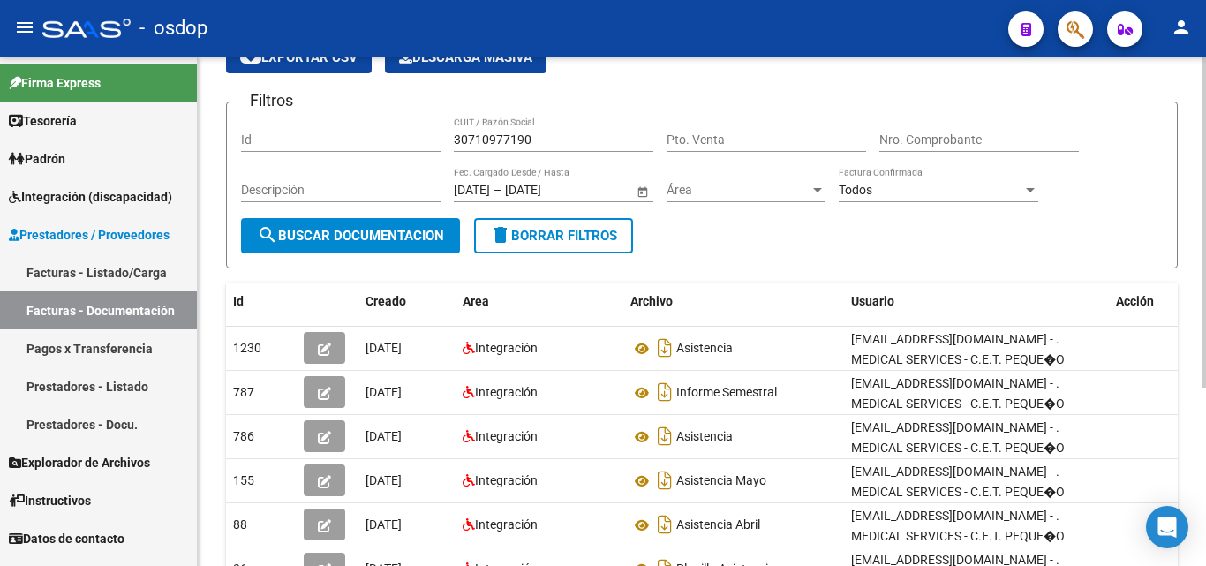
click at [514, 134] on input "30710977190" at bounding box center [554, 139] width 200 height 15
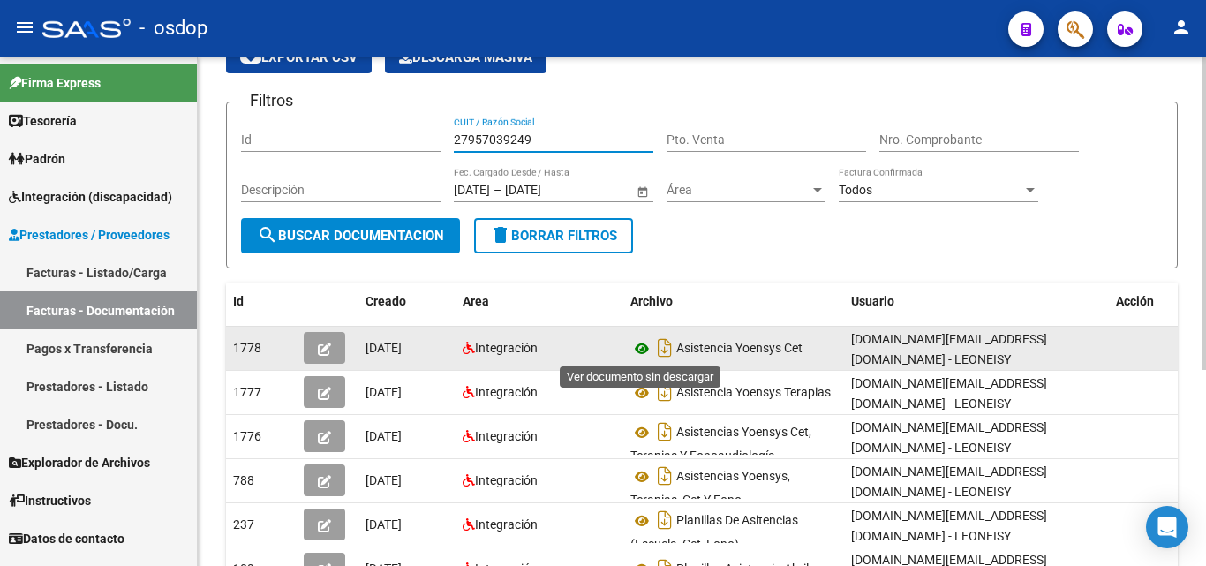
click at [642, 349] on icon at bounding box center [642, 348] width 23 height 21
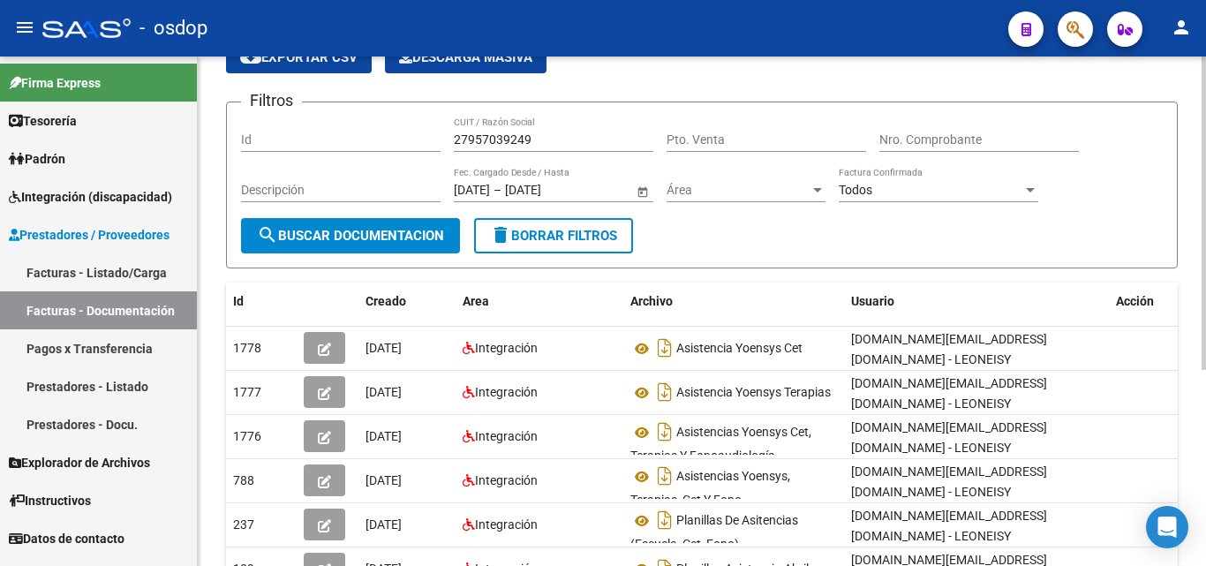
click at [455, 141] on input "27957039249" at bounding box center [554, 139] width 200 height 15
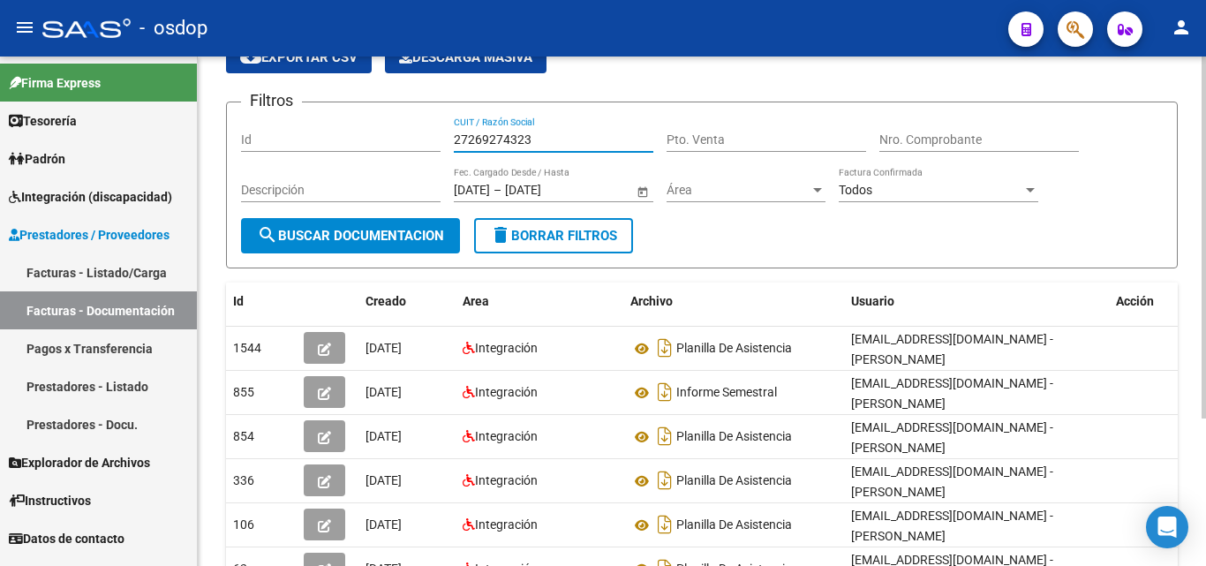
click at [516, 140] on input "27269274323" at bounding box center [554, 139] width 200 height 15
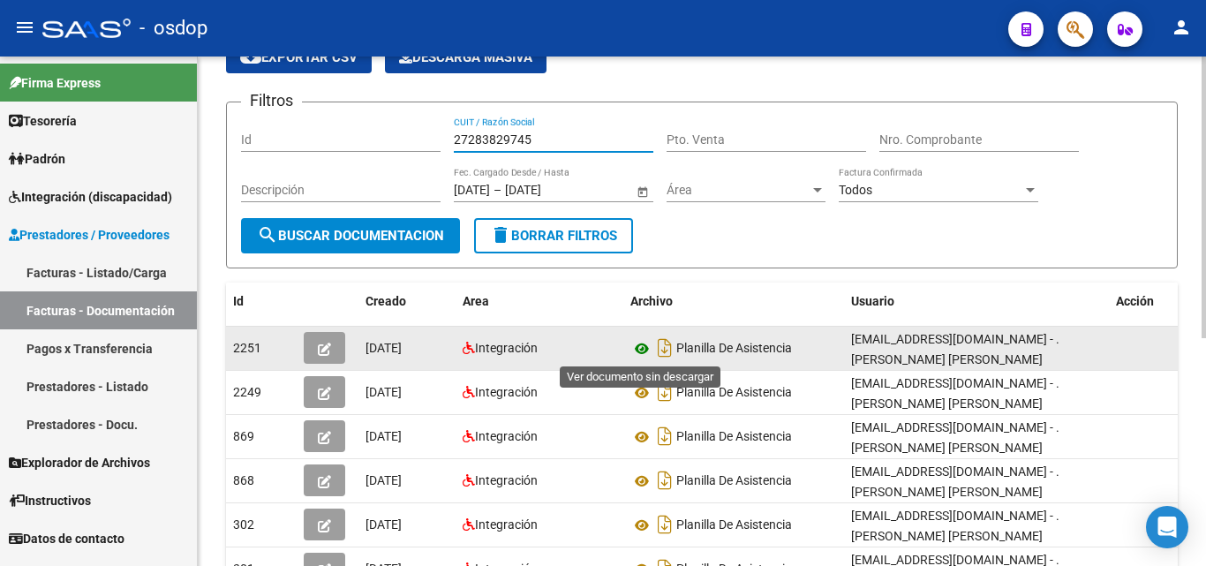
click at [638, 352] on icon at bounding box center [642, 348] width 23 height 21
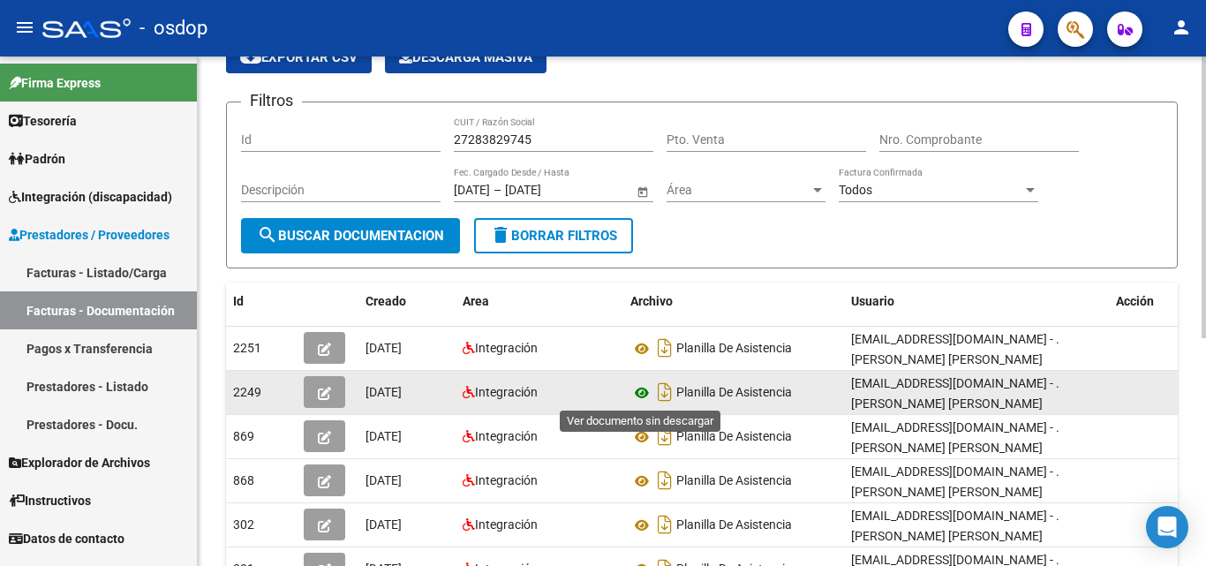
click at [638, 397] on icon at bounding box center [642, 392] width 23 height 21
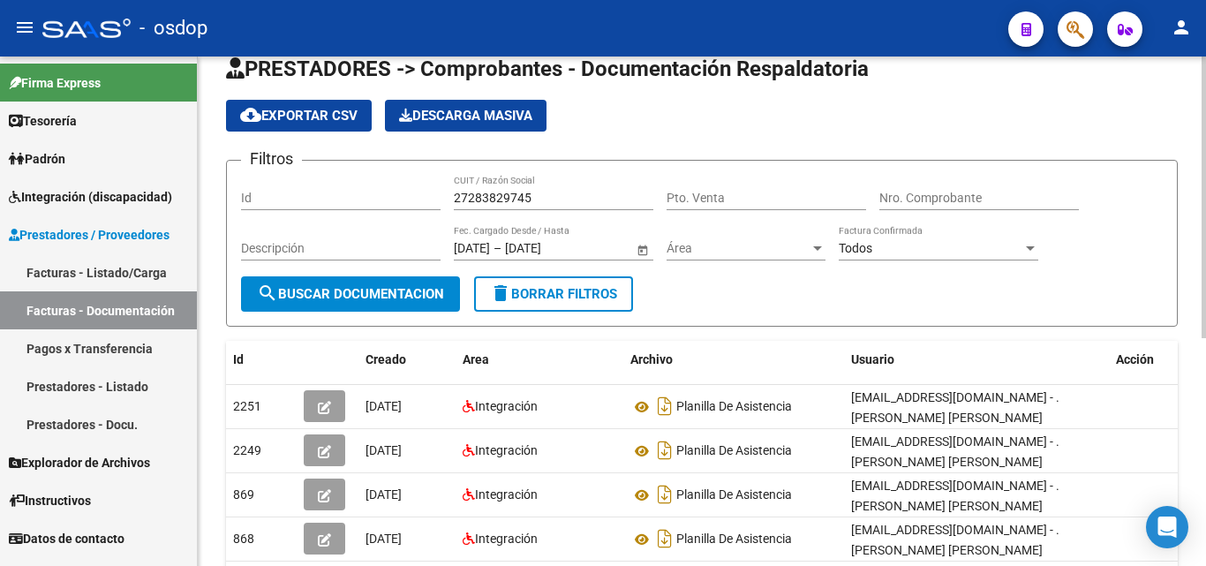
scroll to position [0, 0]
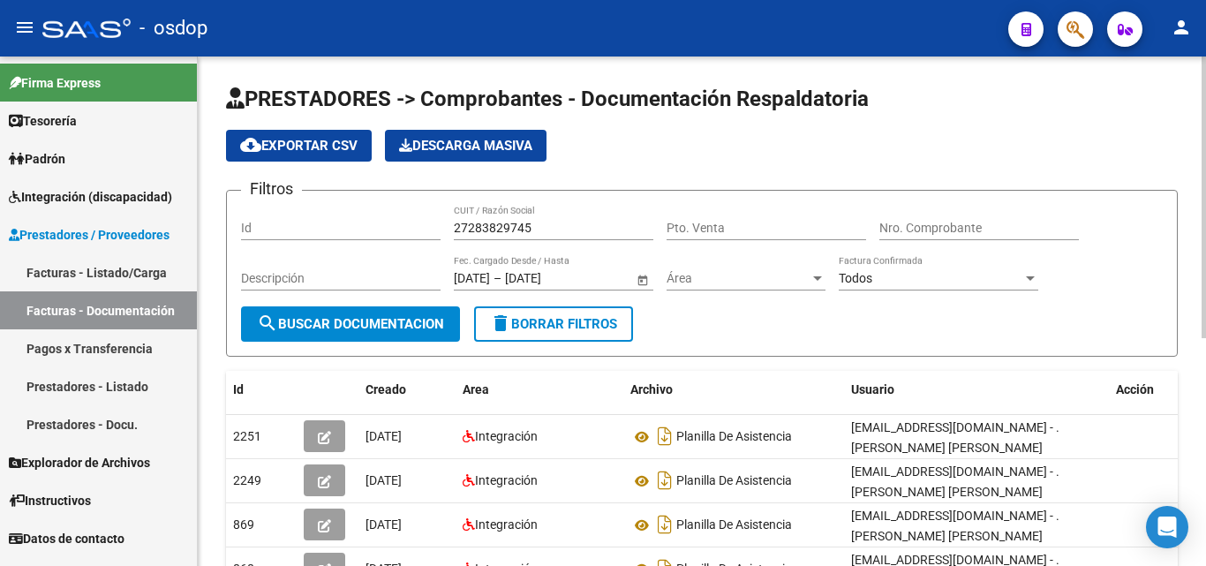
click at [505, 216] on div "27283829745 CUIT / Razón Social" at bounding box center [554, 222] width 200 height 35
click at [503, 227] on input "27283829745" at bounding box center [554, 228] width 200 height 15
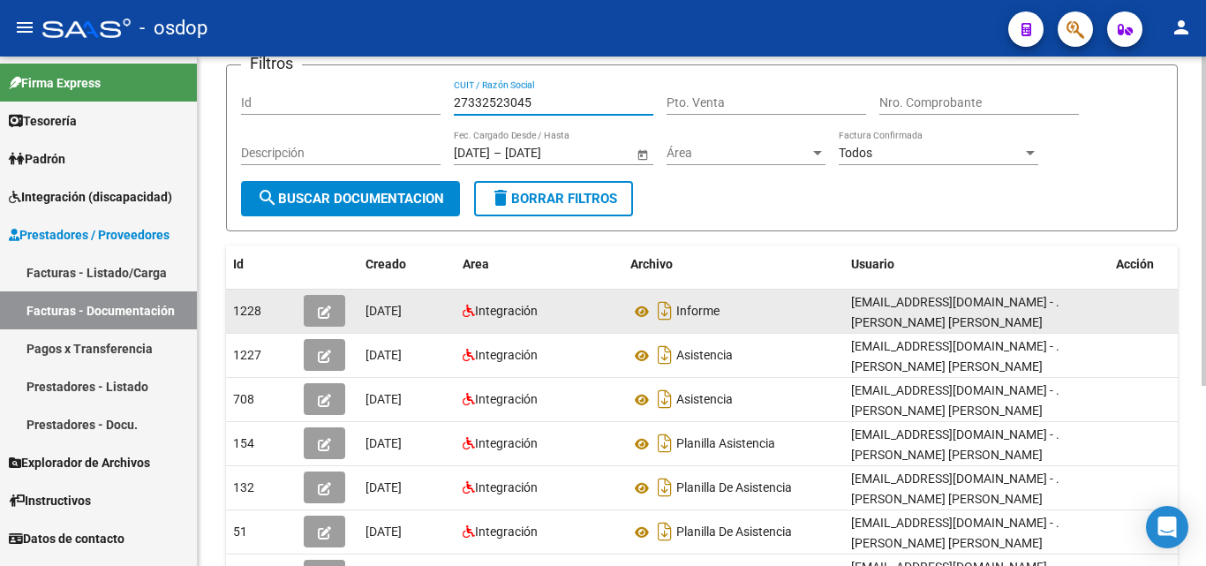
scroll to position [265, 0]
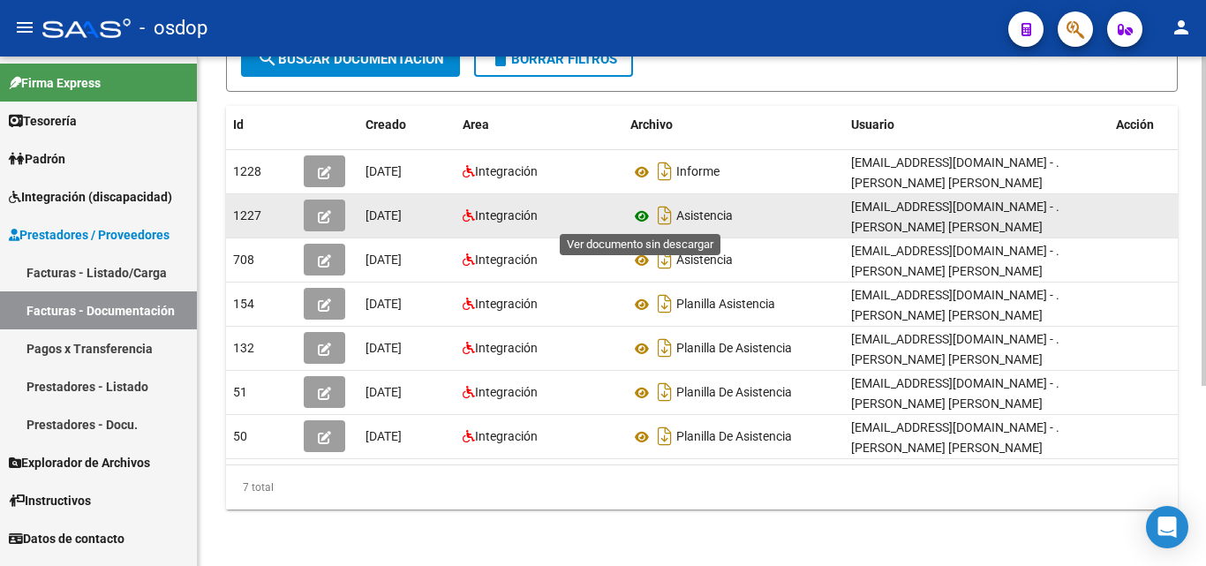
click at [638, 214] on icon at bounding box center [642, 216] width 23 height 21
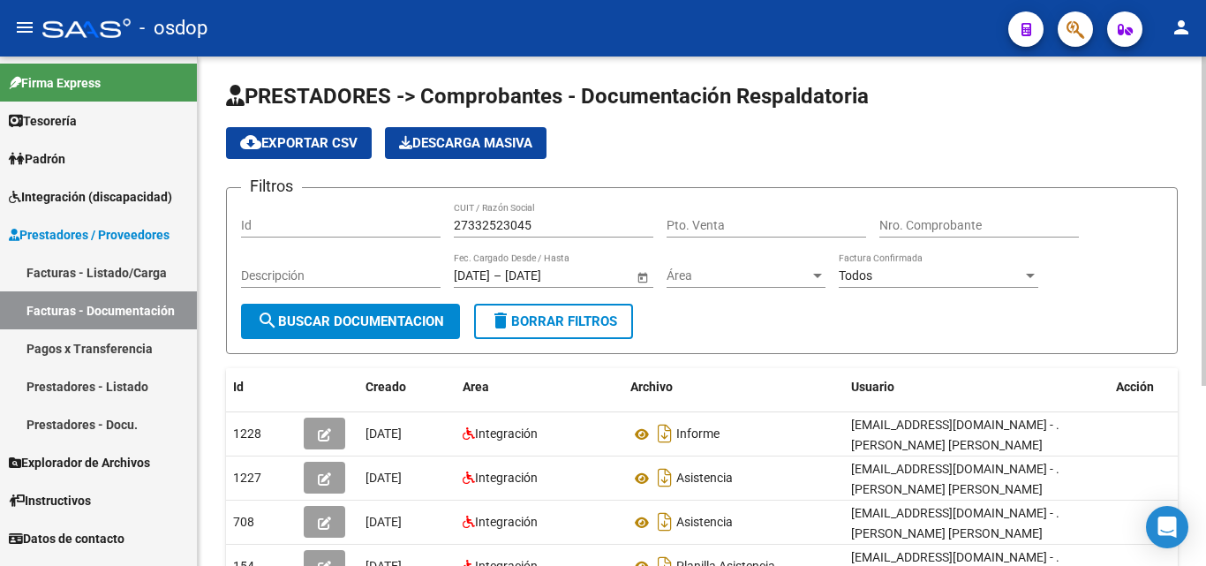
scroll to position [0, 0]
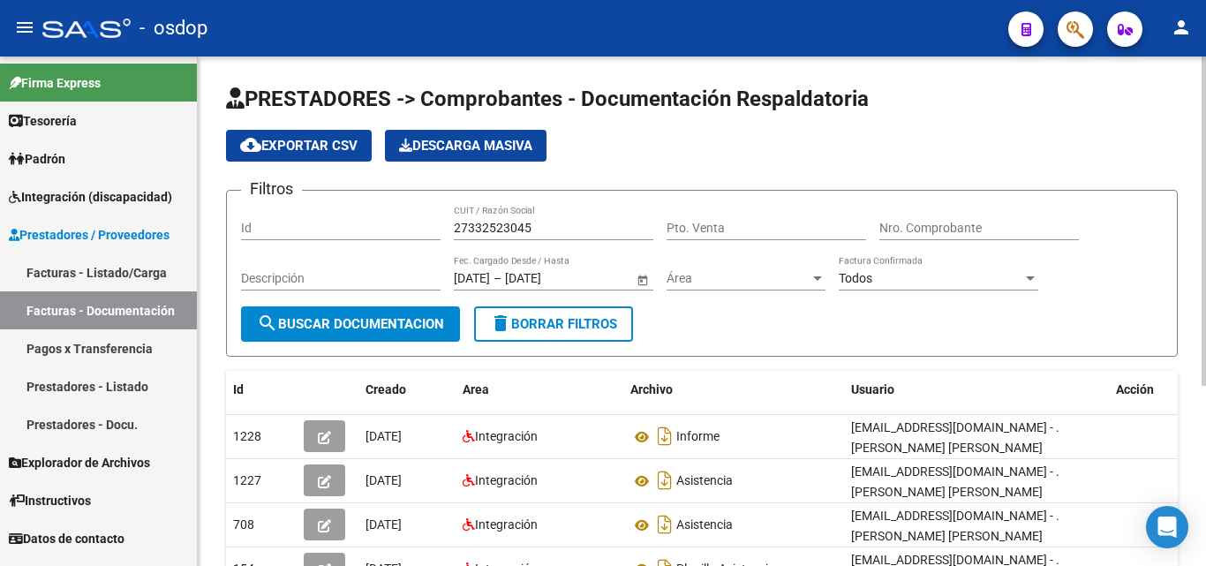
click at [527, 223] on input "27332523045" at bounding box center [554, 228] width 200 height 15
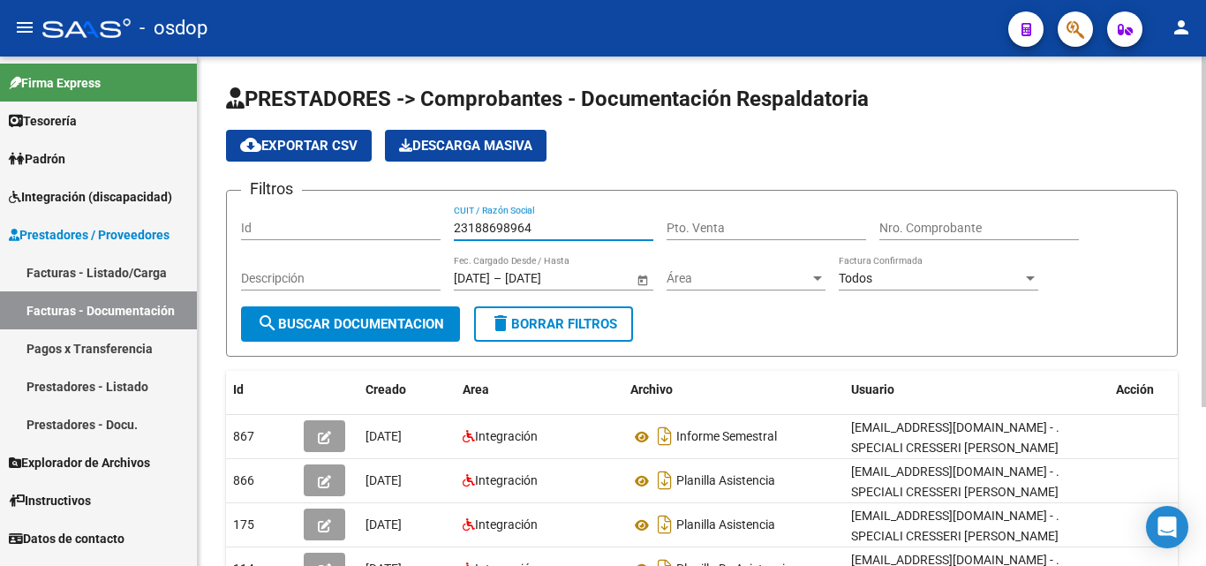
click at [481, 223] on input "23188698964" at bounding box center [554, 228] width 200 height 15
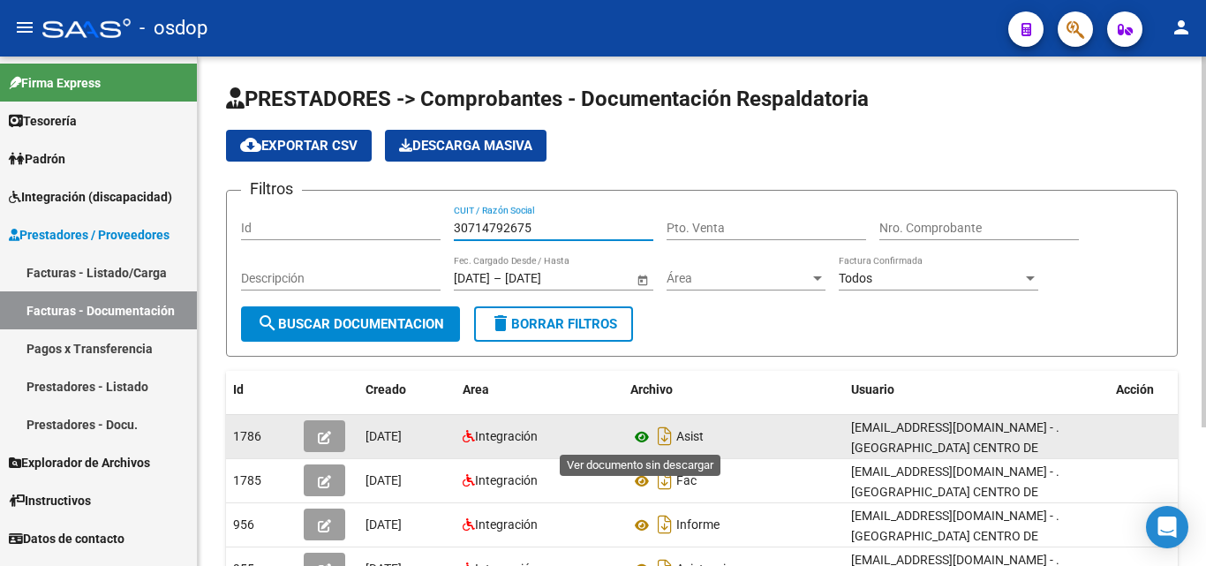
type input "30714792675"
click at [642, 442] on icon at bounding box center [642, 437] width 23 height 21
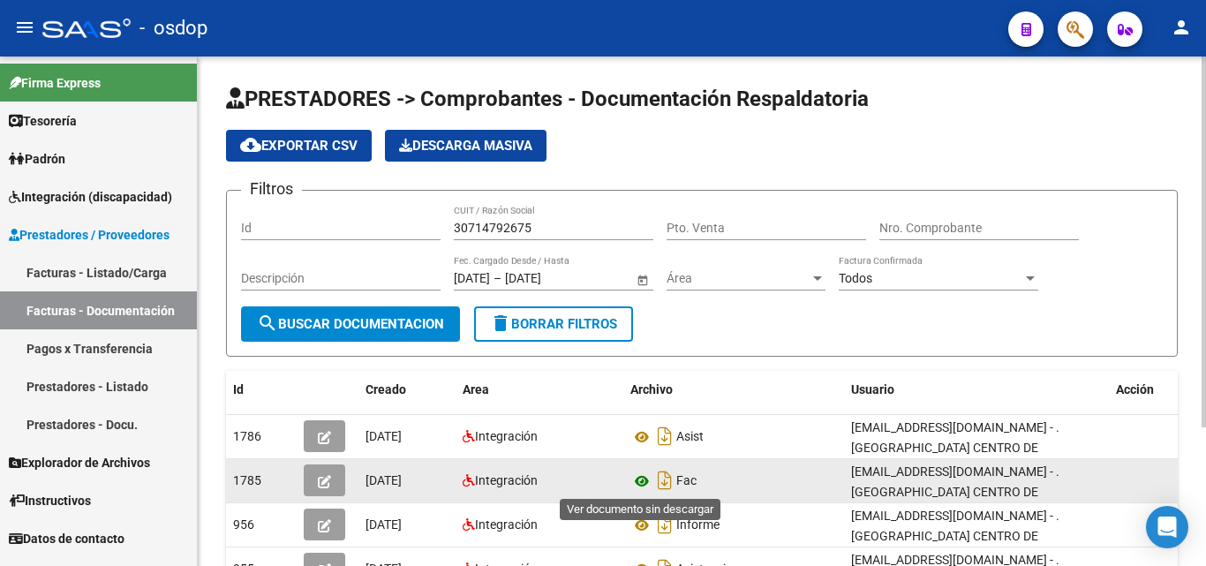
click at [638, 480] on icon at bounding box center [642, 481] width 23 height 21
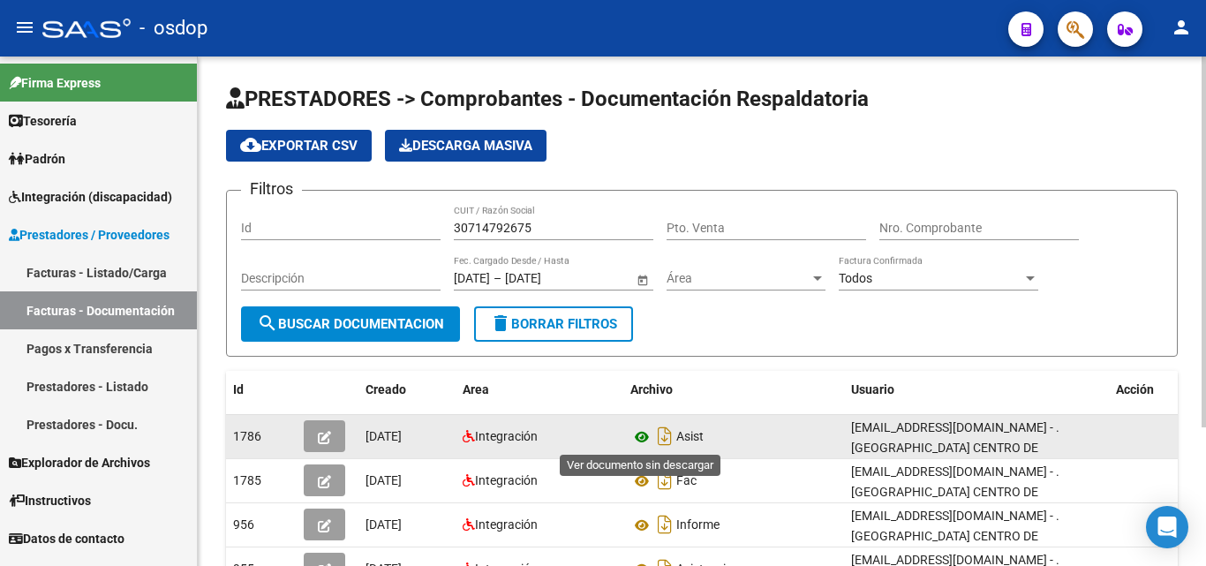
click at [638, 439] on icon at bounding box center [642, 437] width 23 height 21
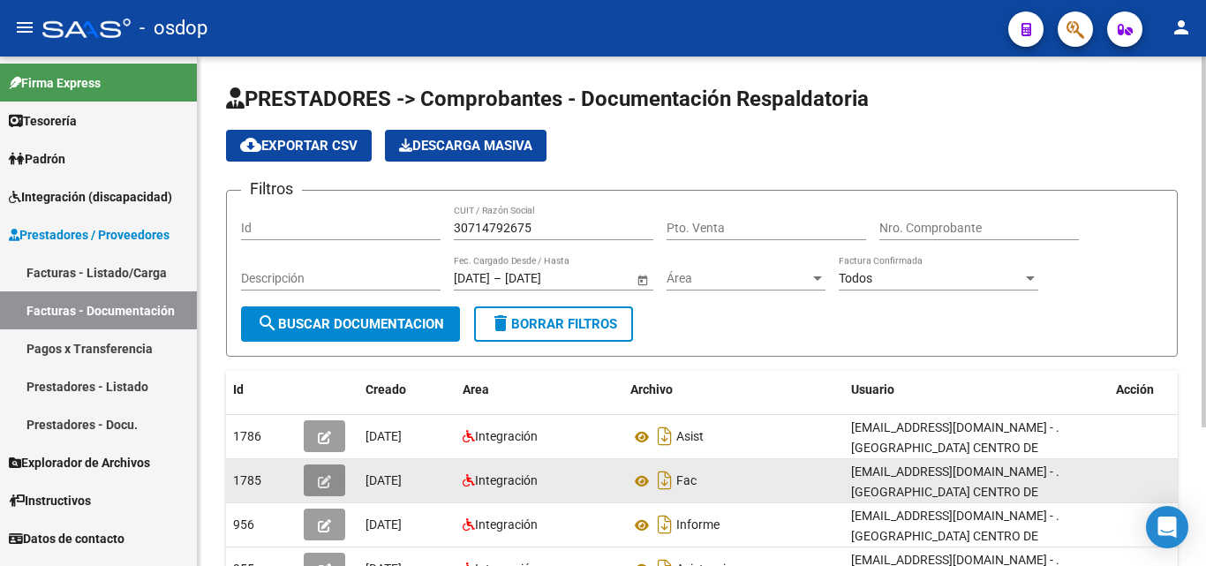
click at [315, 480] on button "button" at bounding box center [325, 481] width 42 height 32
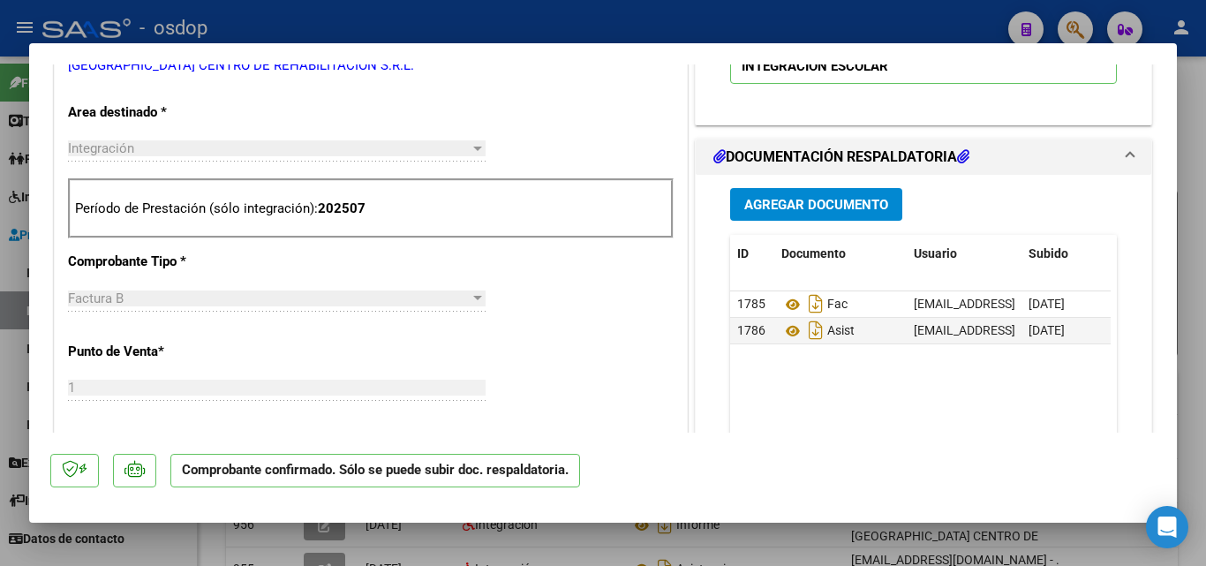
scroll to position [618, 0]
click at [796, 563] on div at bounding box center [603, 283] width 1206 height 566
type input "$ 0,00"
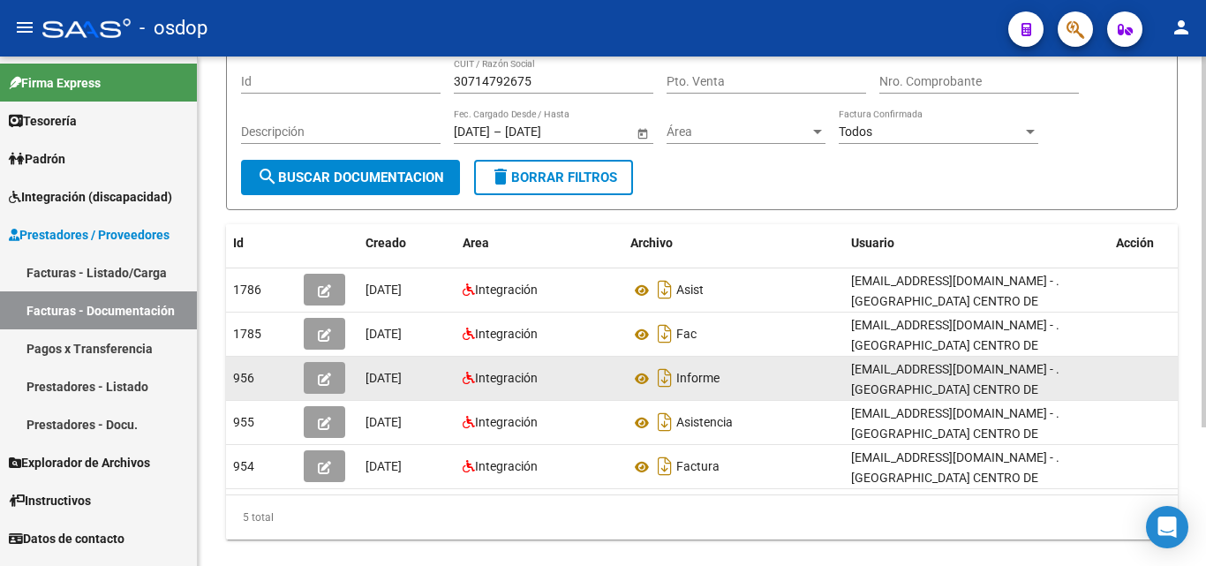
scroll to position [191, 0]
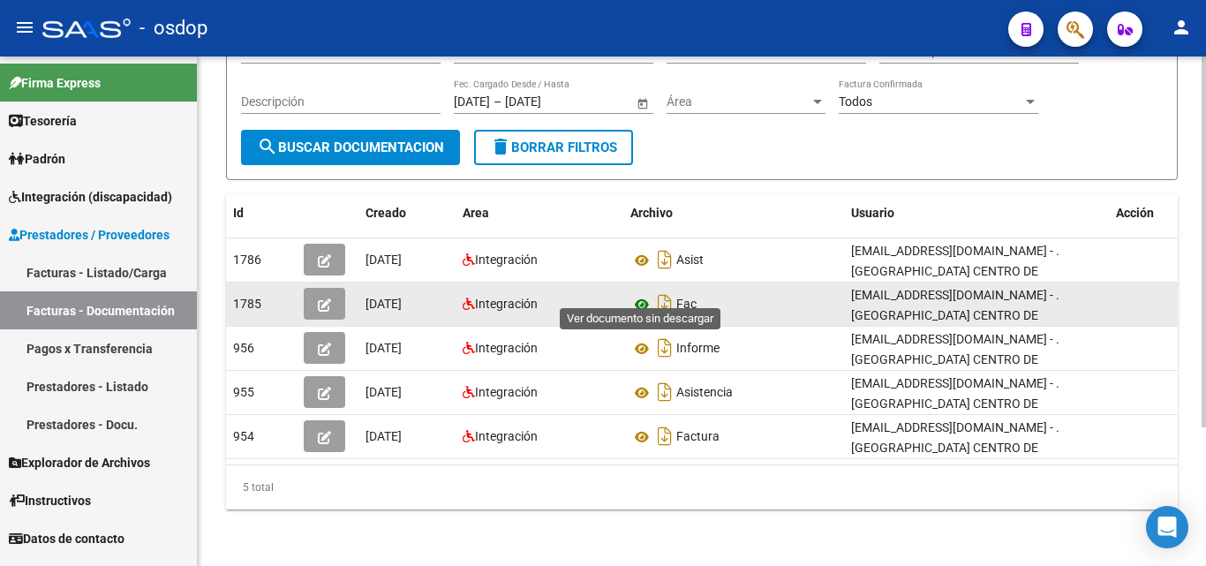
click at [637, 296] on icon at bounding box center [642, 304] width 23 height 21
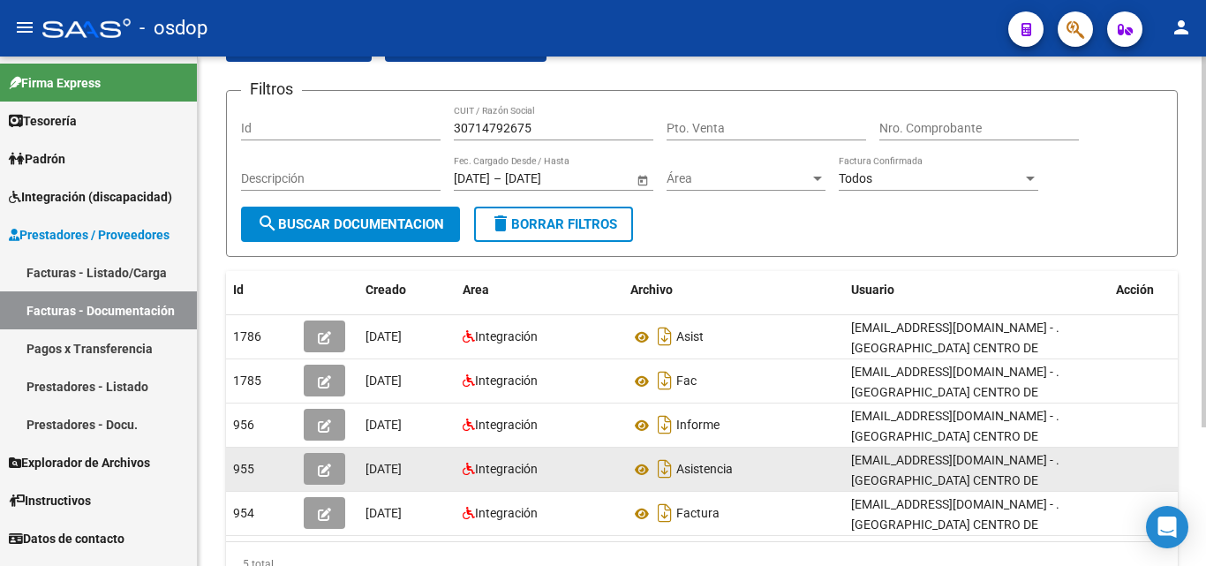
scroll to position [0, 0]
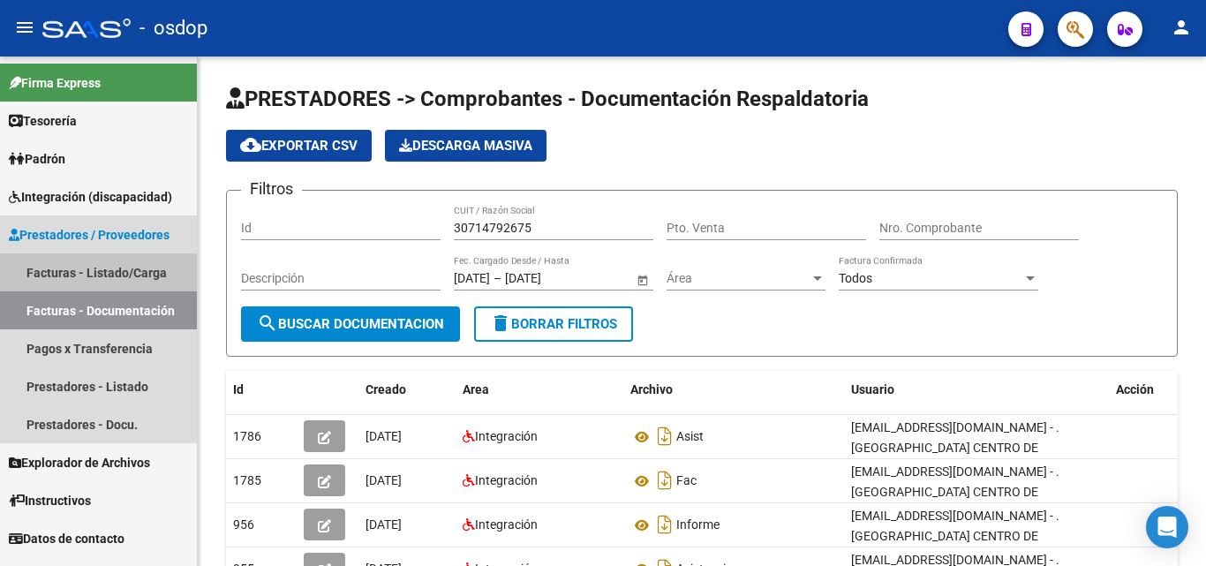
click at [104, 272] on link "Facturas - Listado/Carga" at bounding box center [98, 272] width 197 height 38
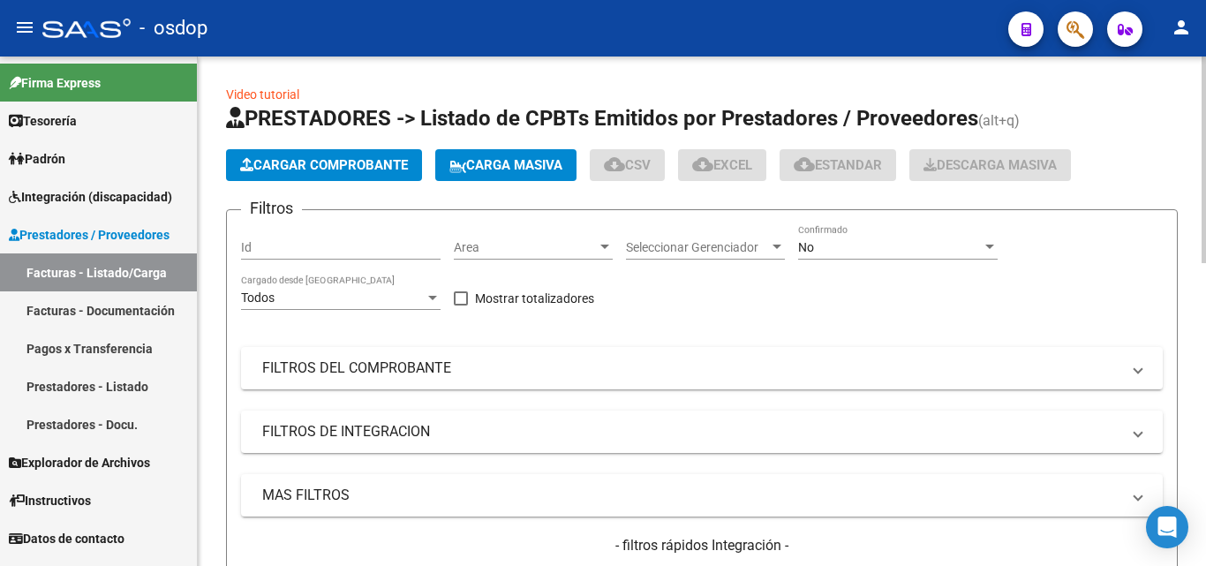
click at [279, 166] on span "Cargar Comprobante" at bounding box center [324, 165] width 168 height 16
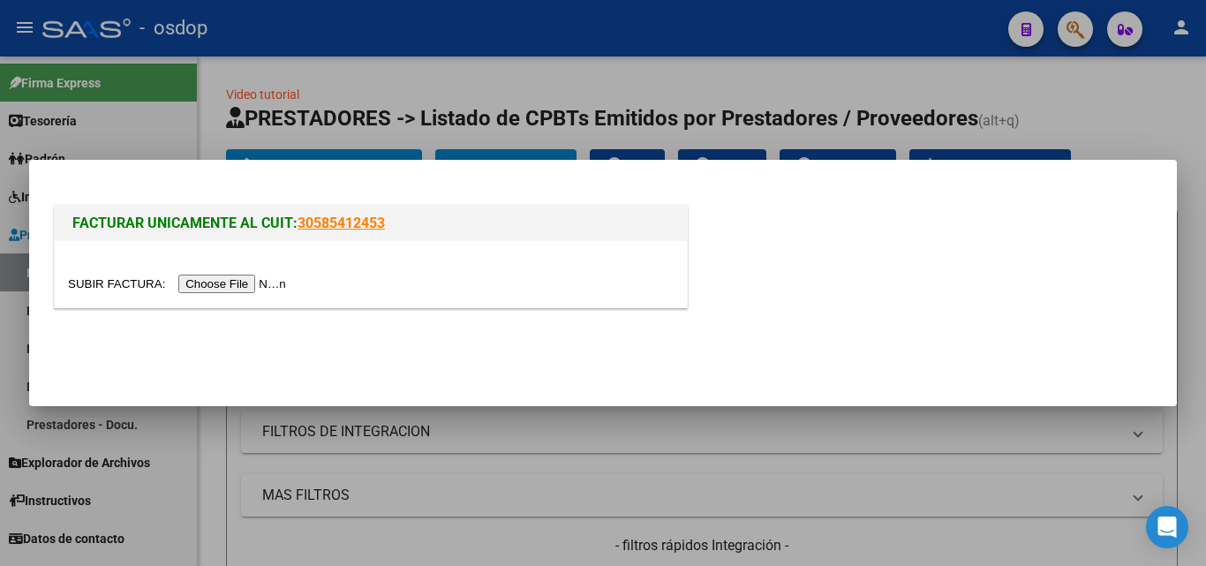
click at [246, 289] on input "file" at bounding box center [179, 284] width 223 height 19
click at [635, 521] on div at bounding box center [603, 283] width 1206 height 566
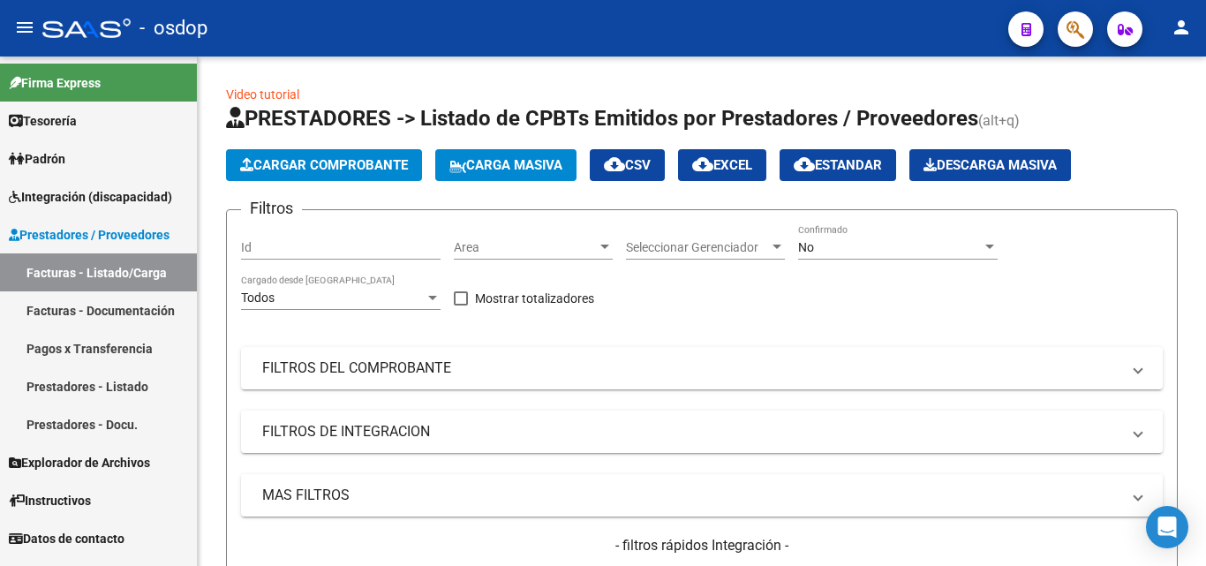
click at [85, 305] on link "Facturas - Documentación" at bounding box center [98, 310] width 197 height 38
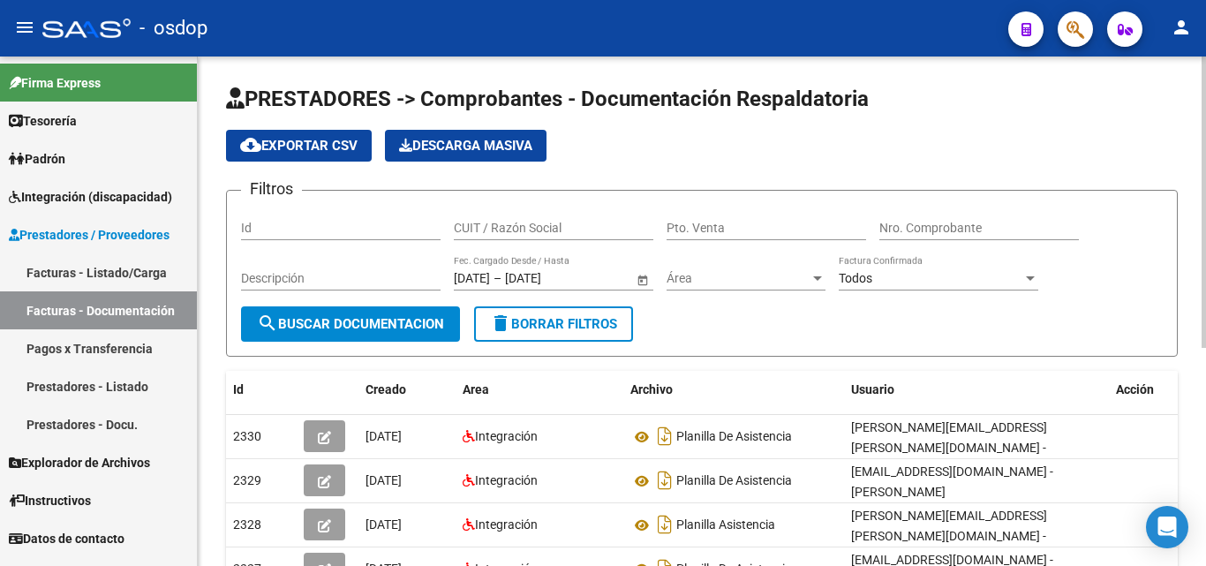
click at [465, 221] on input "CUIT / Razón Social" at bounding box center [554, 228] width 200 height 15
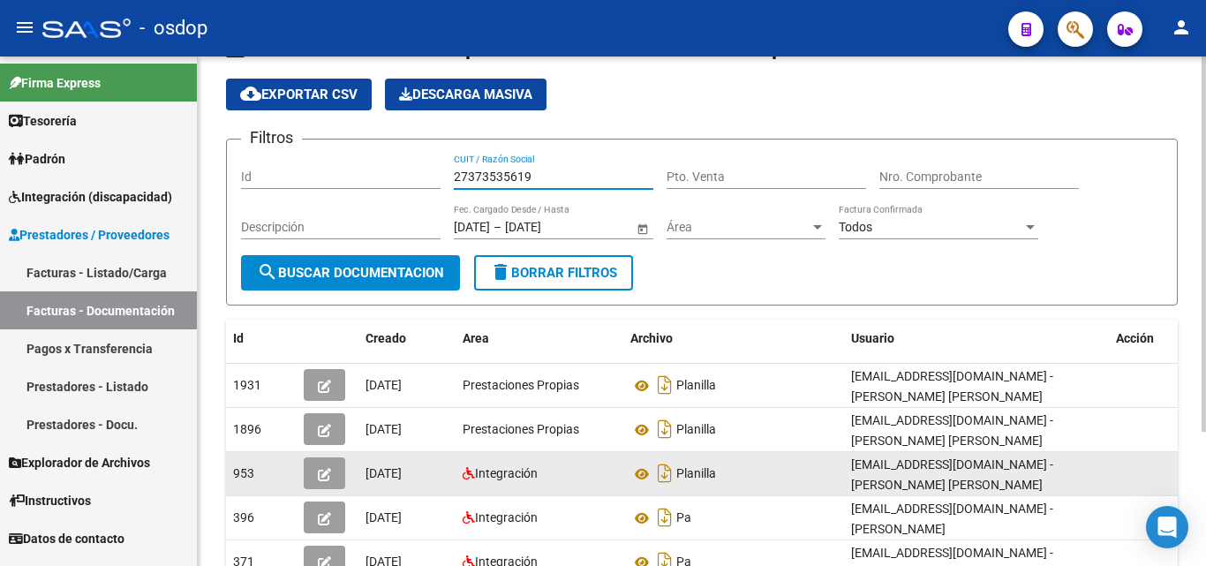
scroll to position [88, 0]
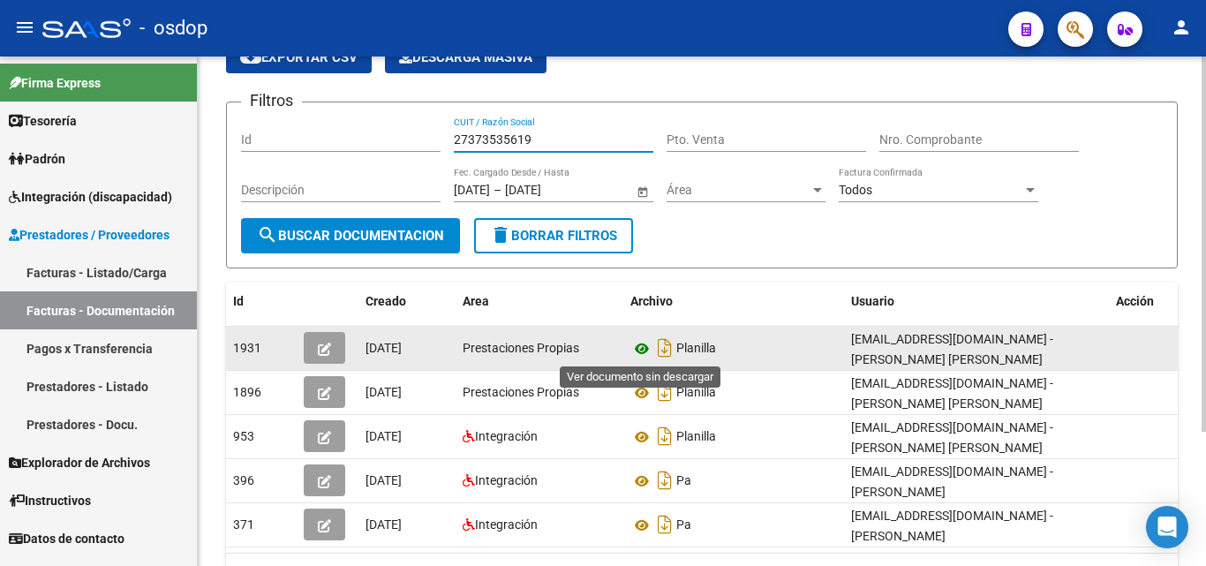
type input "27373535619"
click at [644, 351] on icon at bounding box center [642, 348] width 23 height 21
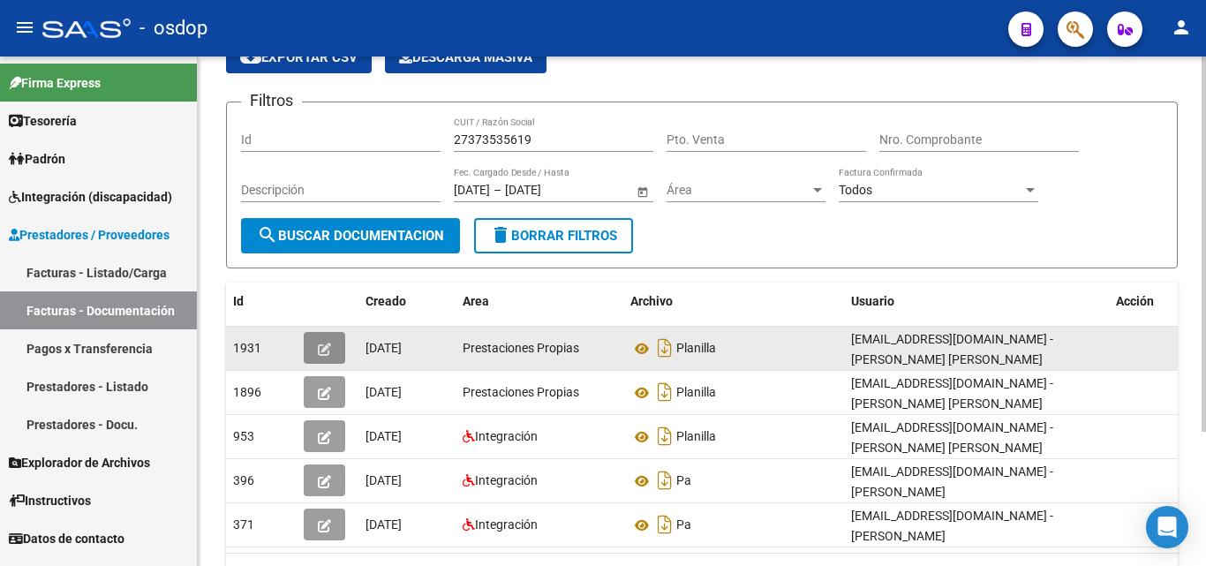
click at [324, 348] on icon "button" at bounding box center [324, 349] width 13 height 13
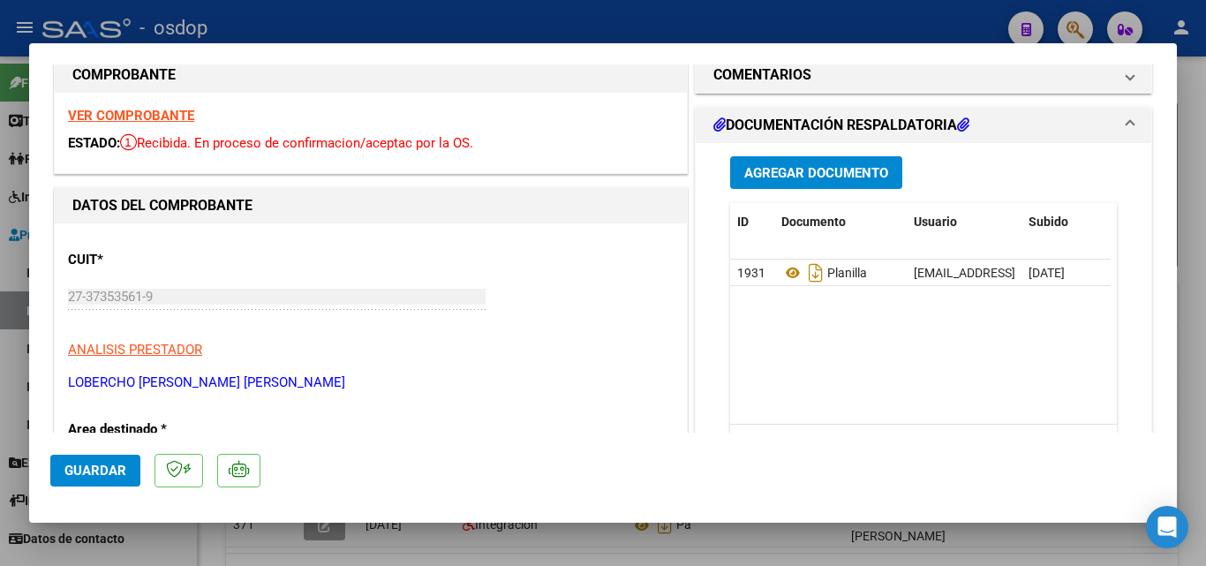
scroll to position [0, 0]
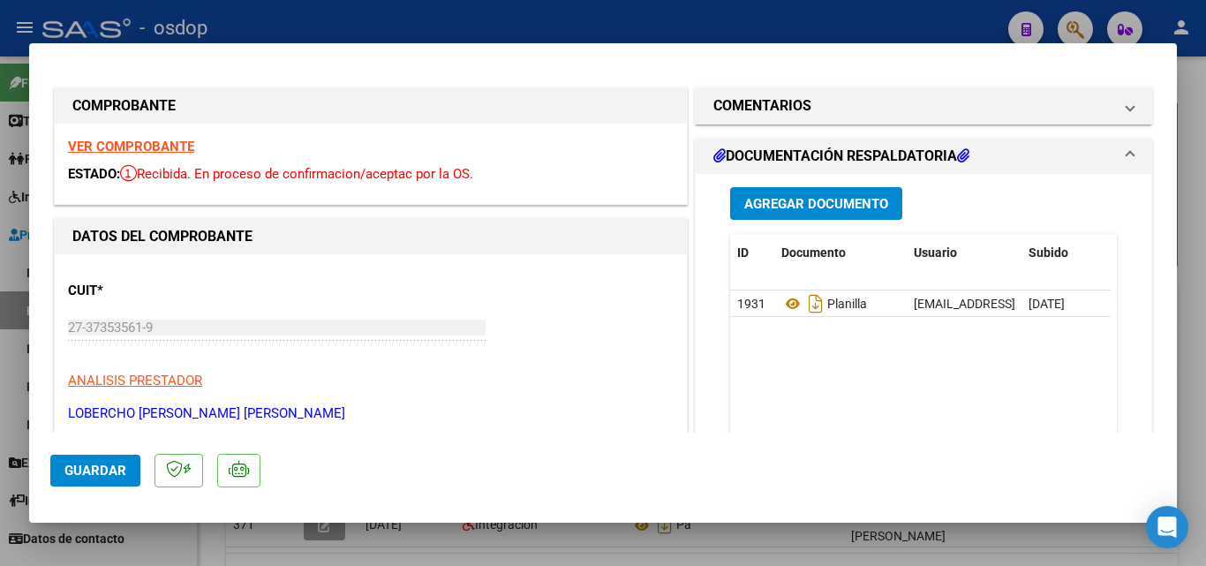
click at [0, 184] on div at bounding box center [603, 283] width 1206 height 566
type input "$ 0,00"
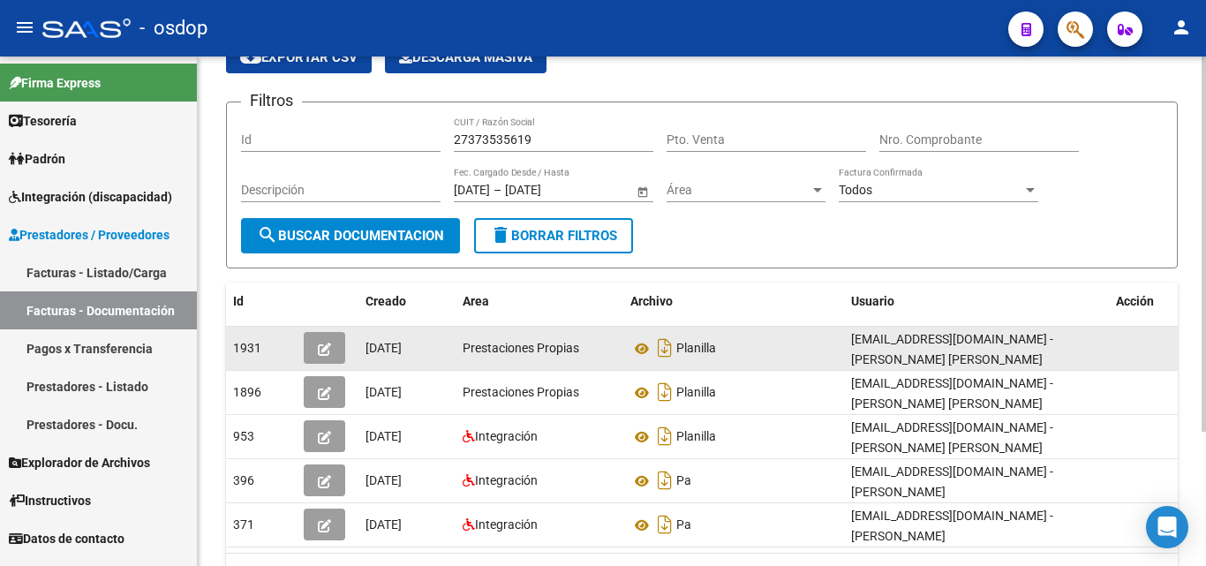
click at [316, 347] on button "button" at bounding box center [325, 348] width 42 height 32
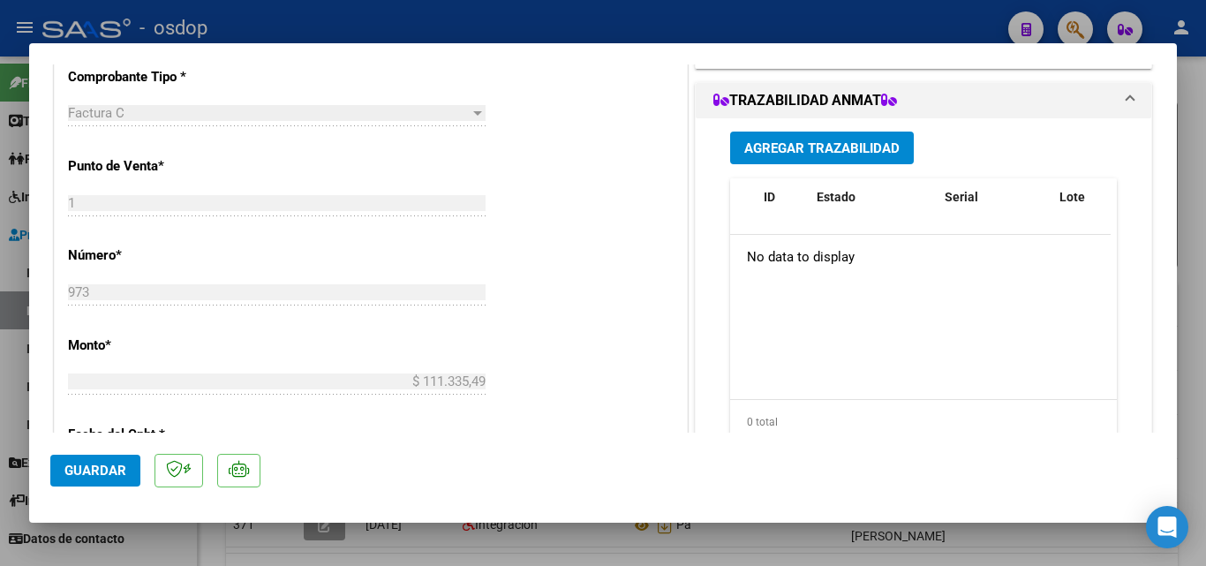
scroll to position [283, 0]
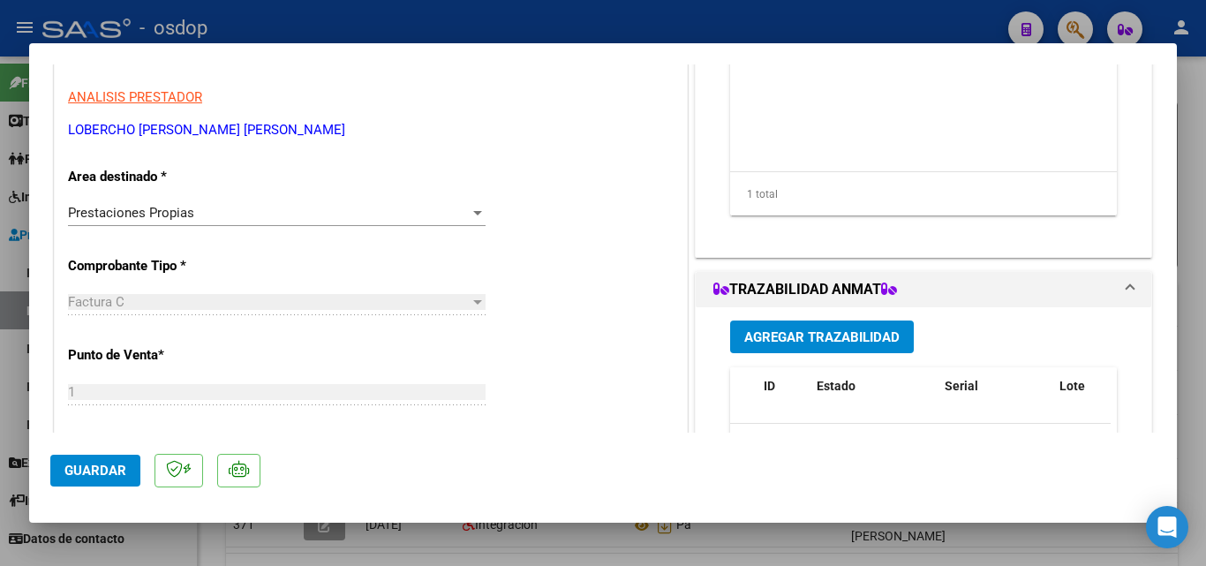
click at [0, 276] on div at bounding box center [603, 283] width 1206 height 566
type input "$ 0,00"
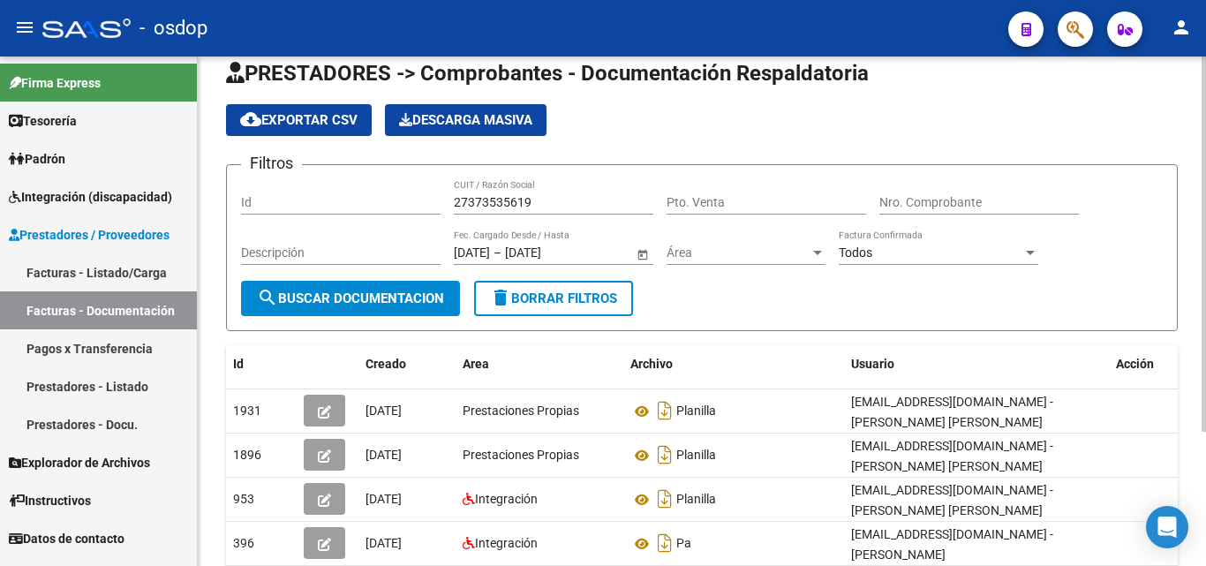
scroll to position [0, 0]
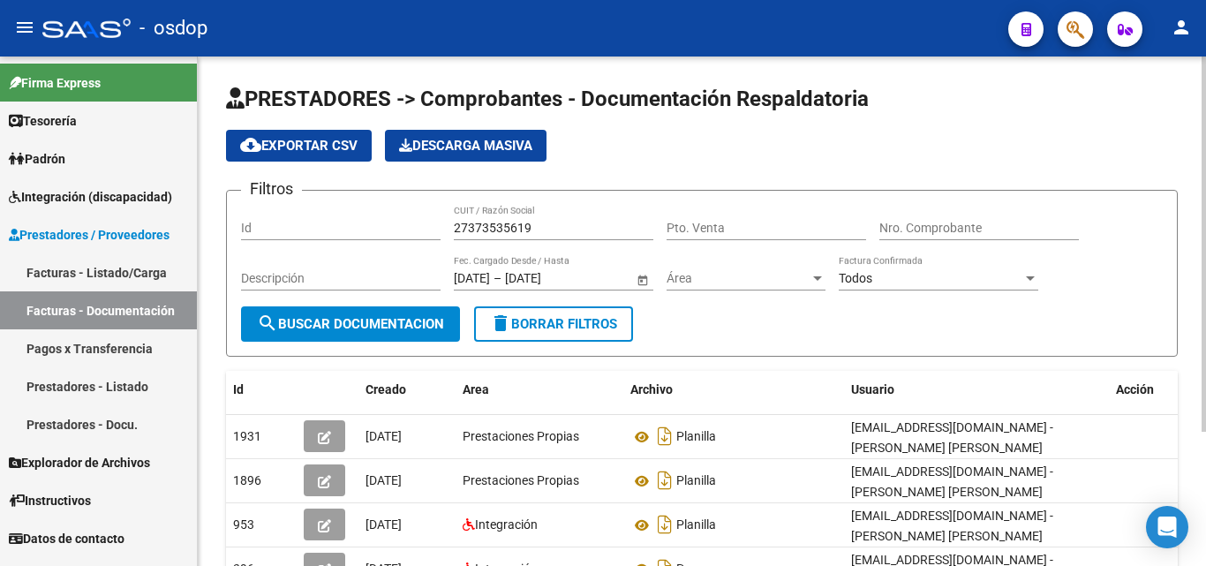
click at [486, 217] on div "27373535619 CUIT / Razón Social" at bounding box center [554, 222] width 200 height 35
click at [485, 222] on input "27373535619" at bounding box center [554, 228] width 200 height 15
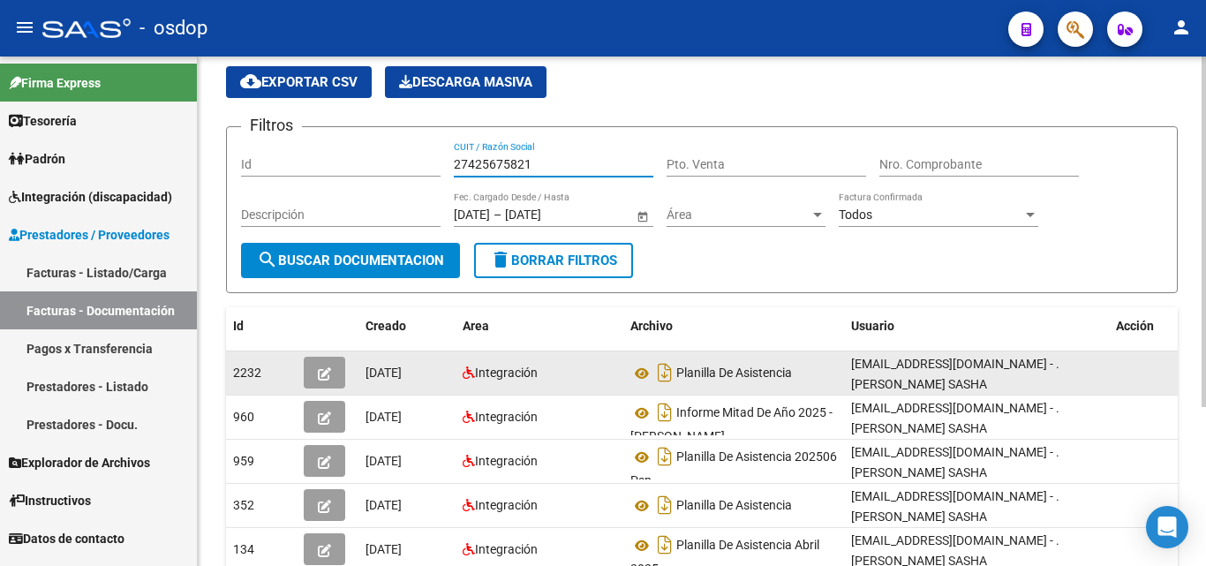
scroll to position [88, 0]
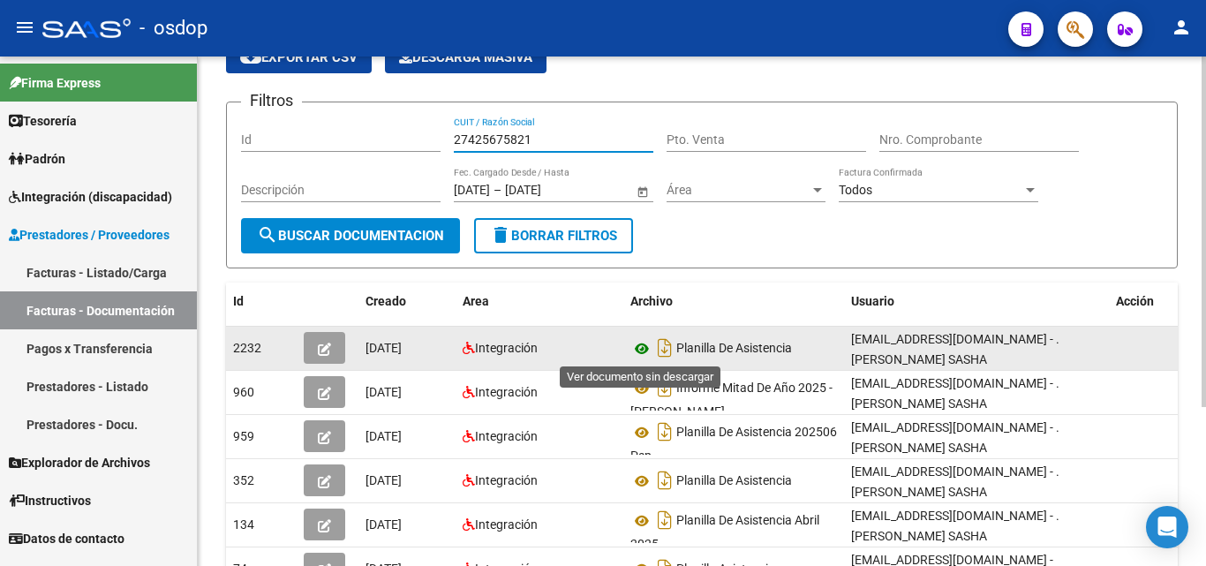
click at [641, 350] on icon at bounding box center [642, 348] width 23 height 21
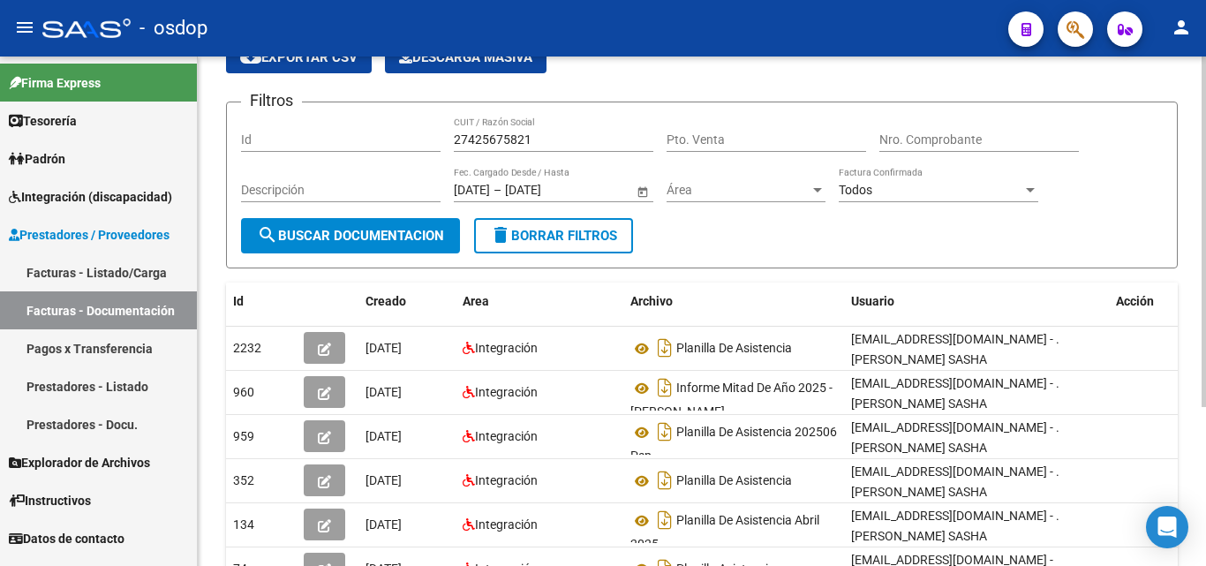
click at [502, 129] on div "27425675821 CUIT / Razón Social" at bounding box center [554, 134] width 200 height 35
click at [502, 142] on input "27425675821" at bounding box center [554, 139] width 200 height 15
click at [505, 134] on input "27425675821" at bounding box center [554, 139] width 200 height 15
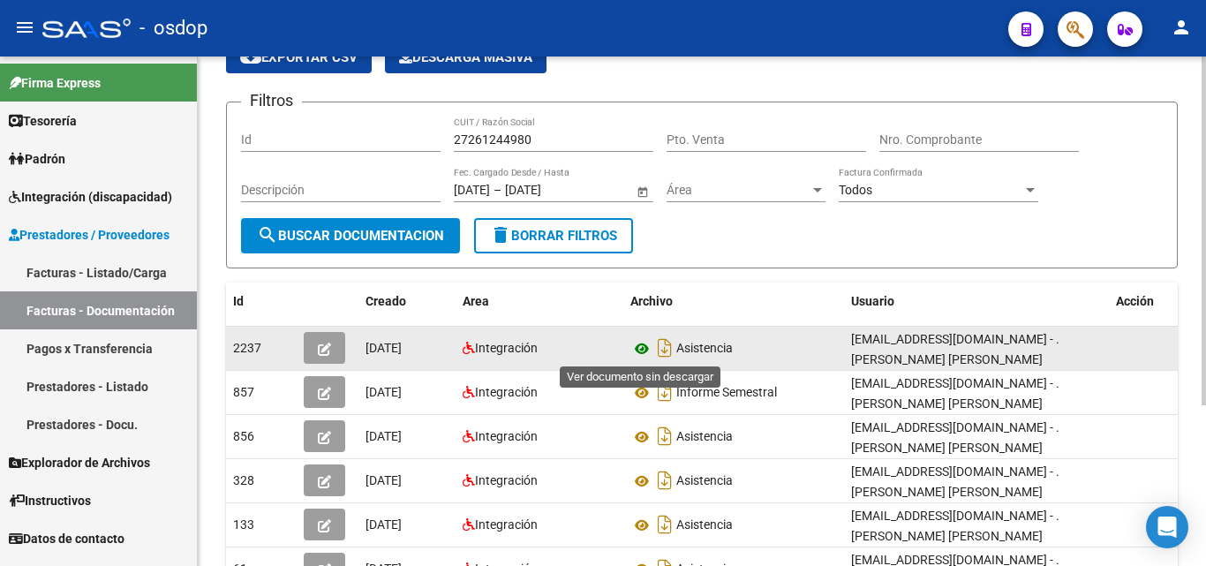
click at [632, 345] on icon at bounding box center [642, 348] width 23 height 21
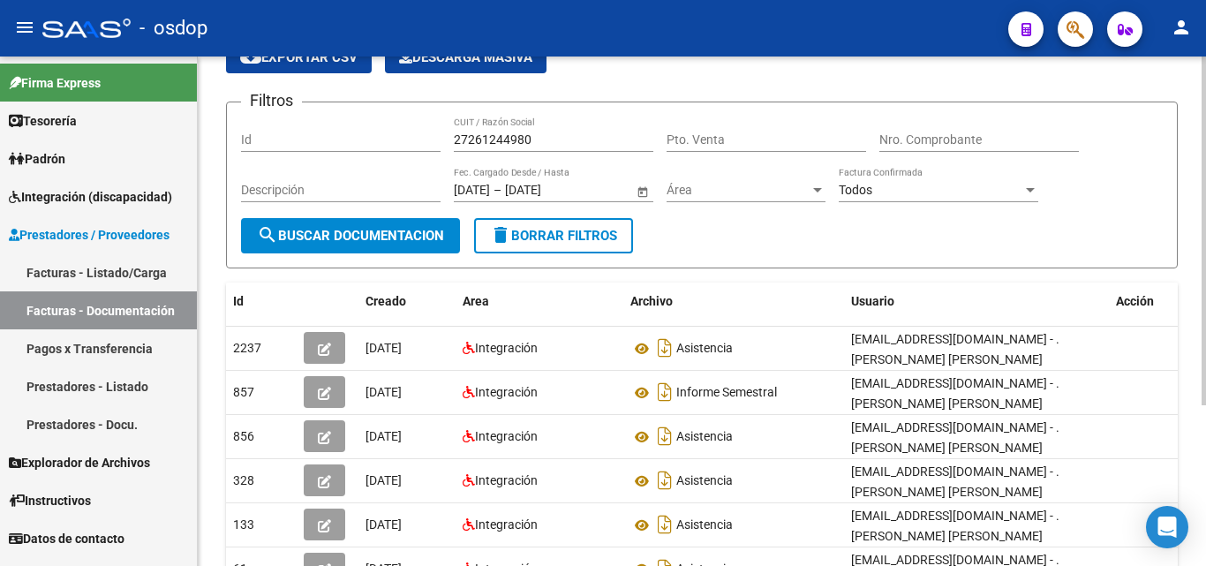
click at [470, 123] on div "27261244980 CUIT / Razón Social" at bounding box center [554, 134] width 200 height 35
click at [473, 143] on input "27261244980" at bounding box center [554, 139] width 200 height 15
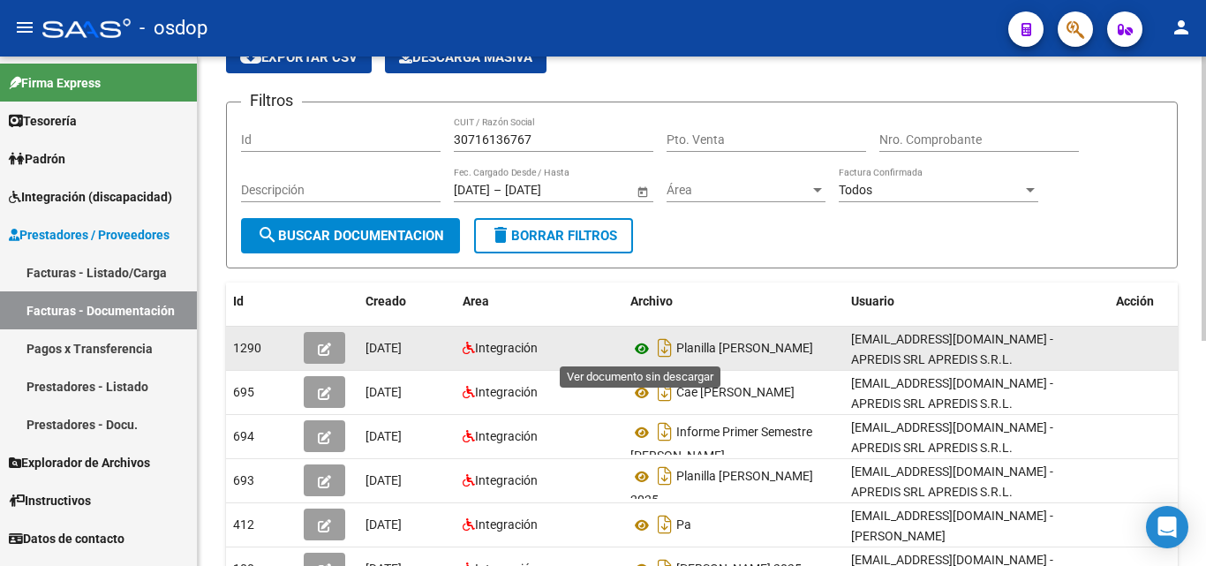
click at [634, 350] on icon at bounding box center [642, 348] width 23 height 21
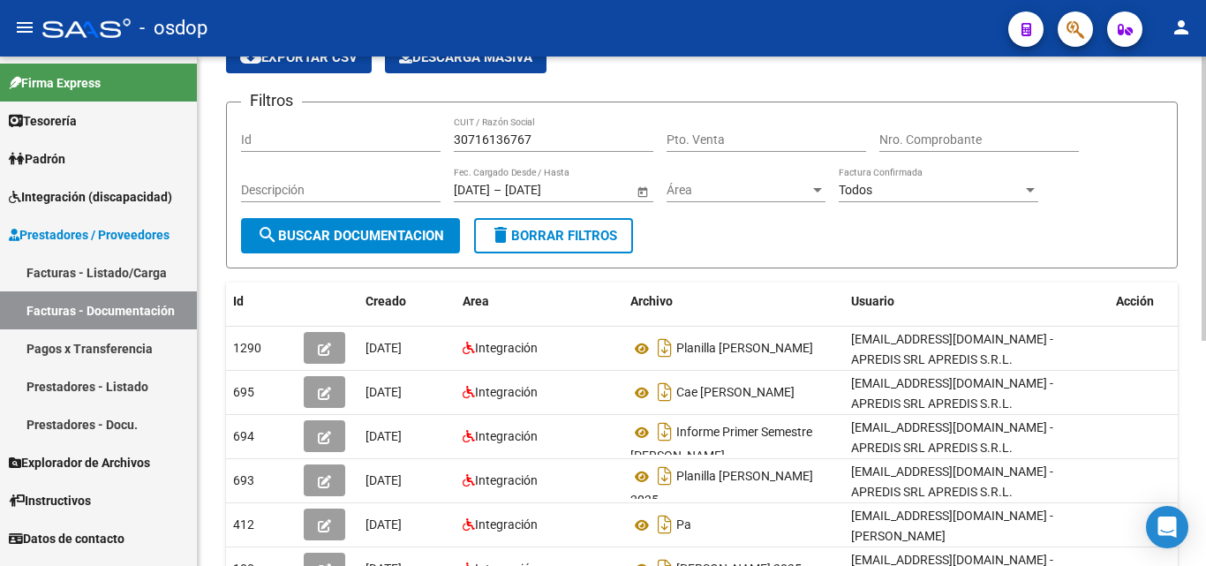
click at [465, 140] on input "30716136767" at bounding box center [554, 139] width 200 height 15
click at [469, 132] on input "30716136767" at bounding box center [554, 139] width 200 height 15
click at [509, 137] on input "30716136767" at bounding box center [554, 139] width 200 height 15
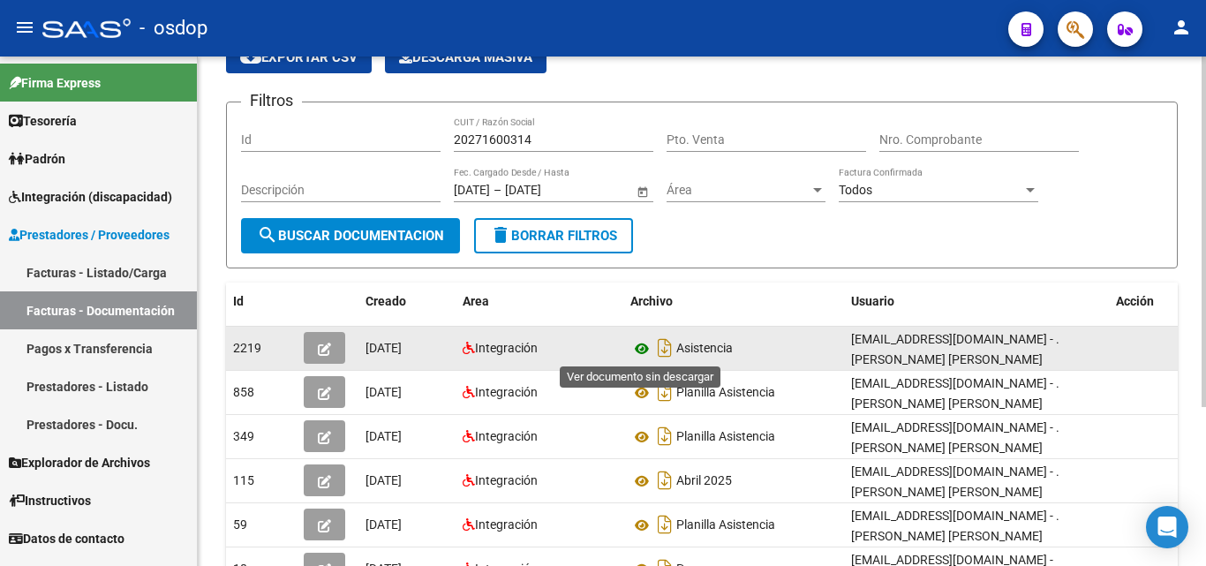
click at [641, 351] on icon at bounding box center [642, 348] width 23 height 21
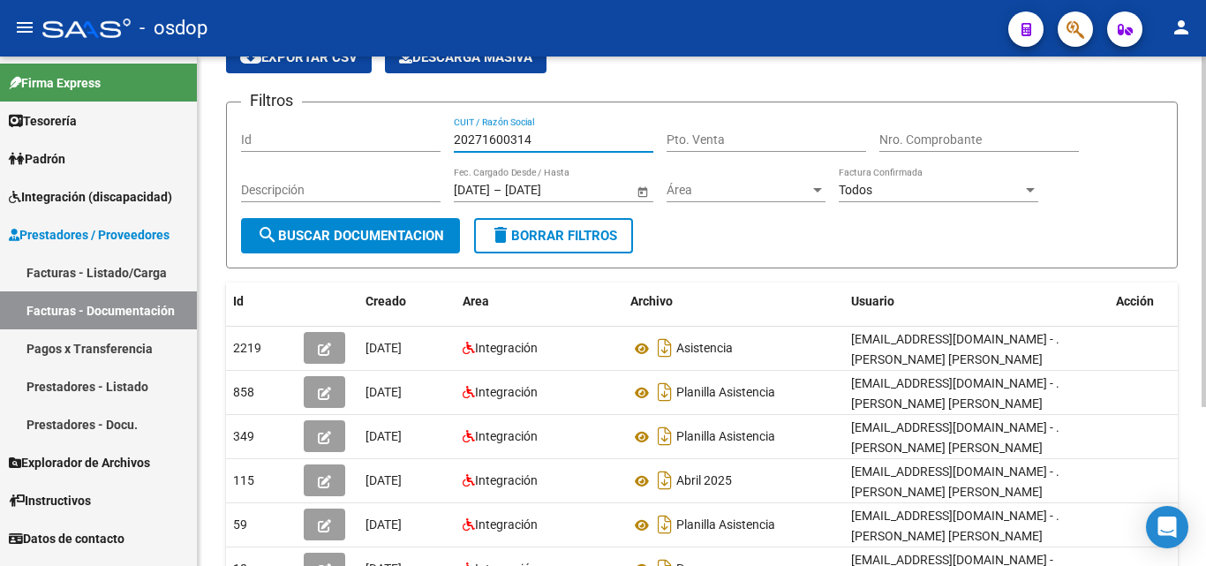
click at [473, 132] on input "20271600314" at bounding box center [554, 139] width 200 height 15
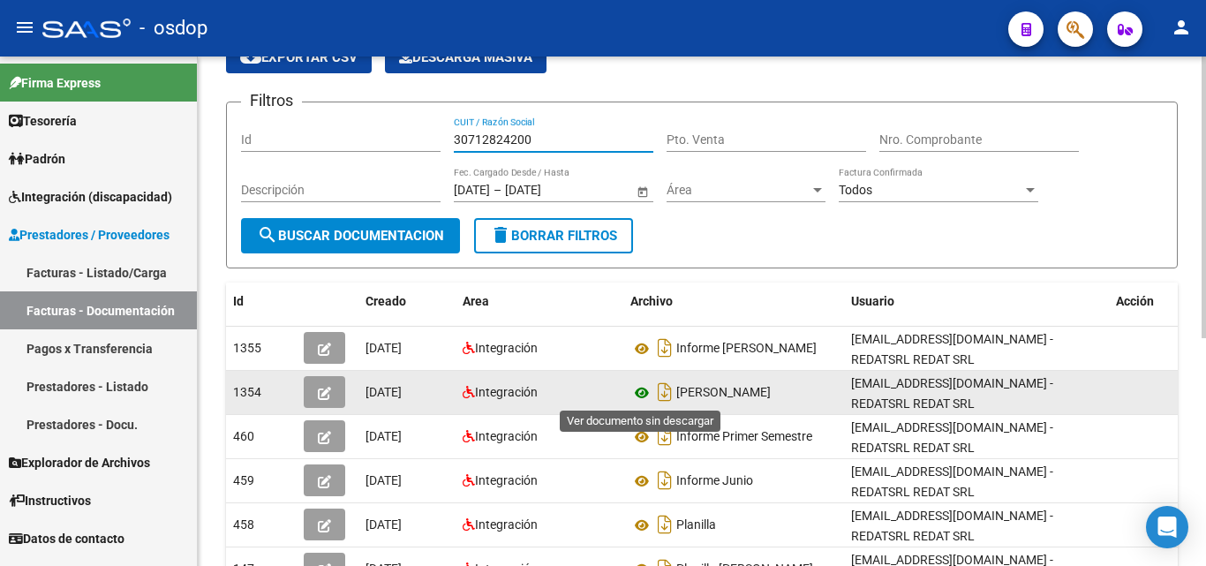
click at [645, 391] on icon at bounding box center [642, 392] width 23 height 21
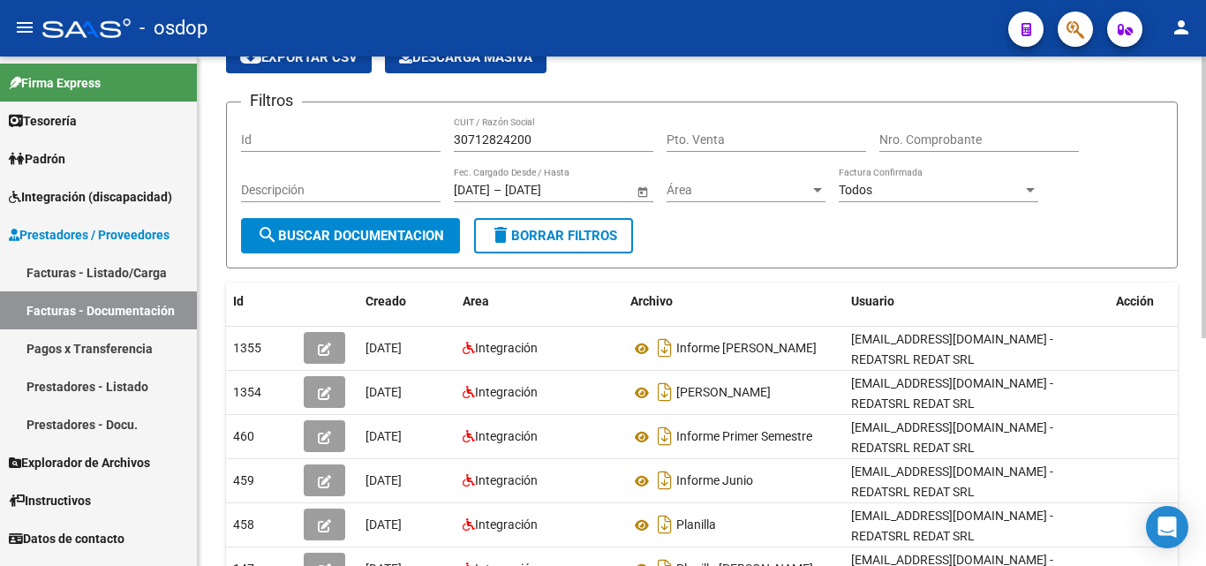
click at [478, 142] on input "30712824200" at bounding box center [554, 139] width 200 height 15
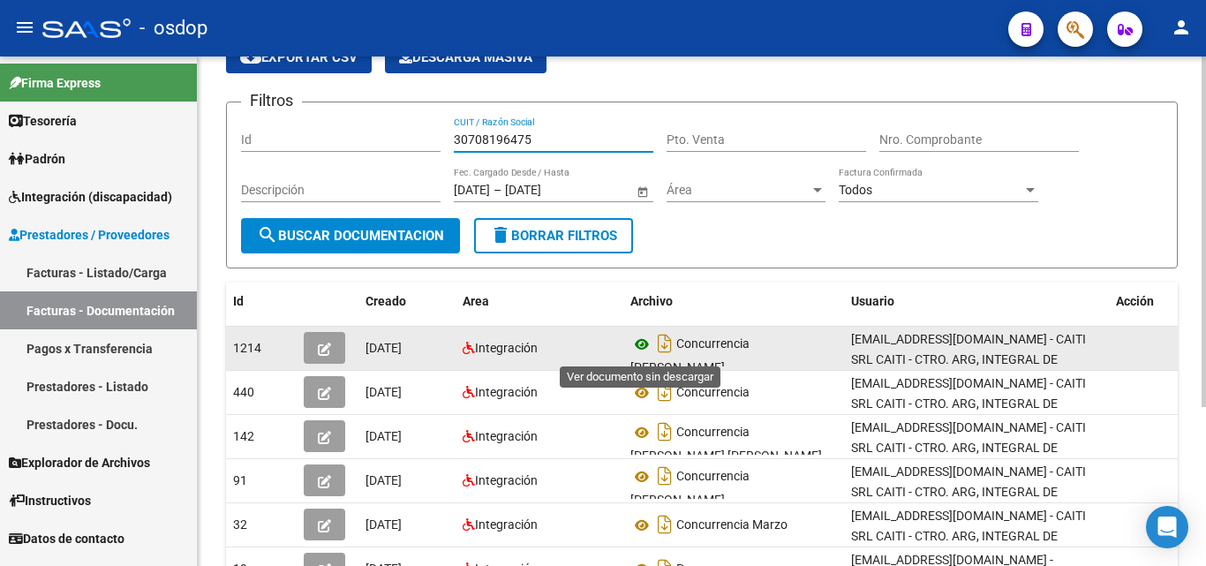
click at [641, 343] on icon at bounding box center [642, 344] width 23 height 21
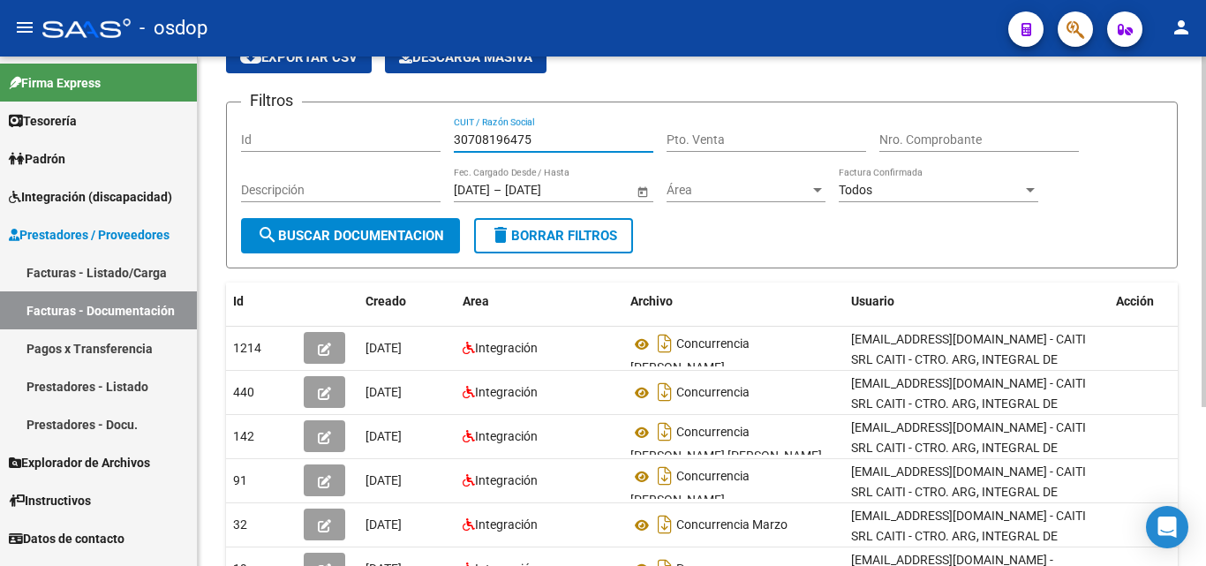
click at [503, 140] on input "30708196475" at bounding box center [554, 139] width 200 height 15
click at [503, 141] on input "30708196475" at bounding box center [554, 139] width 200 height 15
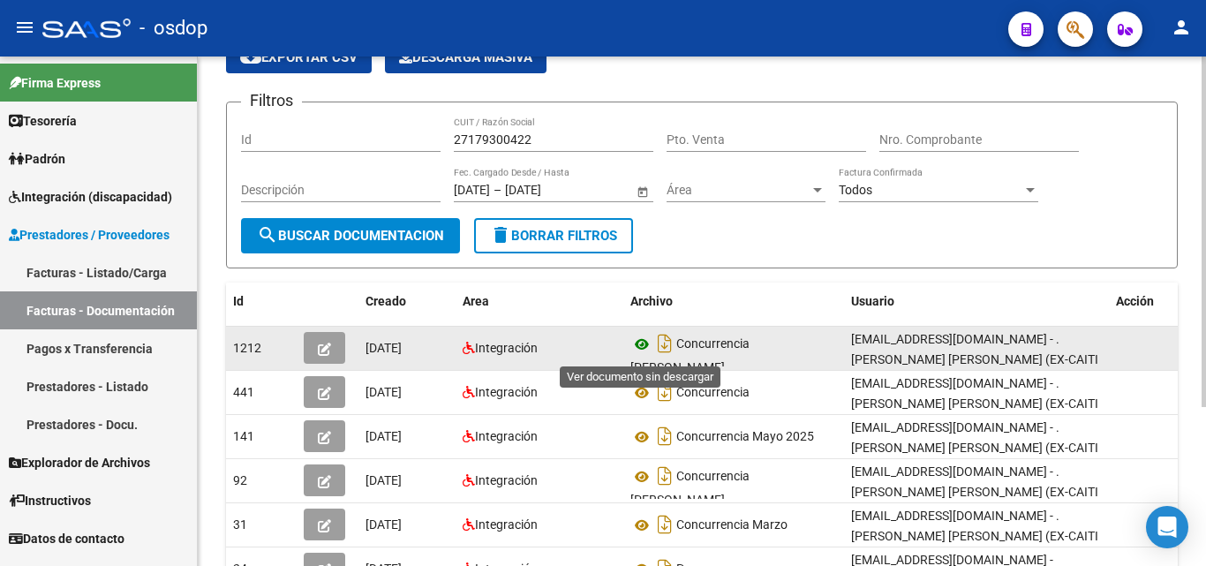
click at [640, 348] on icon at bounding box center [642, 344] width 23 height 21
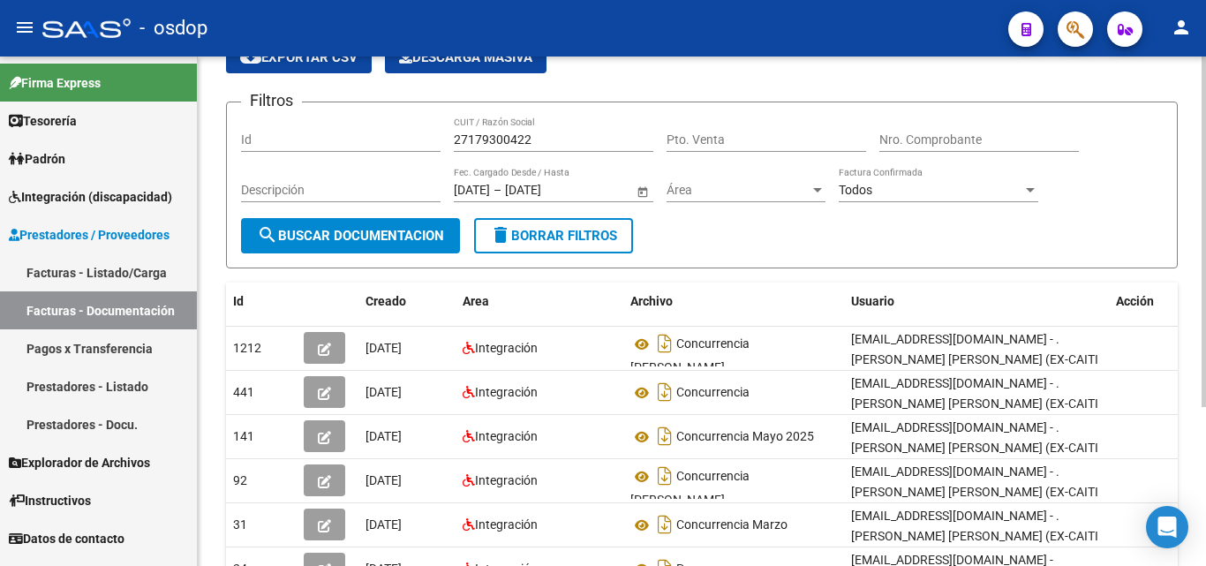
click at [502, 137] on input "27179300422" at bounding box center [554, 139] width 200 height 15
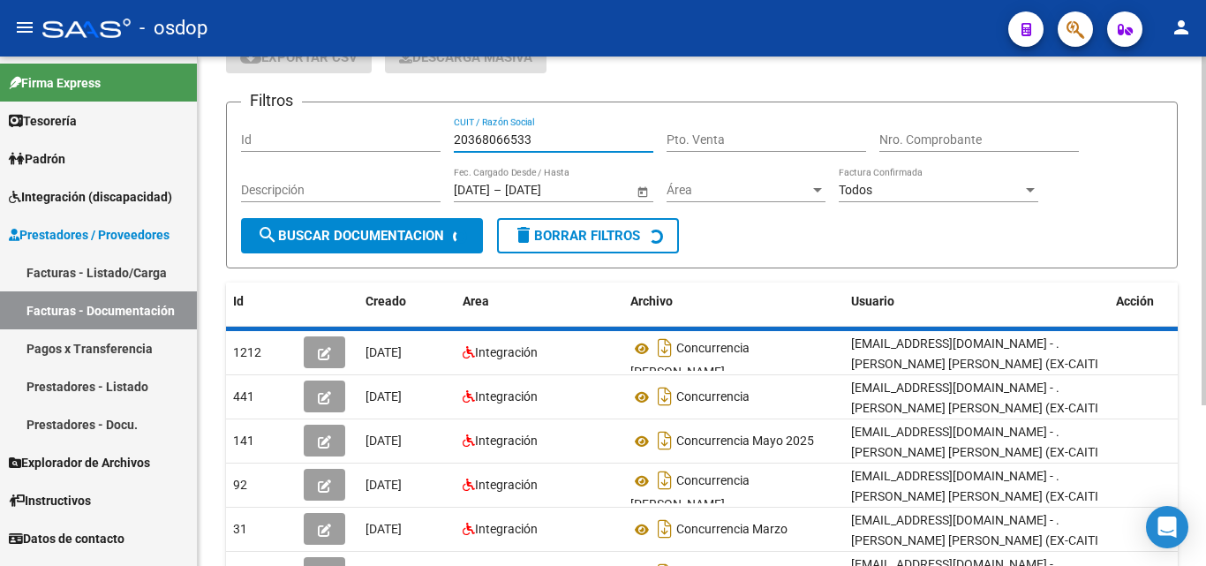
scroll to position [58, 0]
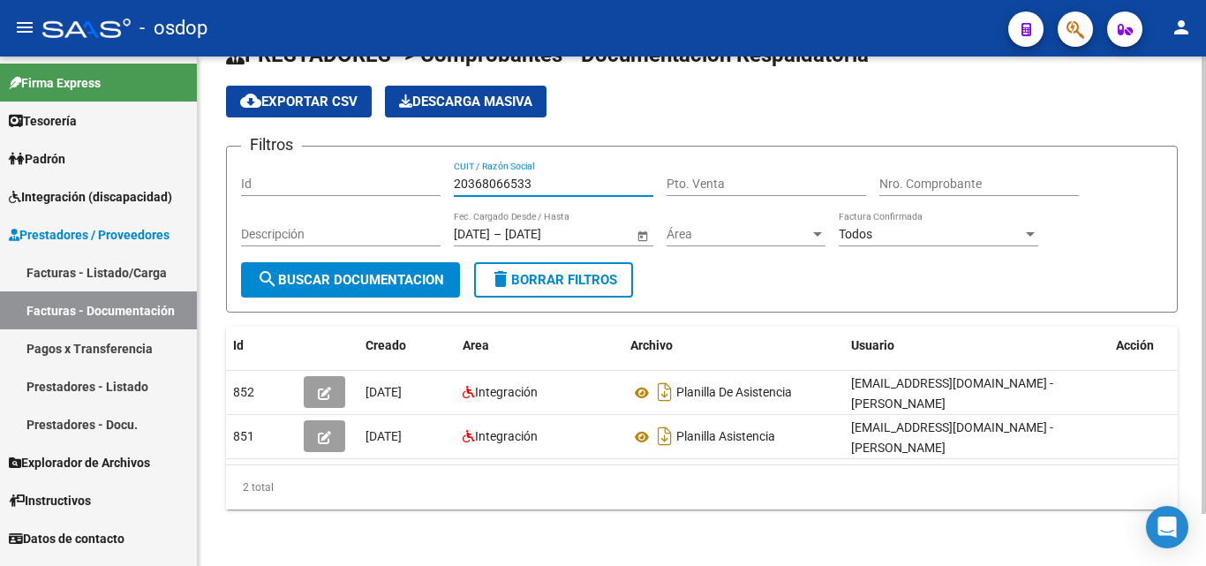
click at [510, 177] on input "20368066533" at bounding box center [554, 184] width 200 height 15
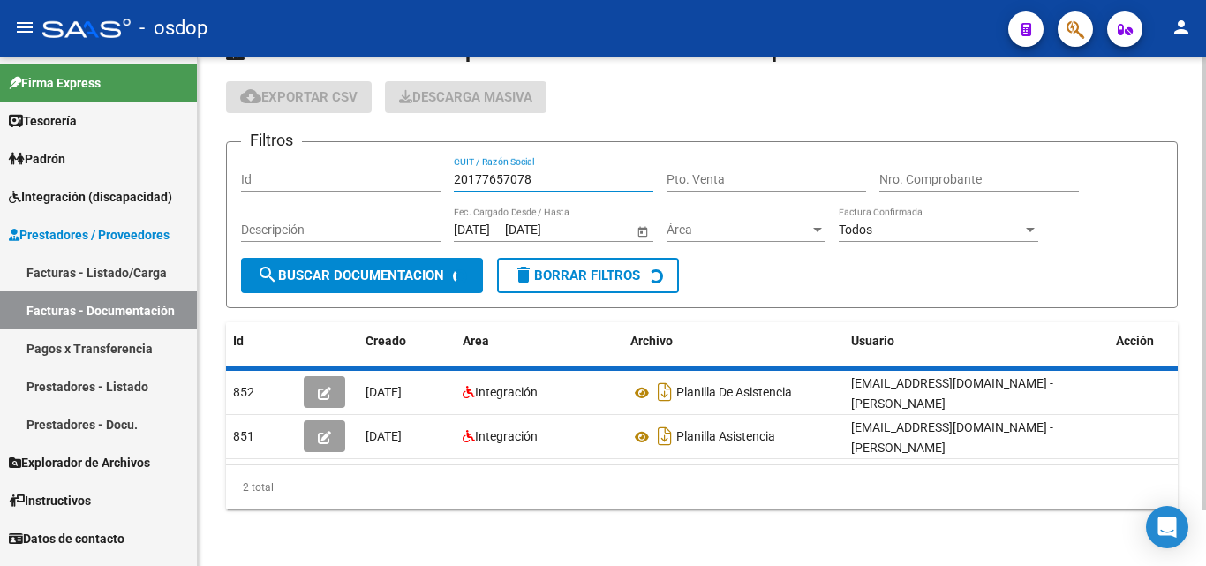
scroll to position [88, 0]
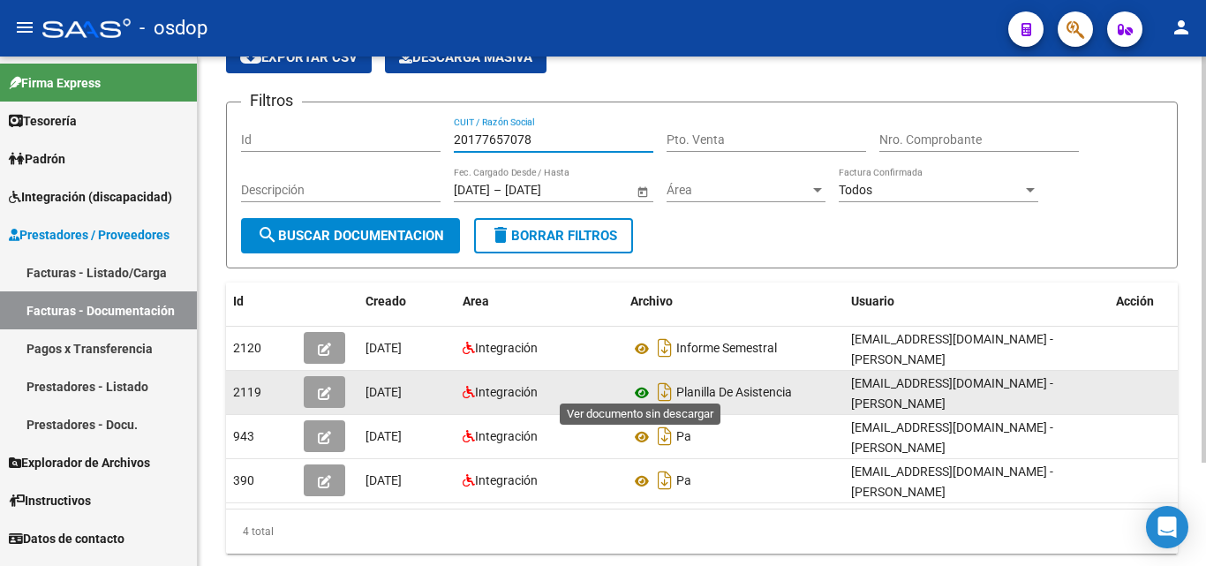
click at [641, 391] on icon at bounding box center [642, 392] width 23 height 21
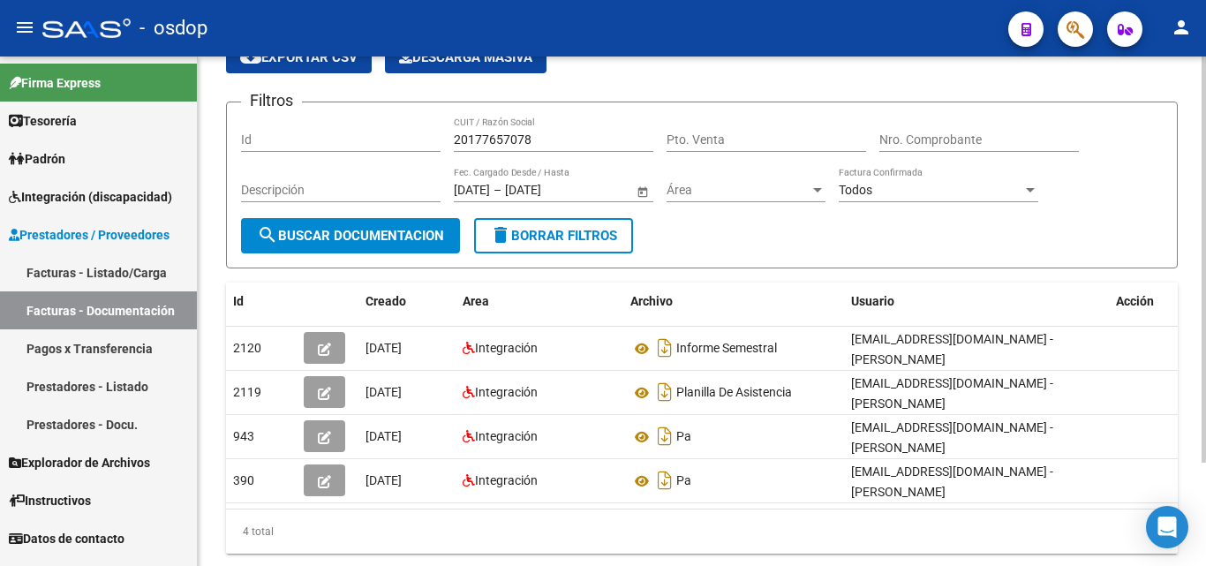
click at [509, 139] on input "20177657078" at bounding box center [554, 139] width 200 height 15
click at [506, 141] on input "20177657078" at bounding box center [554, 139] width 200 height 15
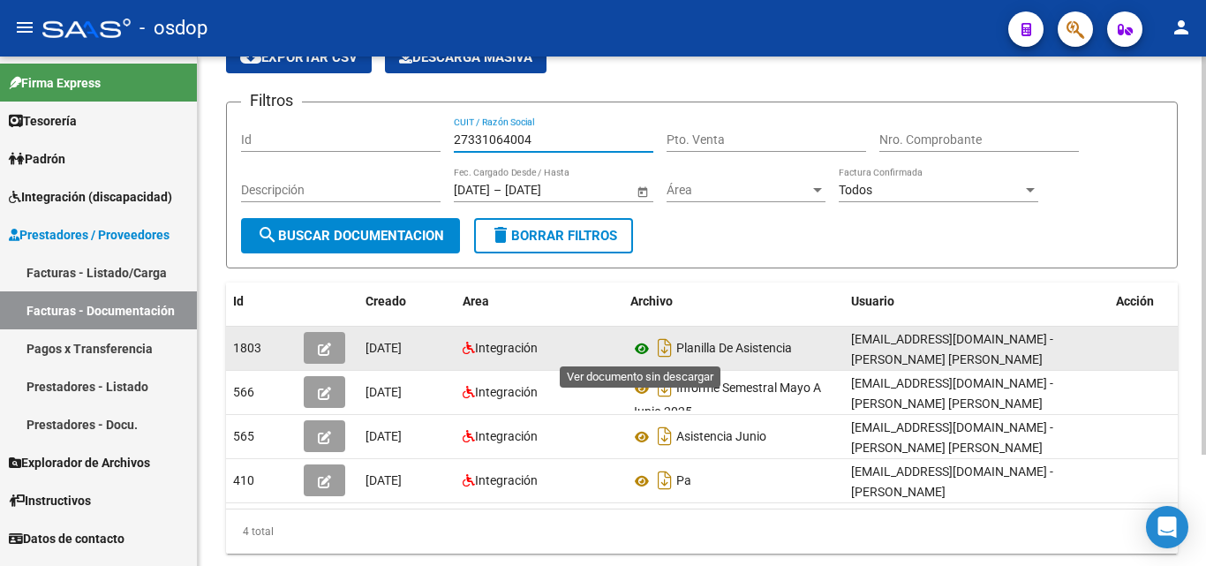
type input "27331064004"
click at [640, 349] on icon at bounding box center [642, 348] width 23 height 21
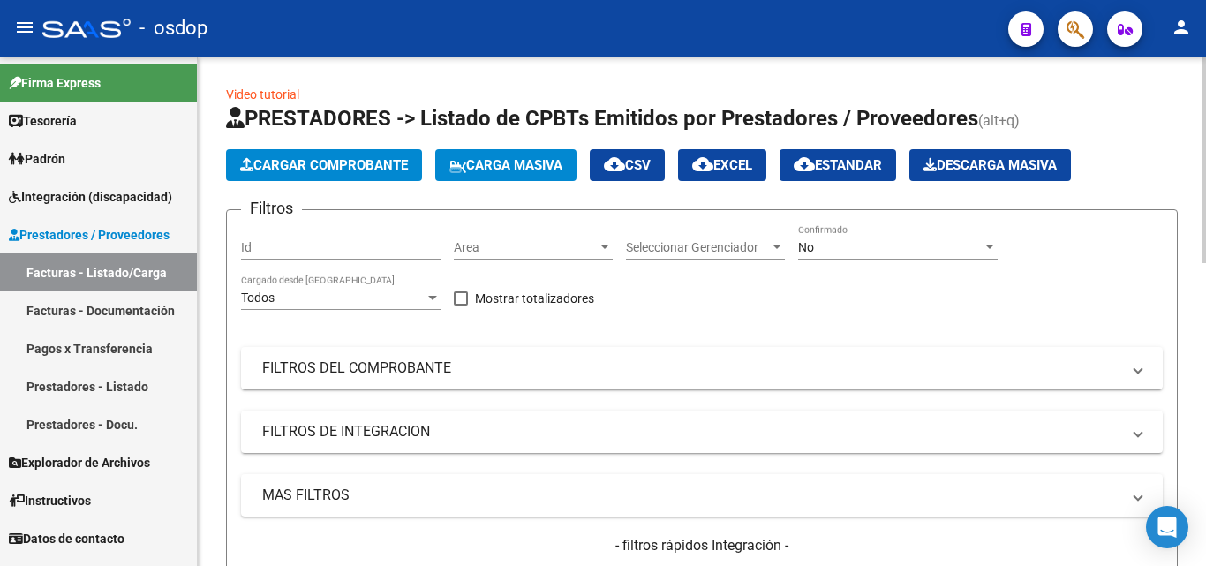
click at [271, 171] on span "Cargar Comprobante" at bounding box center [324, 165] width 168 height 16
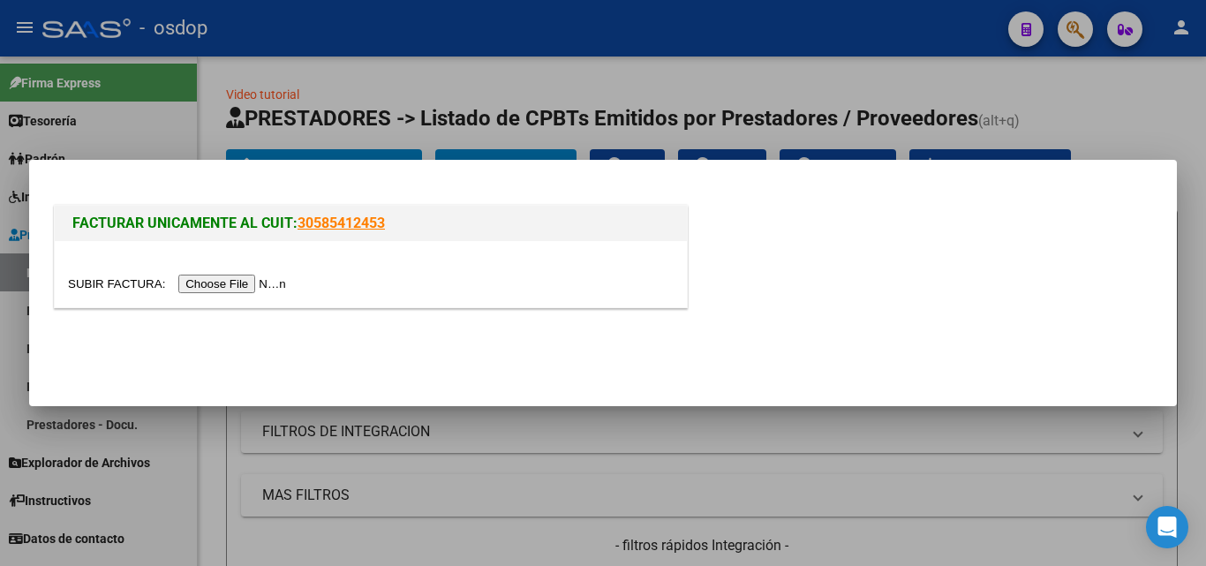
click at [236, 283] on input "file" at bounding box center [179, 284] width 223 height 19
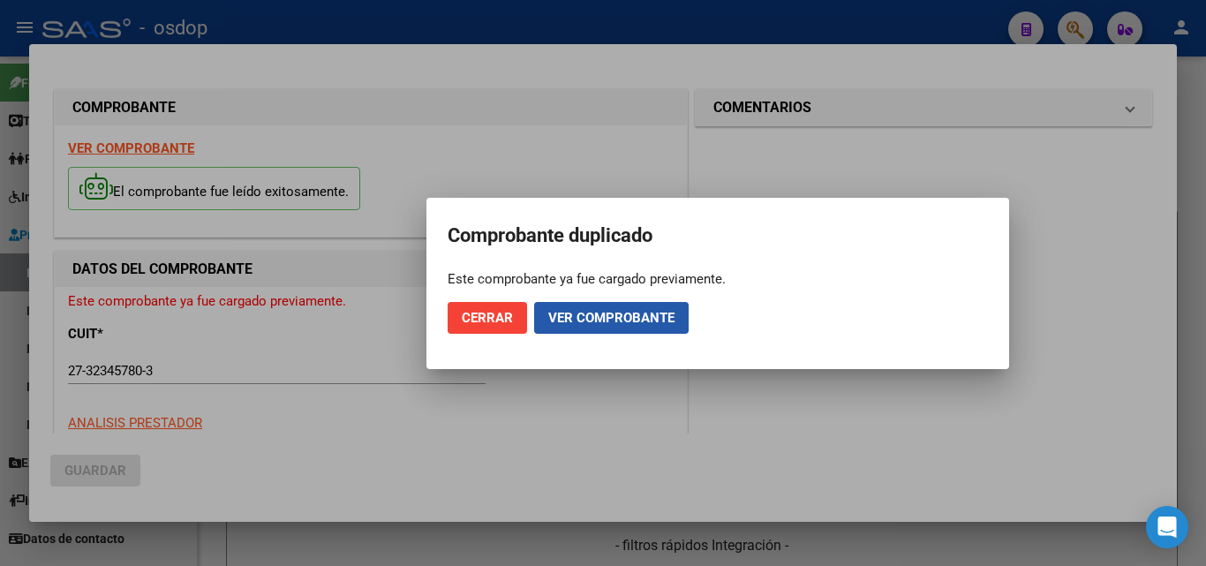
click at [564, 320] on span "Ver comprobante" at bounding box center [611, 318] width 126 height 16
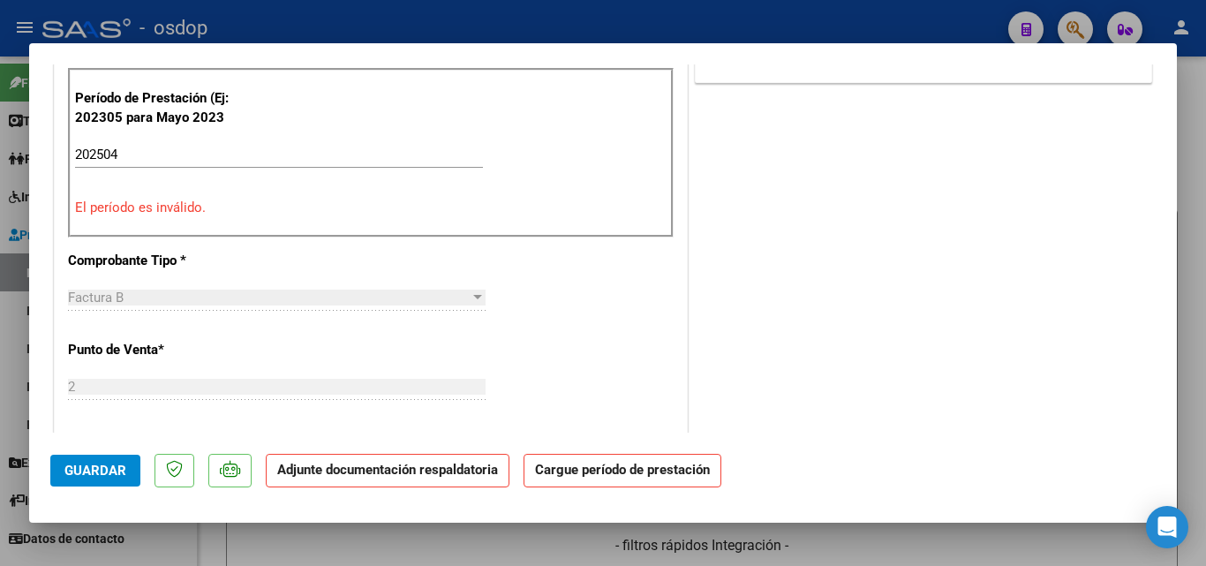
scroll to position [276, 0]
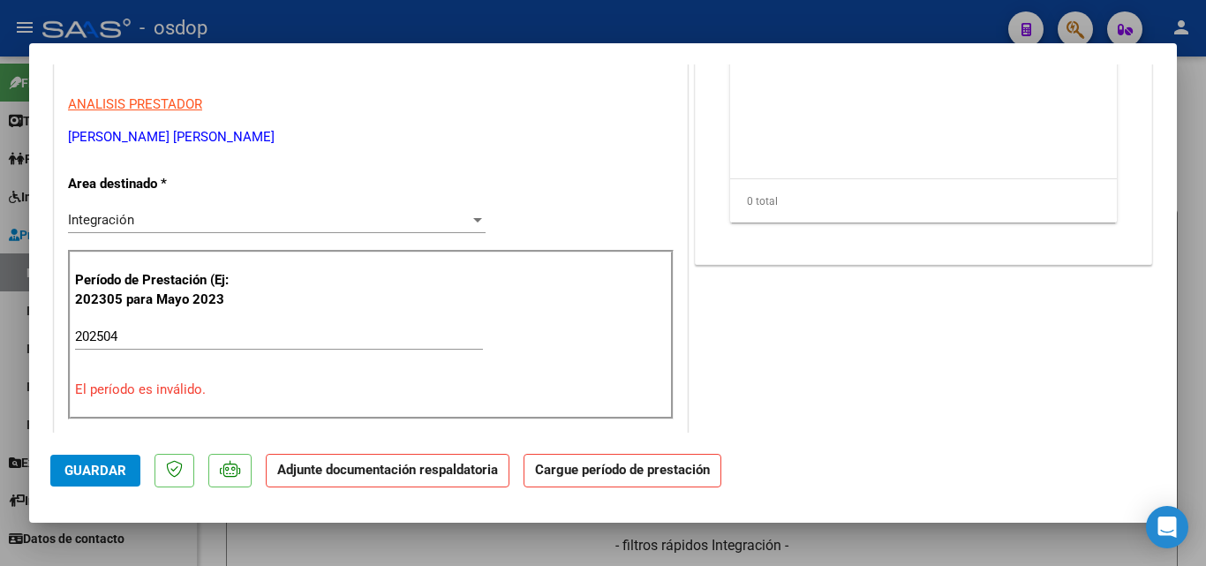
click at [131, 336] on input "202504" at bounding box center [279, 337] width 408 height 16
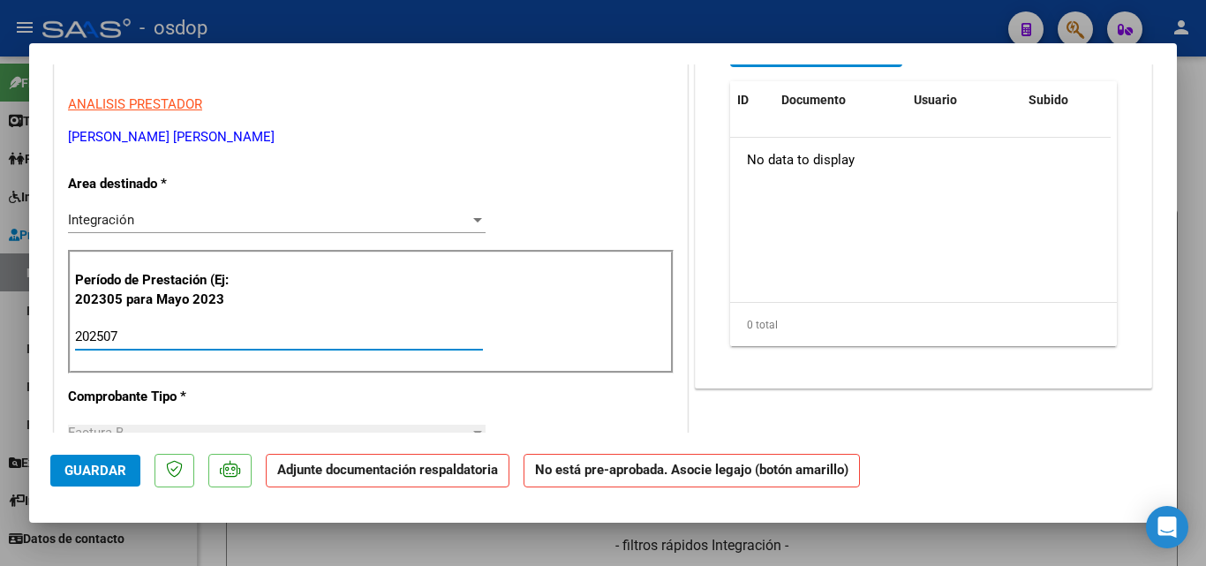
type input "202507"
click at [518, 137] on p "MANGONI MARIA ANALUZ" at bounding box center [371, 137] width 606 height 20
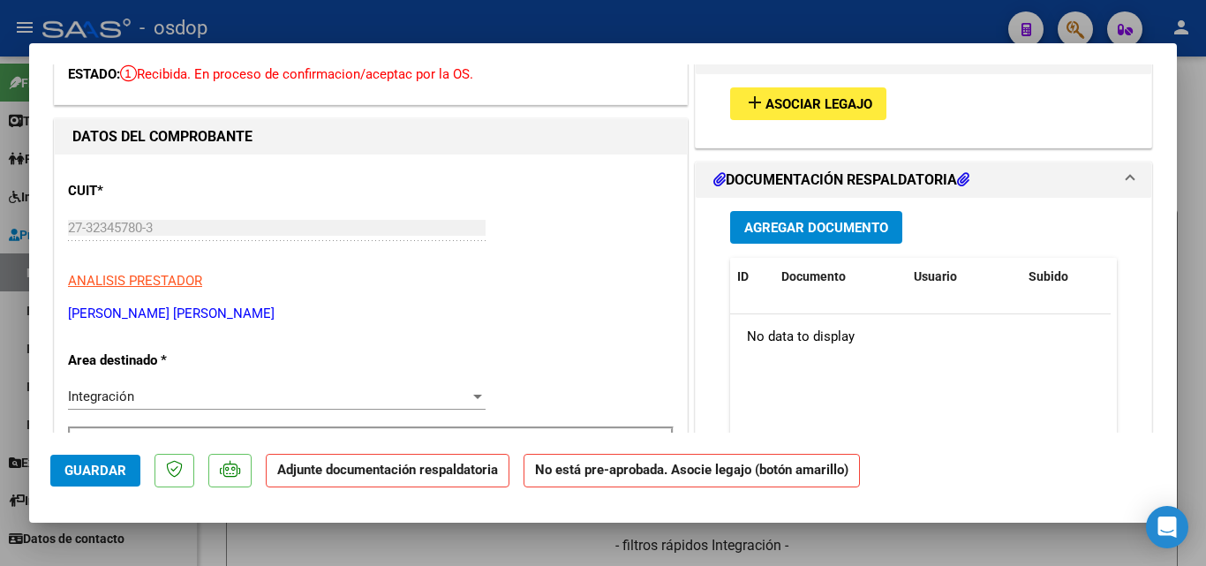
scroll to position [0, 0]
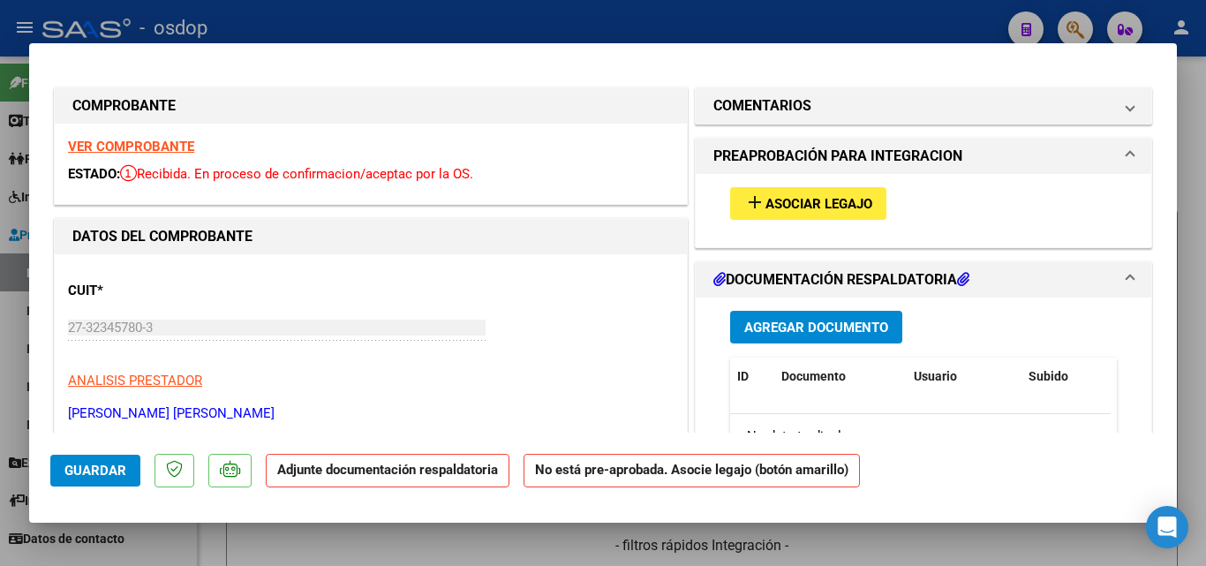
click at [849, 191] on button "add Asociar Legajo" at bounding box center [808, 203] width 156 height 33
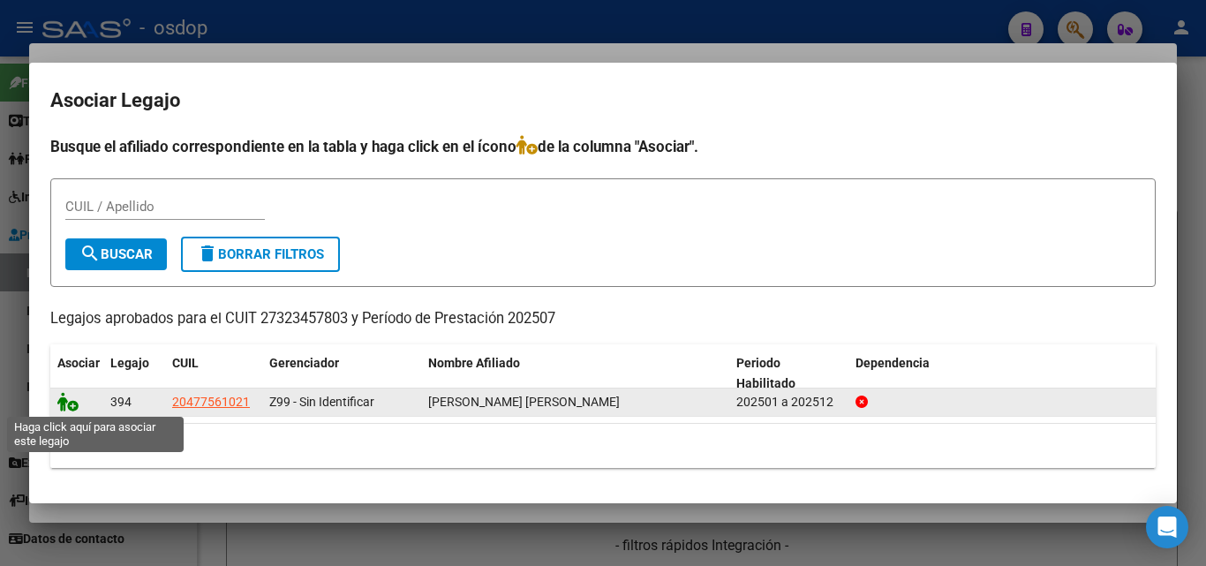
click at [60, 402] on icon at bounding box center [67, 401] width 21 height 19
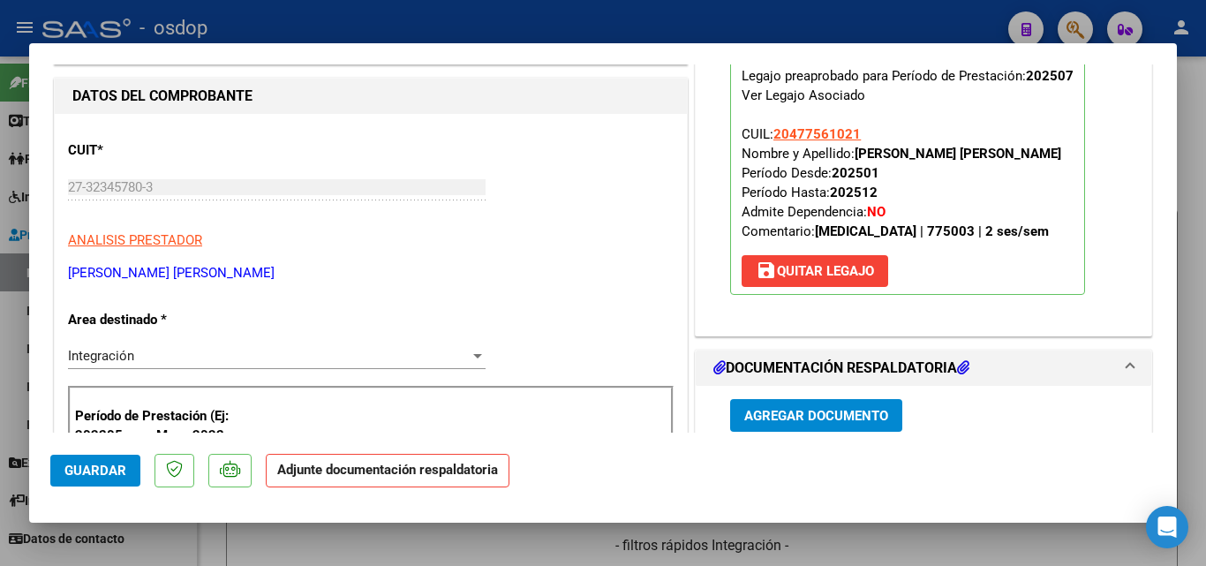
scroll to position [353, 0]
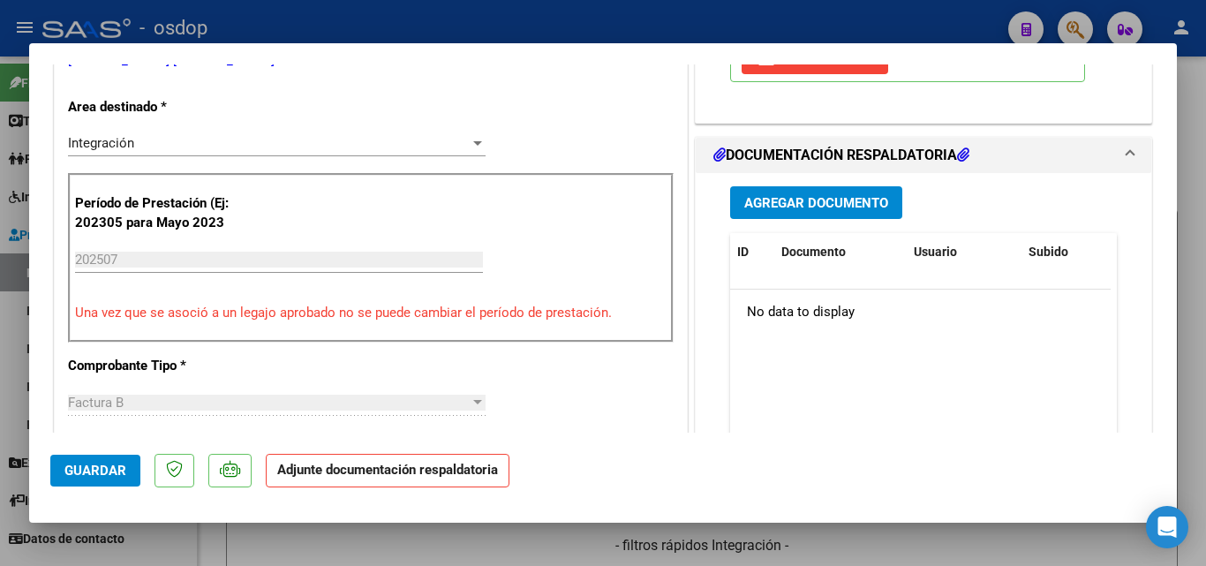
click at [872, 206] on span "Agregar Documento" at bounding box center [816, 203] width 144 height 16
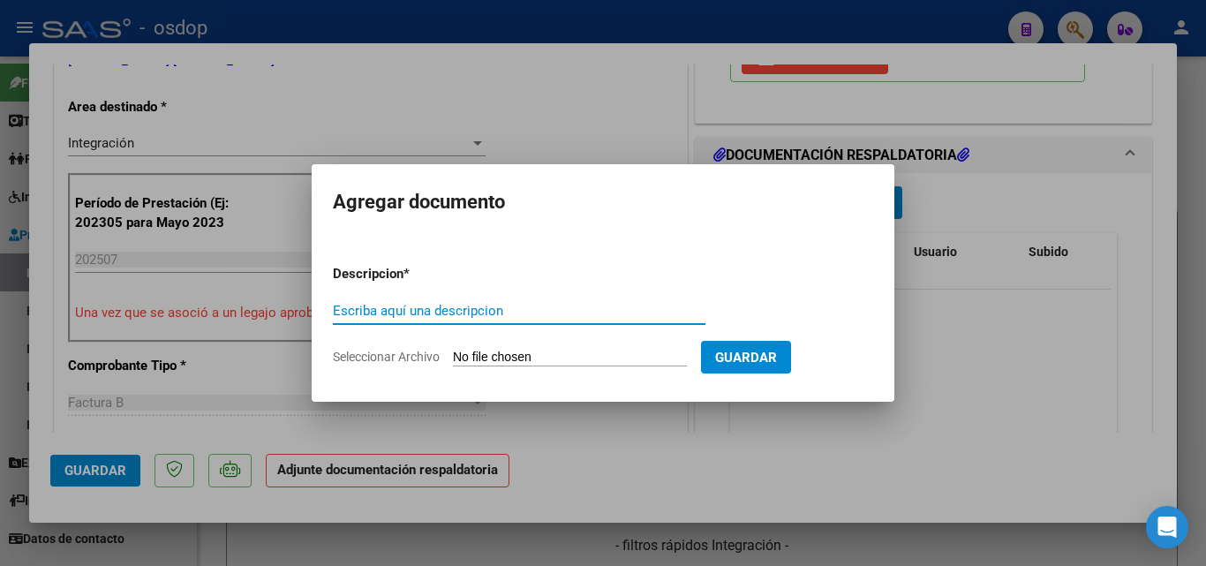
click at [397, 311] on input "Escriba aquí una descripcion" at bounding box center [519, 311] width 373 height 16
type input "pa"
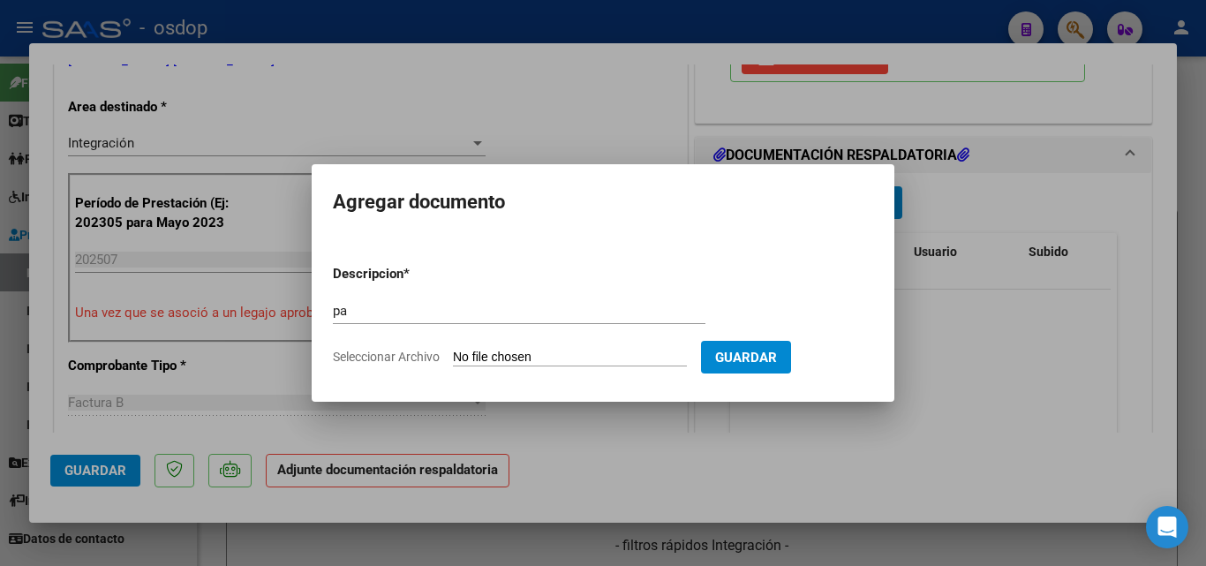
click at [503, 359] on input "Seleccionar Archivo" at bounding box center [570, 358] width 234 height 17
type input "C:\fakepath\Asistencia Gonza hidro Julio 2025.pdf"
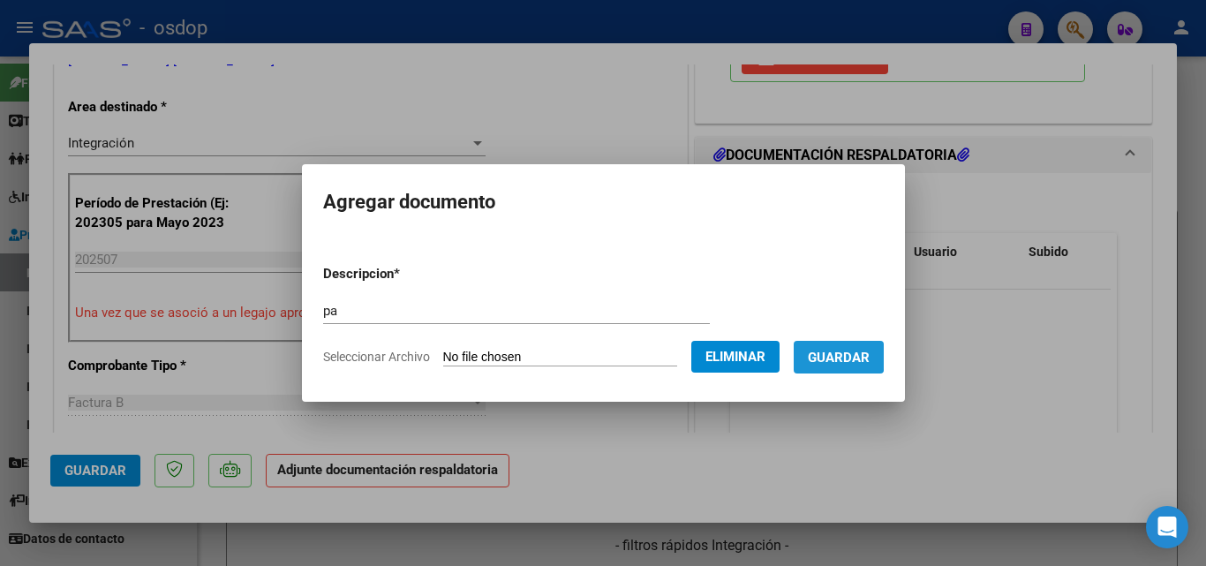
click at [848, 350] on span "Guardar" at bounding box center [839, 358] width 62 height 16
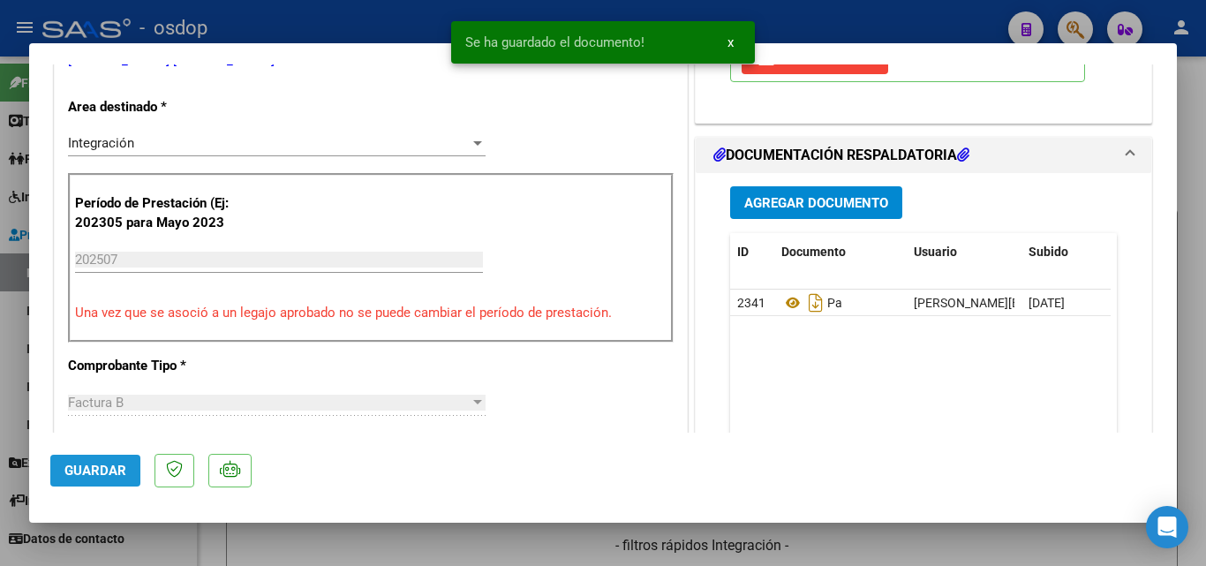
click at [108, 469] on span "Guardar" at bounding box center [95, 471] width 62 height 16
click at [0, 266] on div at bounding box center [603, 283] width 1206 height 566
type input "$ 0,00"
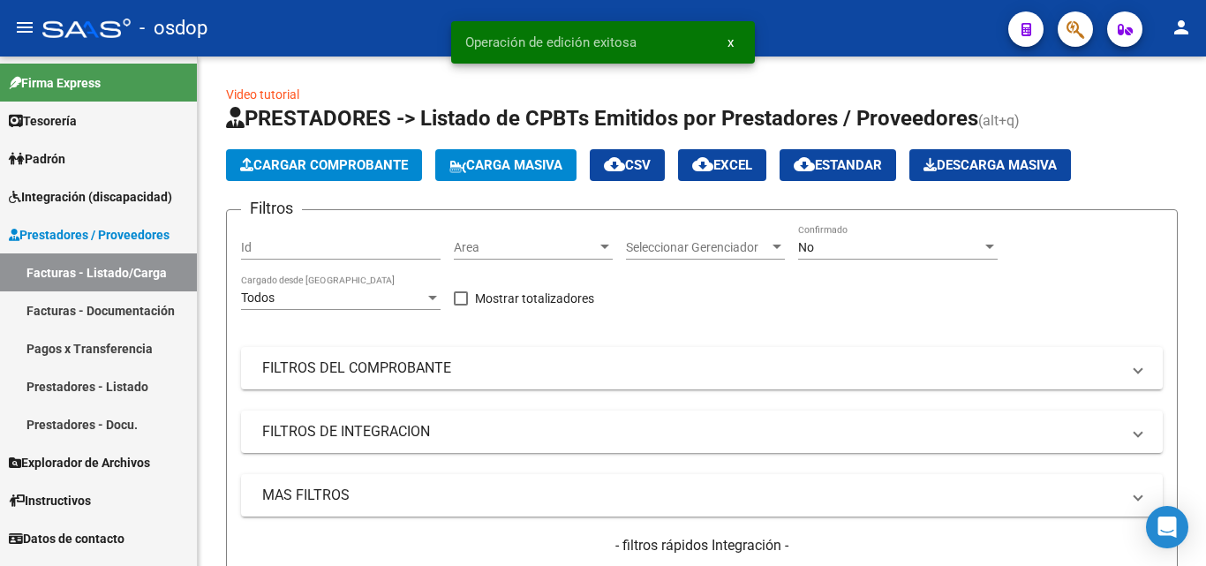
click at [100, 276] on link "Facturas - Listado/Carga" at bounding box center [98, 272] width 197 height 38
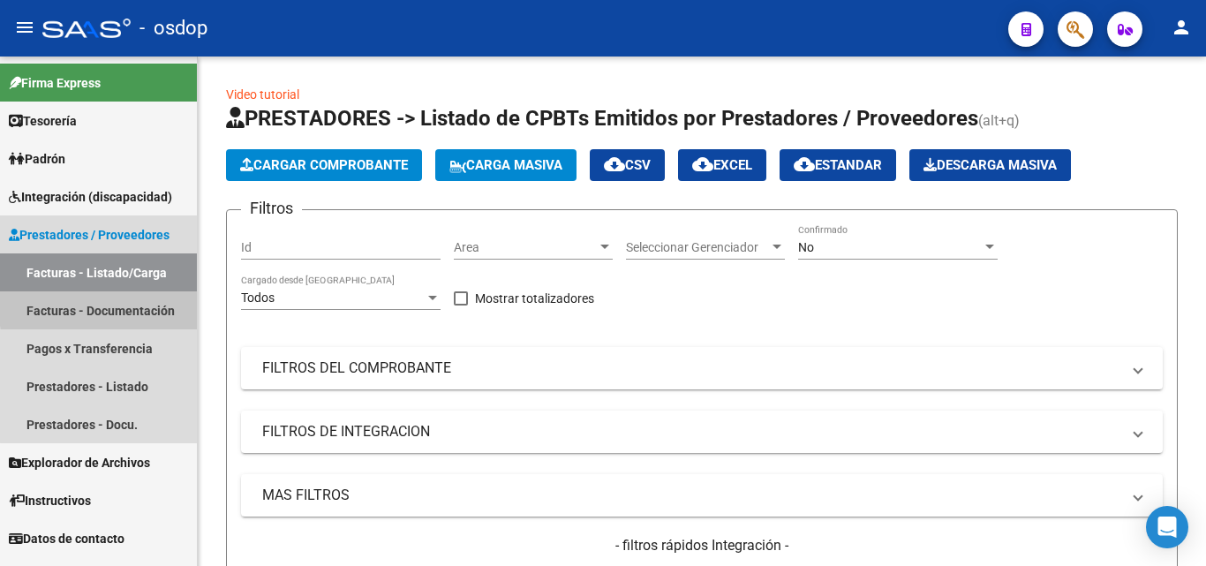
click at [152, 305] on link "Facturas - Documentación" at bounding box center [98, 310] width 197 height 38
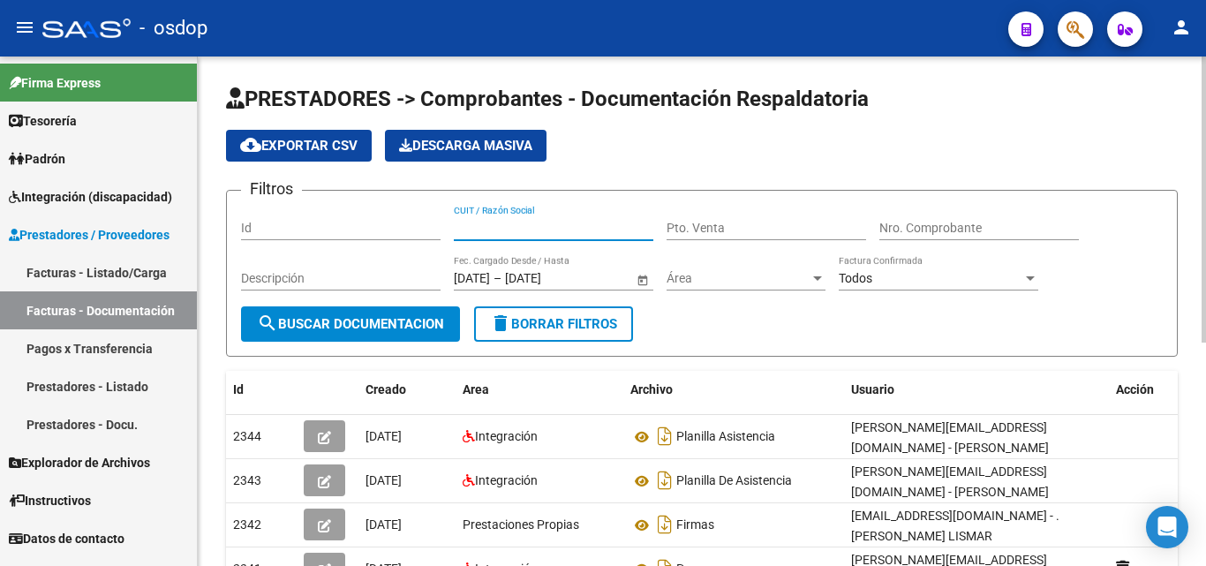
paste input "23186698964"
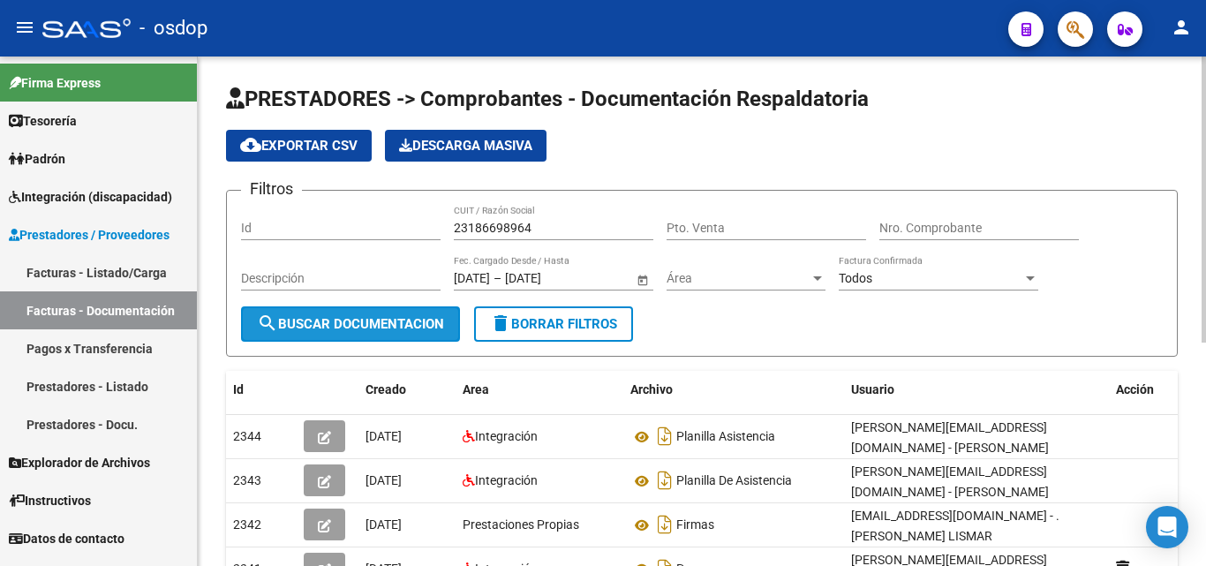
click at [370, 334] on button "search Buscar Documentacion" at bounding box center [350, 323] width 219 height 35
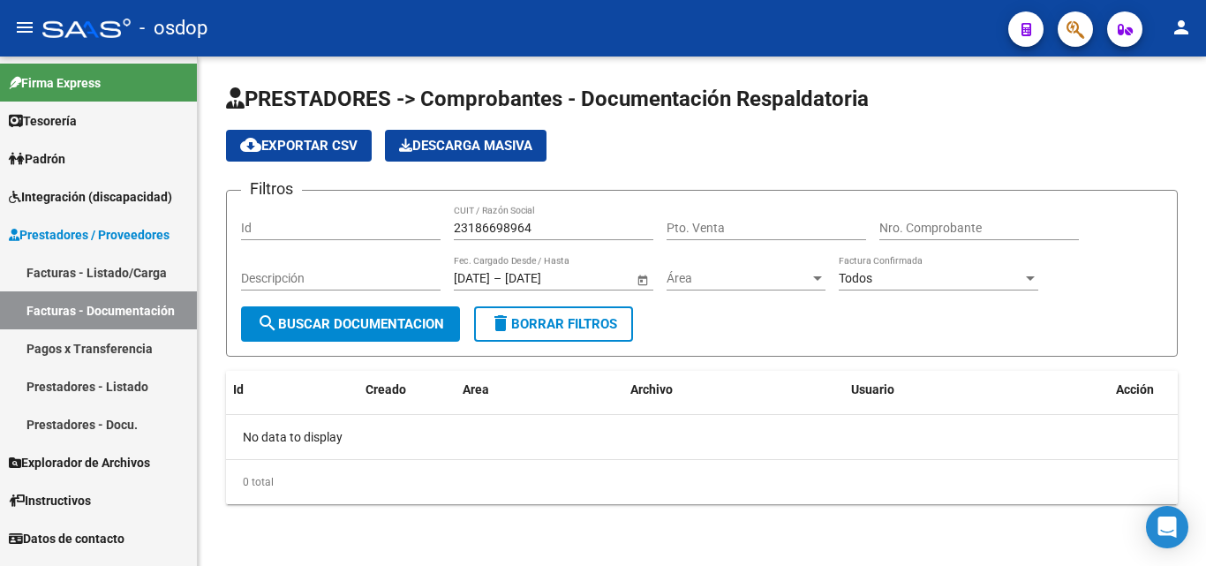
click at [490, 229] on input "23186698964" at bounding box center [554, 228] width 200 height 15
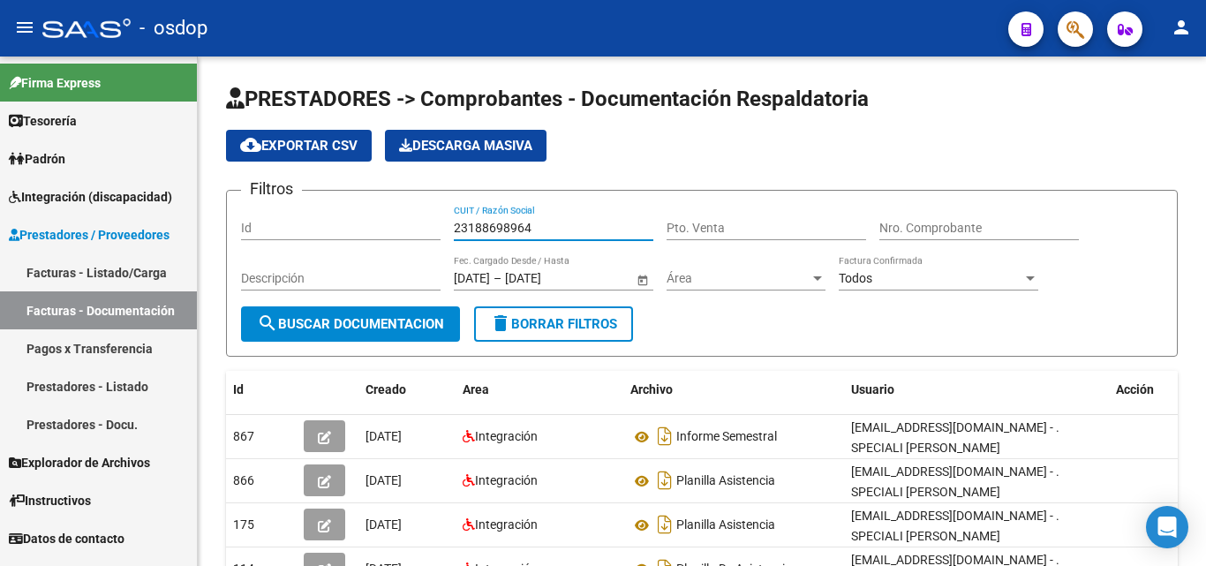
type input "23188698964"
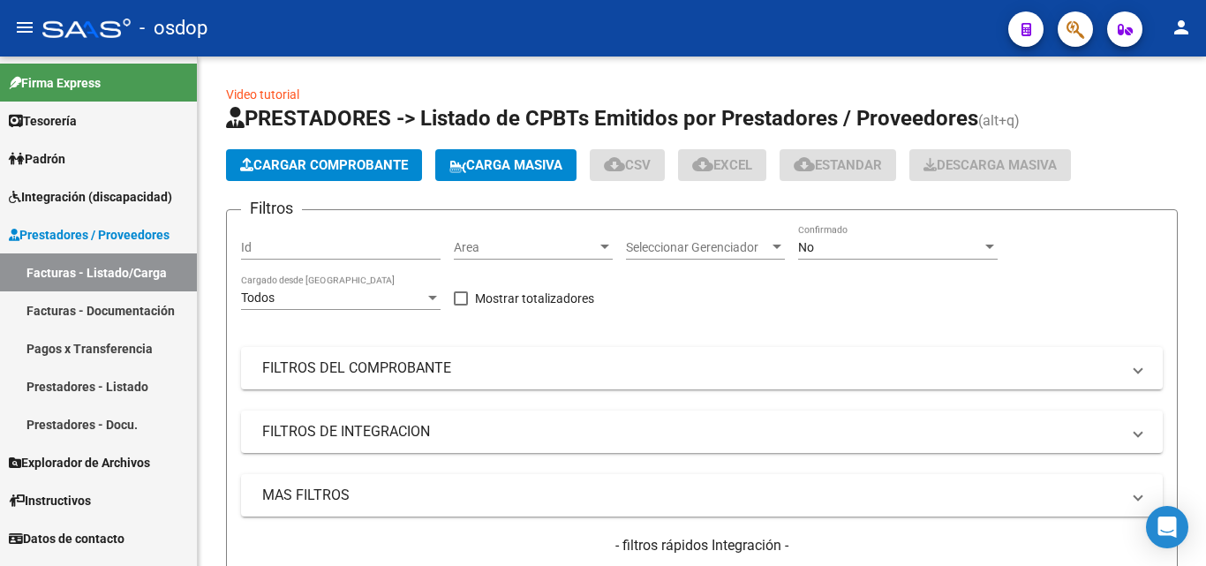
click at [117, 262] on link "Facturas - Listado/Carga" at bounding box center [98, 272] width 197 height 38
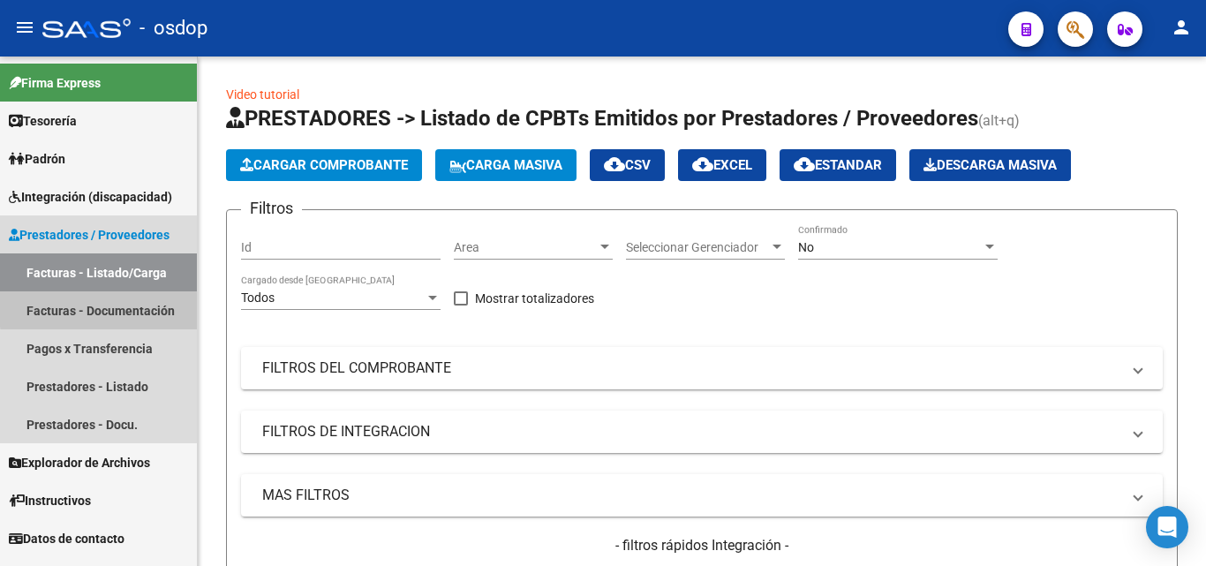
click at [109, 307] on link "Facturas - Documentación" at bounding box center [98, 310] width 197 height 38
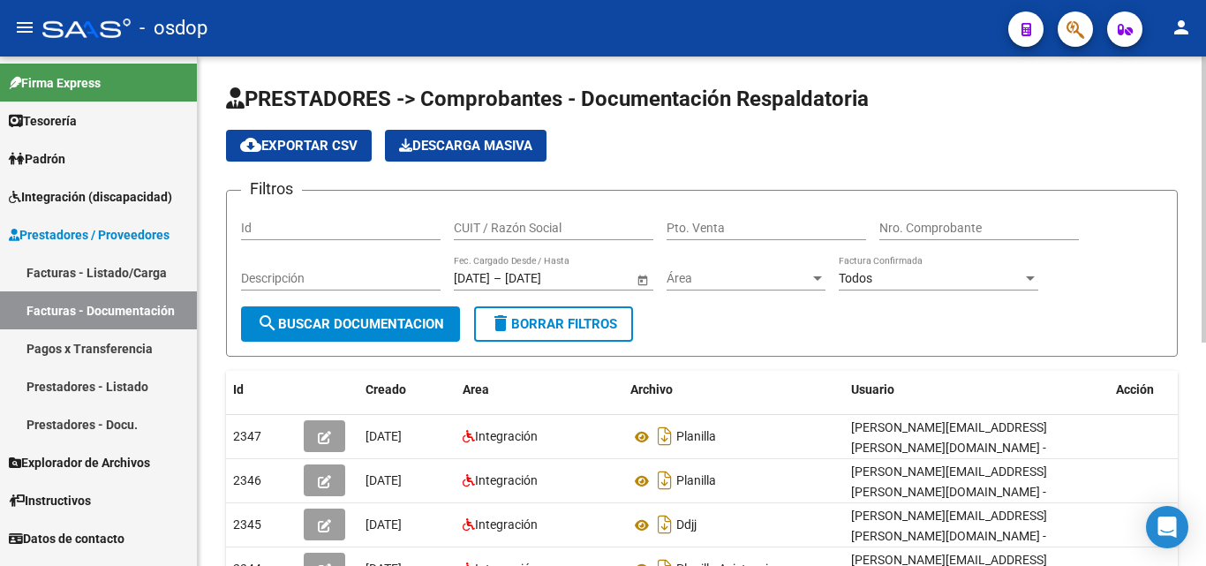
click at [539, 225] on input "CUIT / Razón Social" at bounding box center [554, 228] width 200 height 15
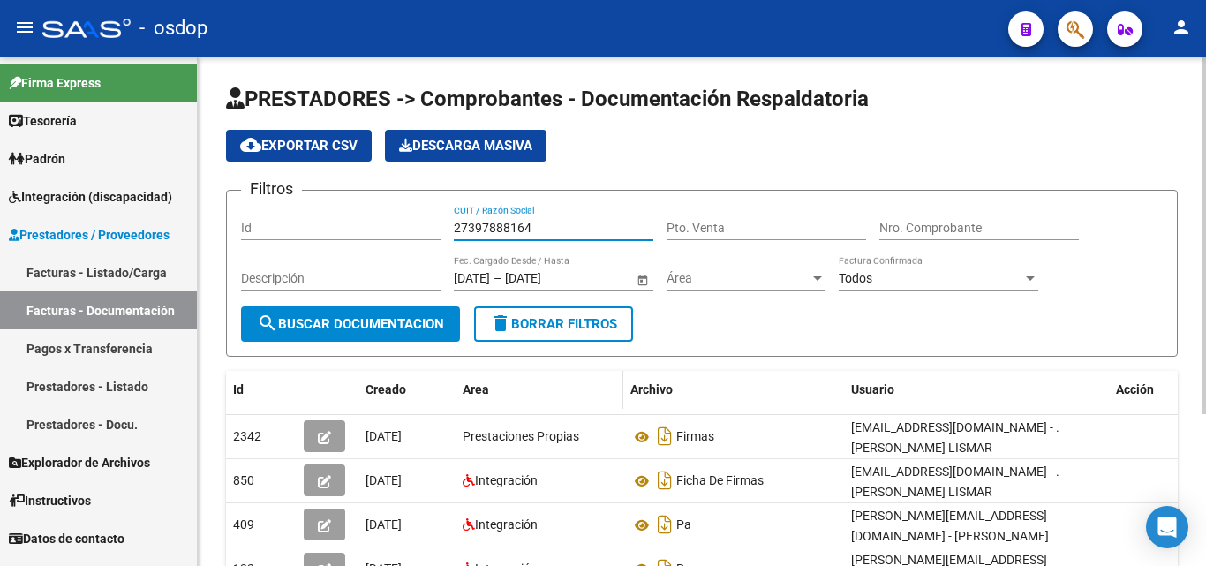
scroll to position [88, 0]
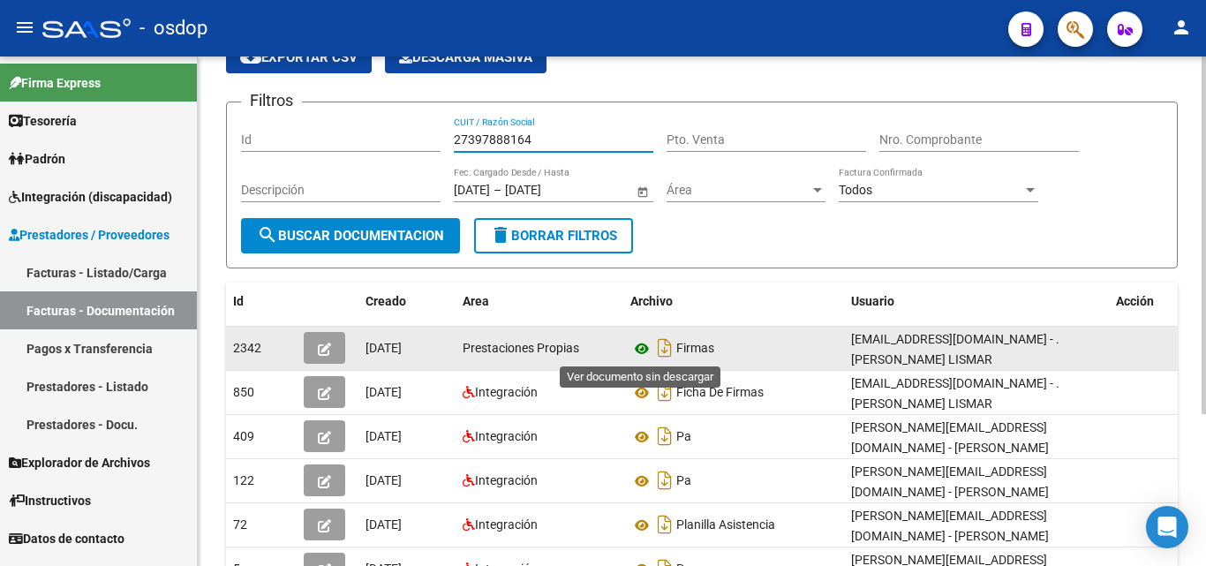
type input "27397888164"
click at [638, 351] on icon at bounding box center [642, 348] width 23 height 21
